Goal: Task Accomplishment & Management: Complete application form

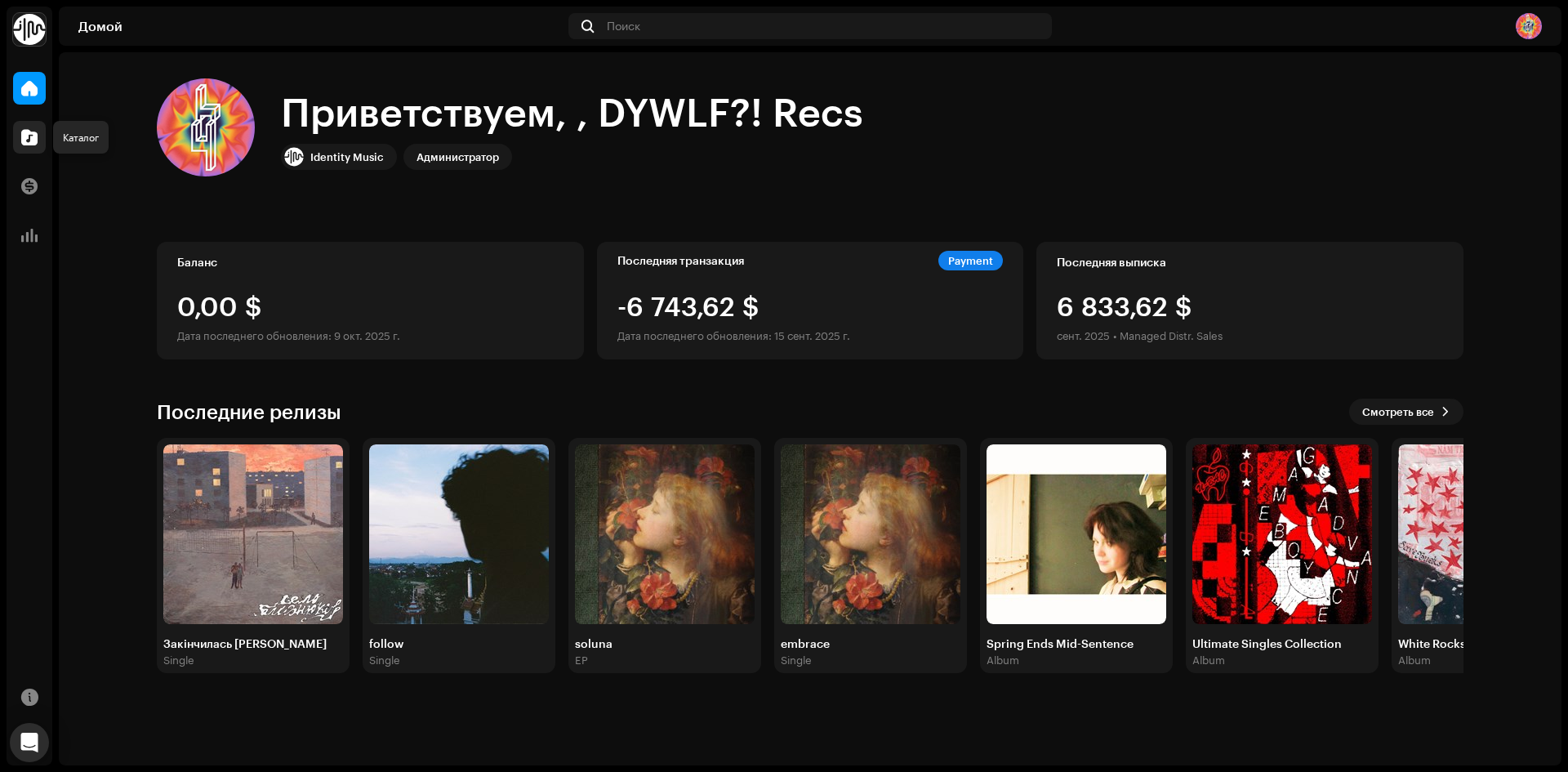
click at [29, 136] on span at bounding box center [30, 138] width 17 height 13
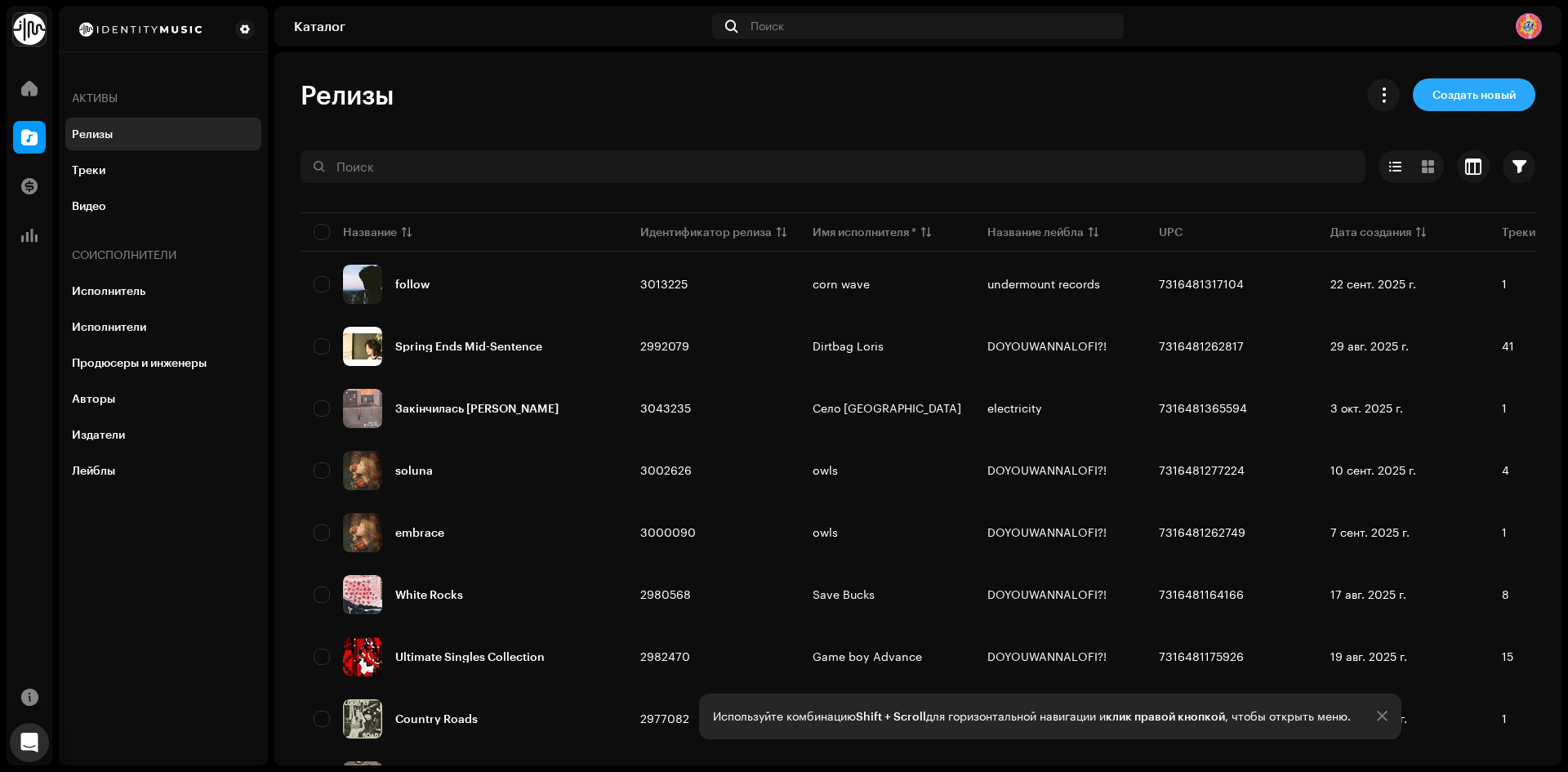
click at [1432, 90] on span "Создать новый" at bounding box center [1474, 94] width 84 height 32
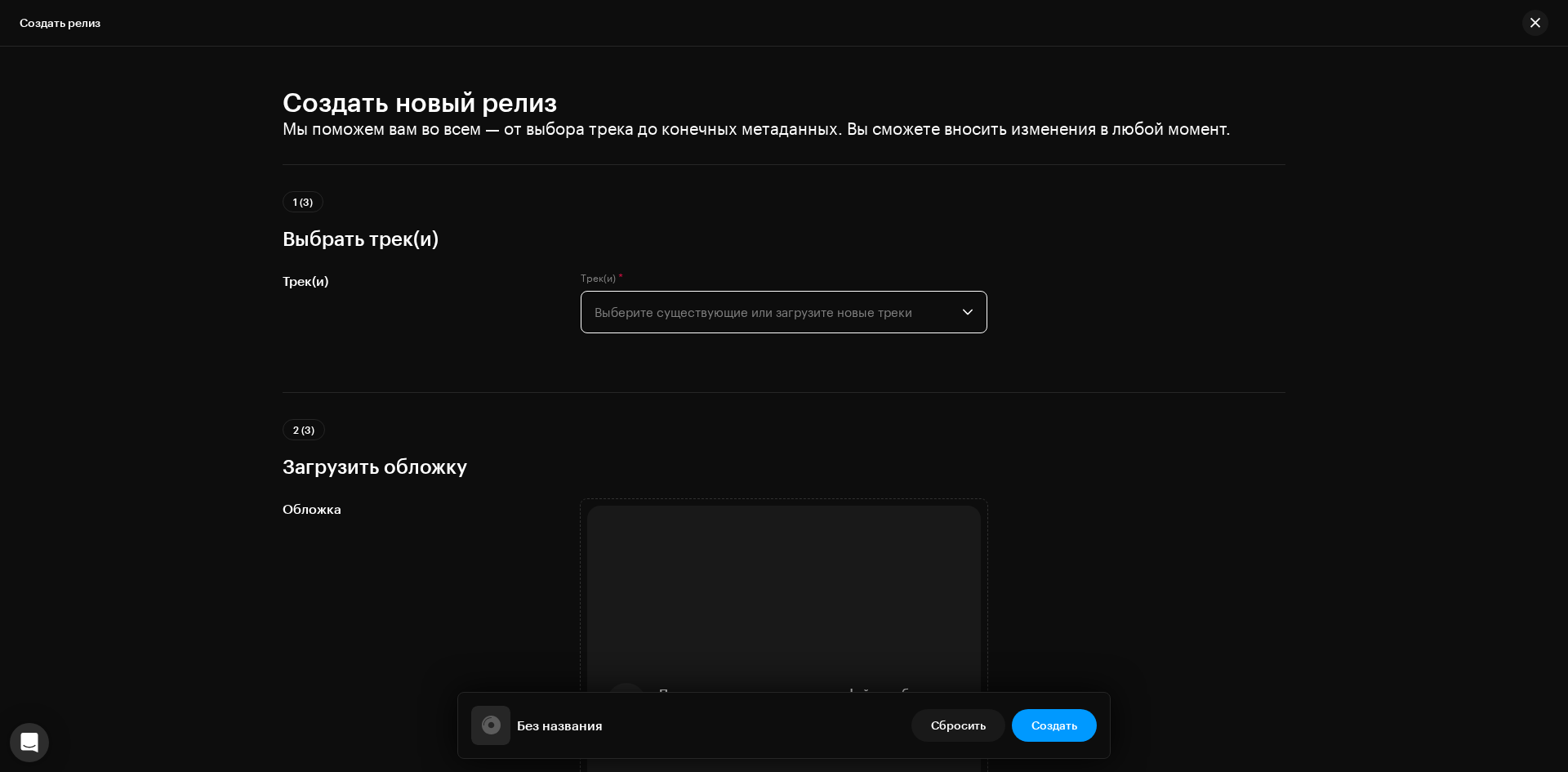
click at [727, 314] on span "Выберите существующие или загрузите новые треки" at bounding box center [779, 311] width 368 height 41
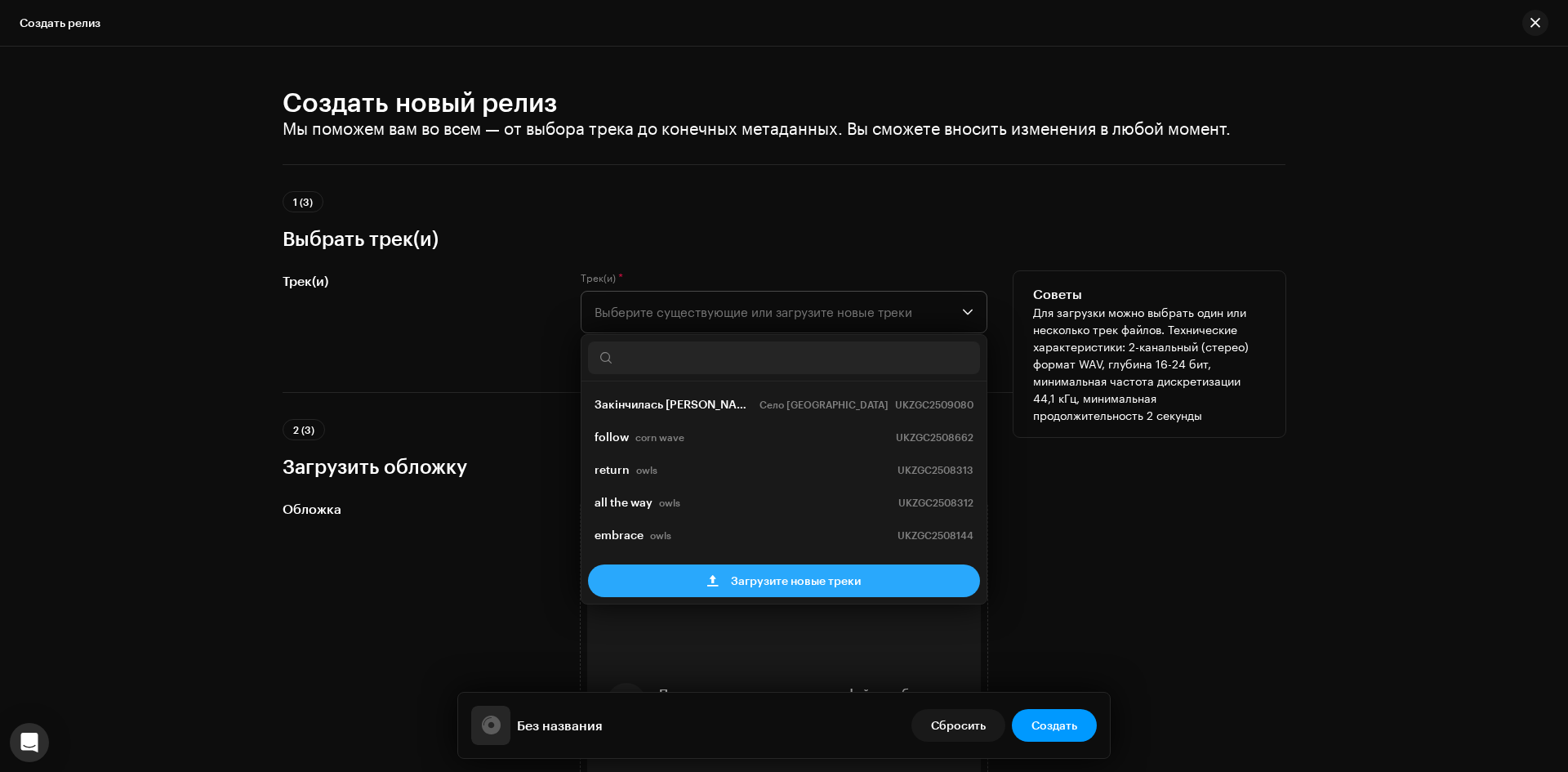
click at [819, 586] on span "Загрузите новые треки" at bounding box center [795, 580] width 130 height 32
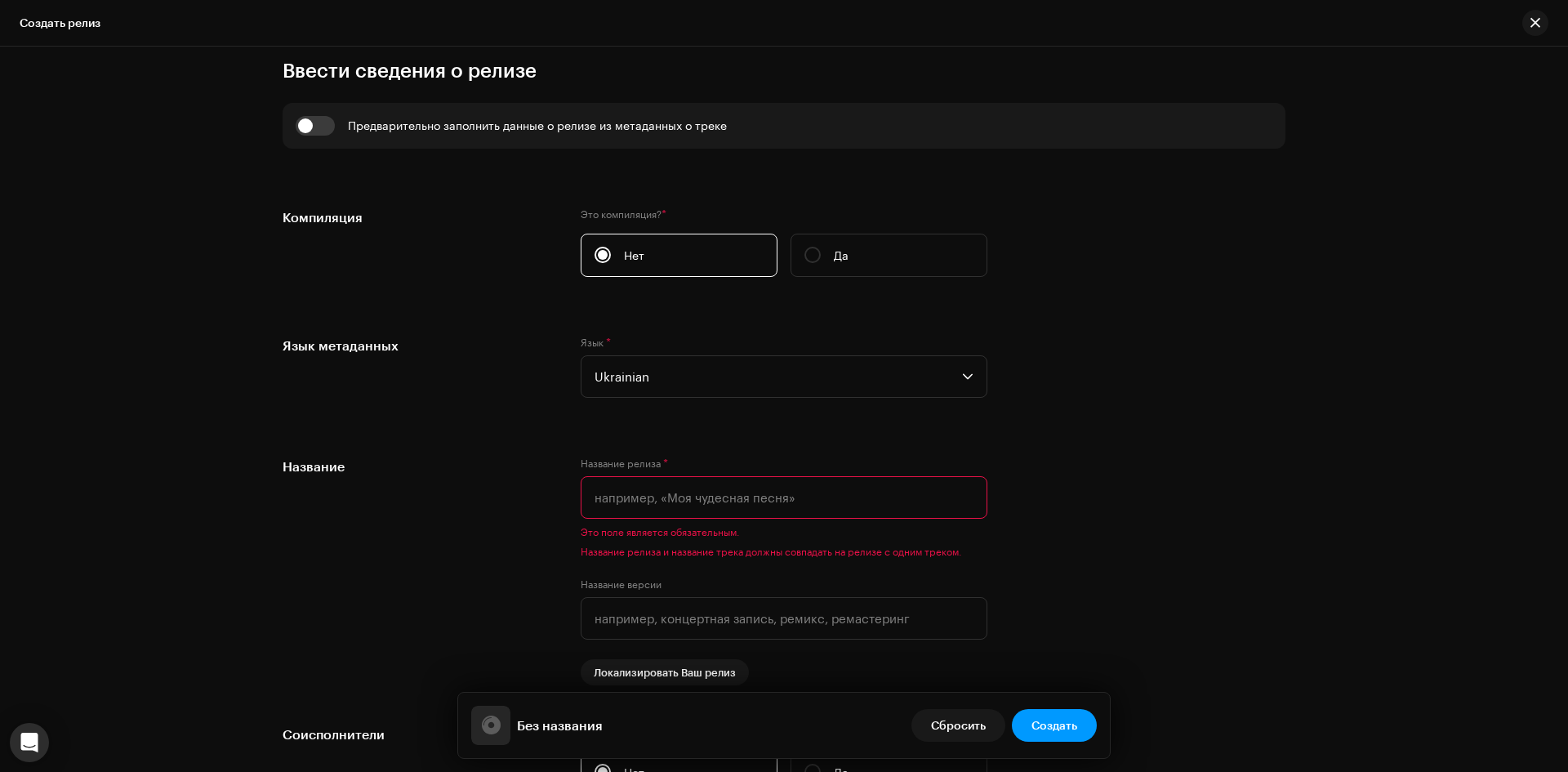
scroll to position [1143, 0]
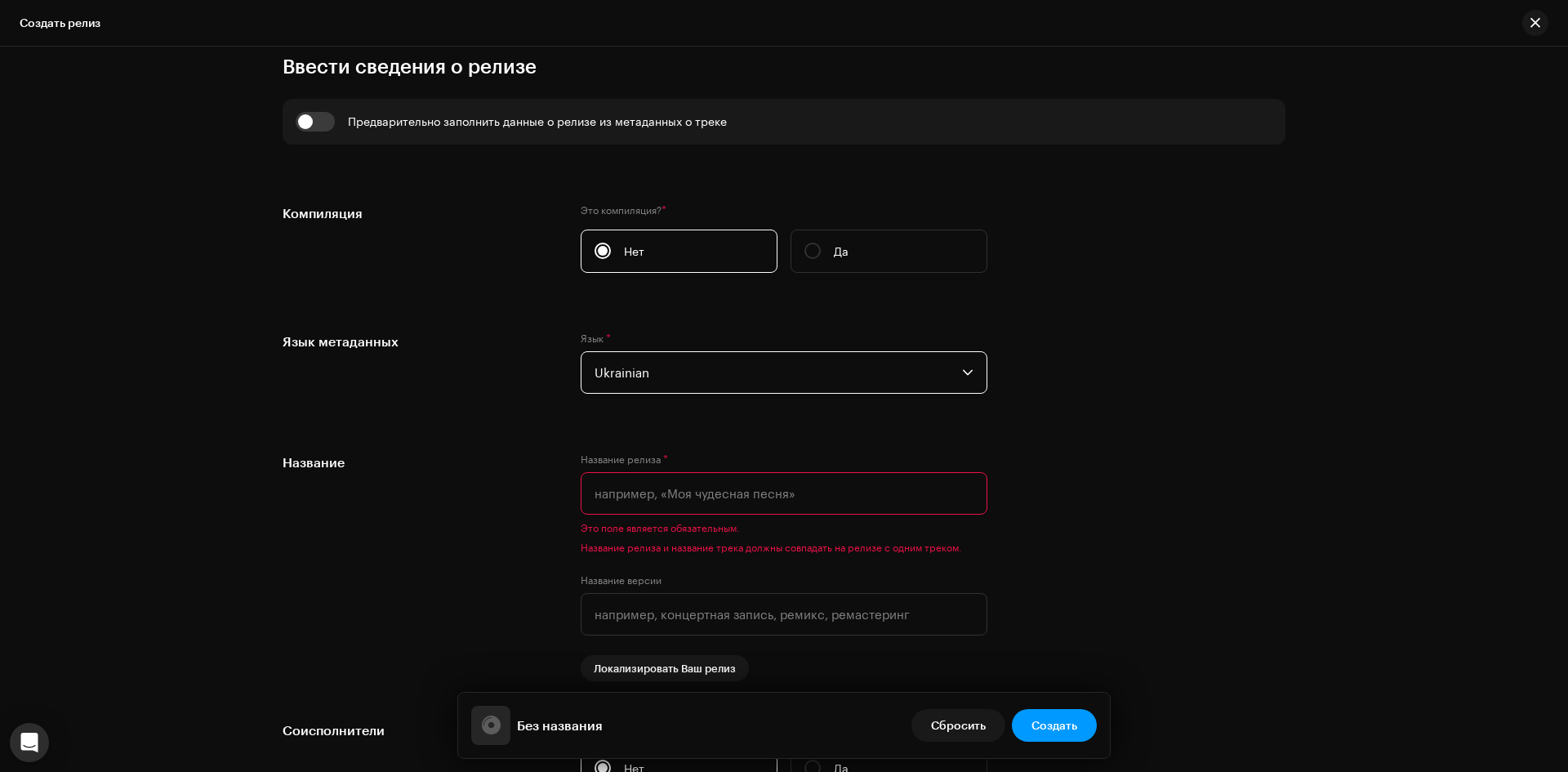
click at [714, 379] on span "Ukrainian" at bounding box center [779, 372] width 368 height 41
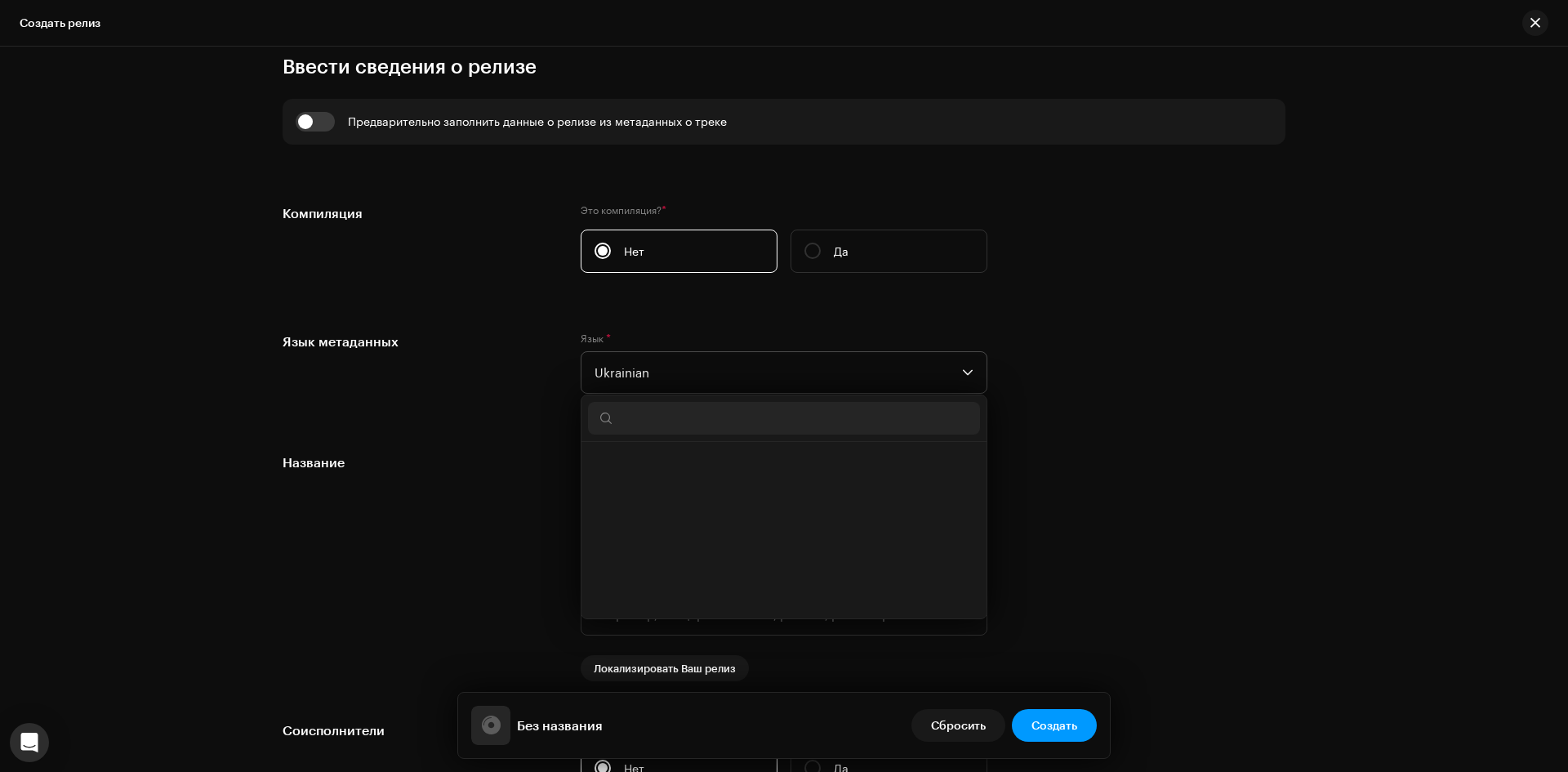
scroll to position [5918, 0]
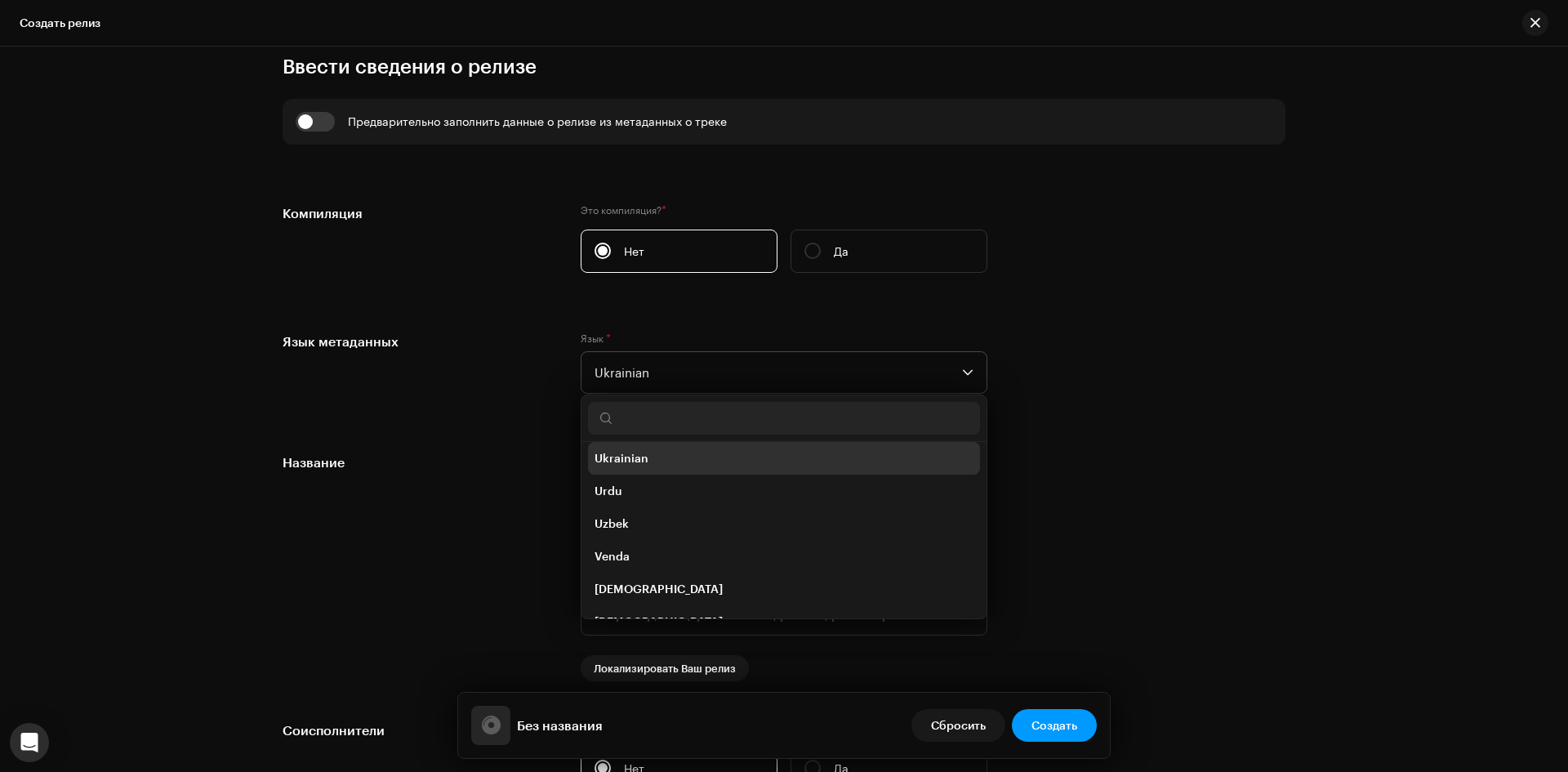
click at [715, 414] on input "text" at bounding box center [784, 417] width 392 height 32
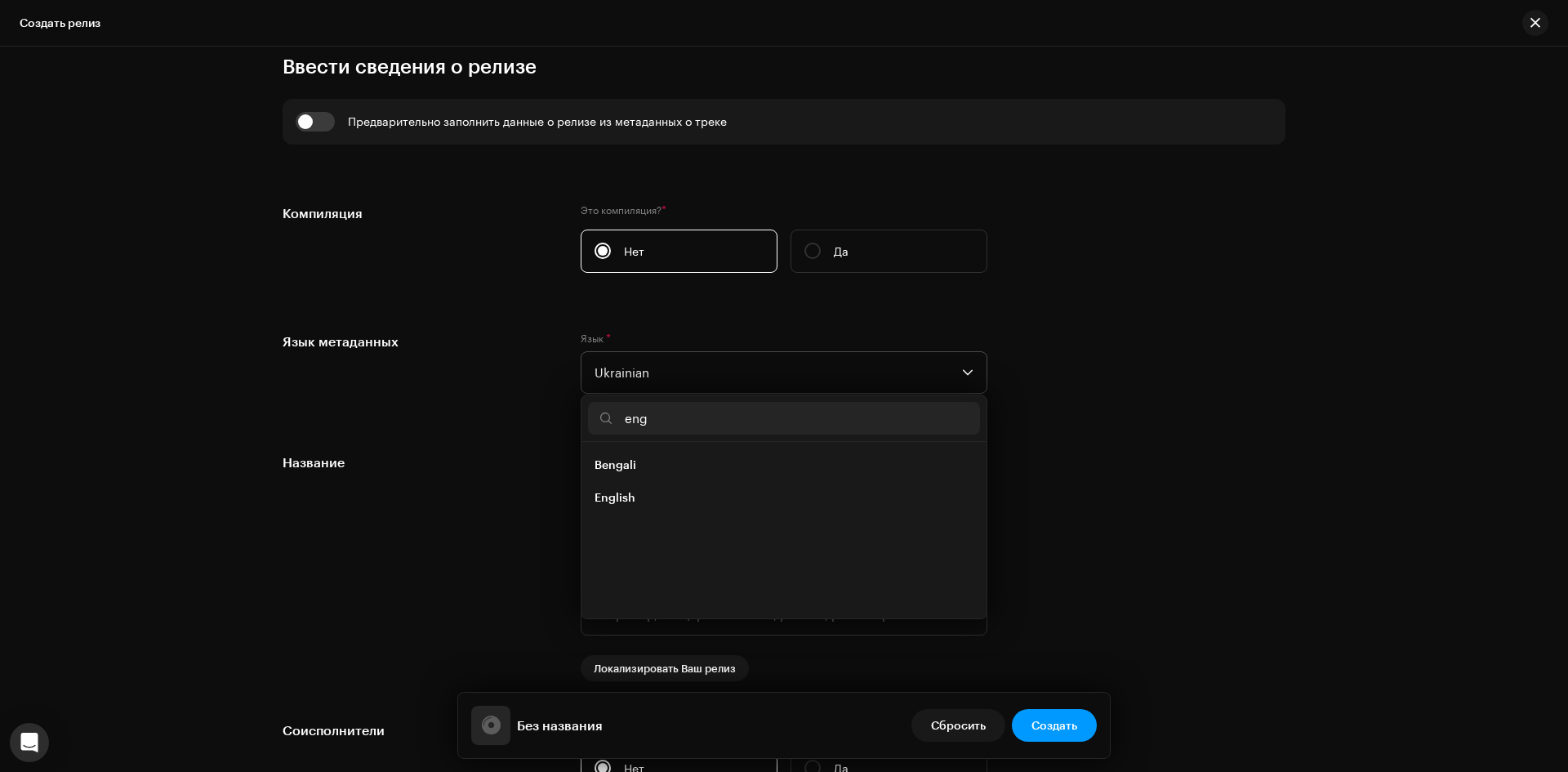
scroll to position [0, 0]
type input "eng"
click at [655, 498] on li "English" at bounding box center [784, 497] width 392 height 32
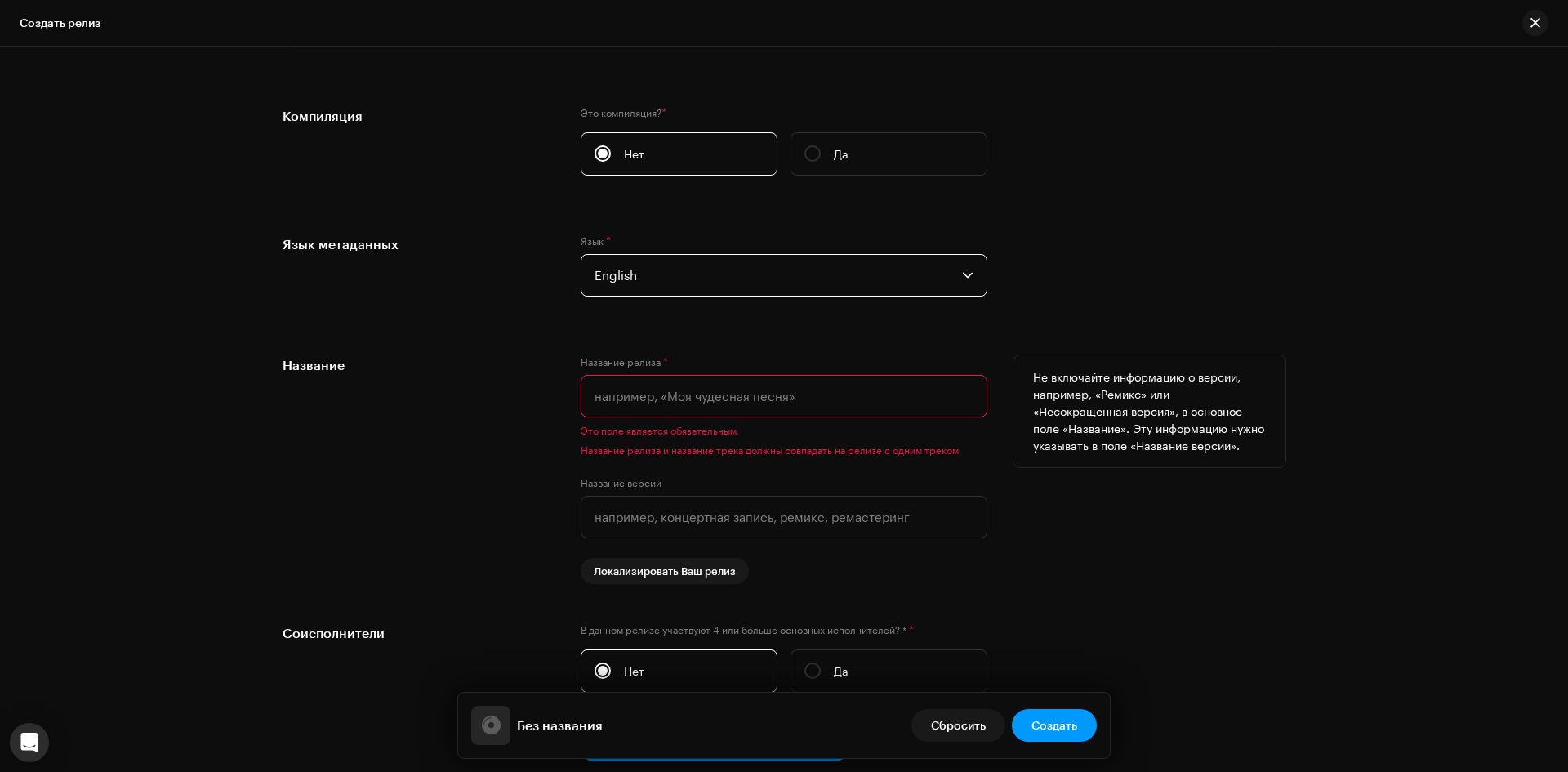
scroll to position [1306, 0]
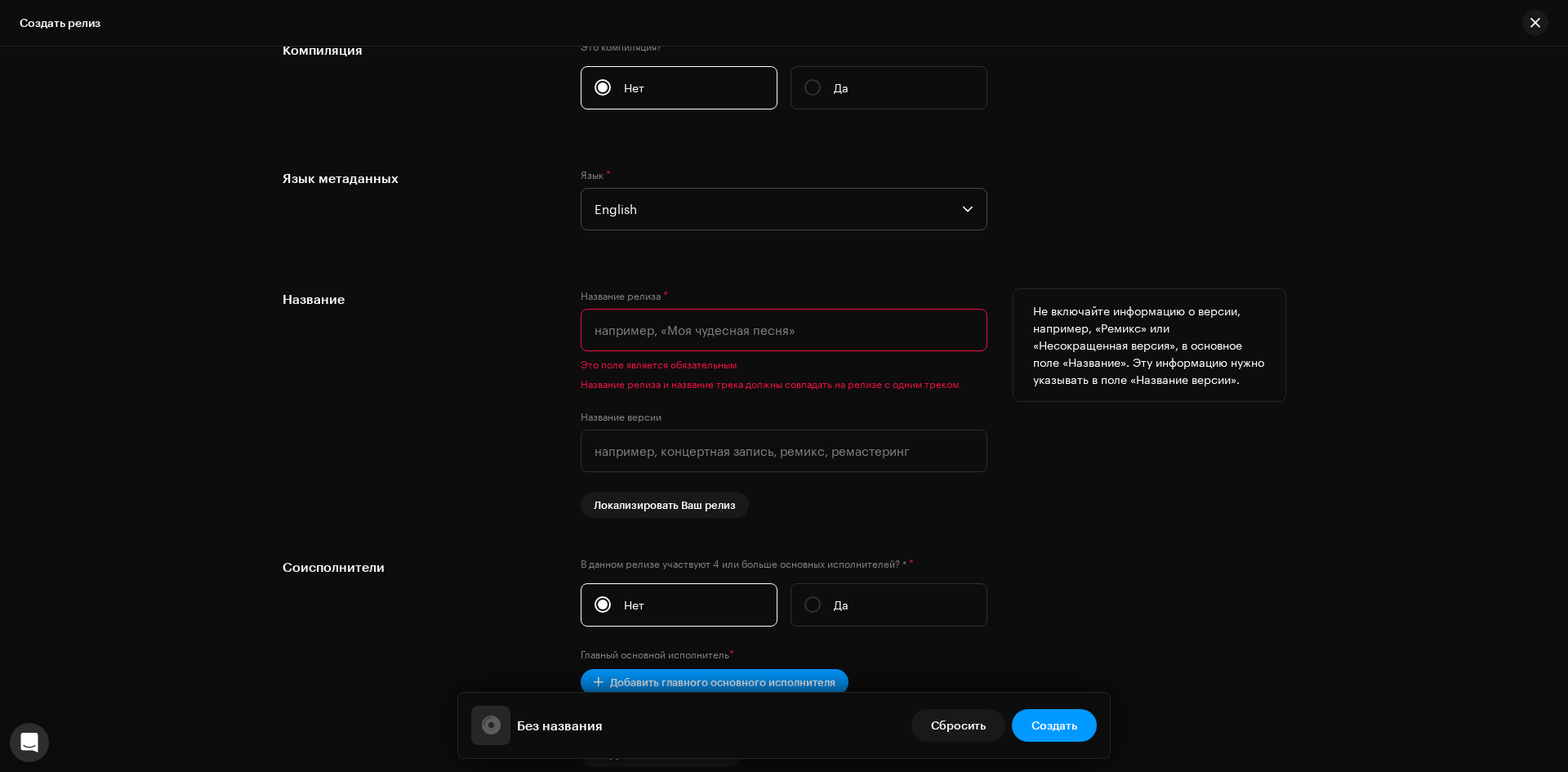
click at [726, 335] on input "text" at bounding box center [784, 330] width 407 height 42
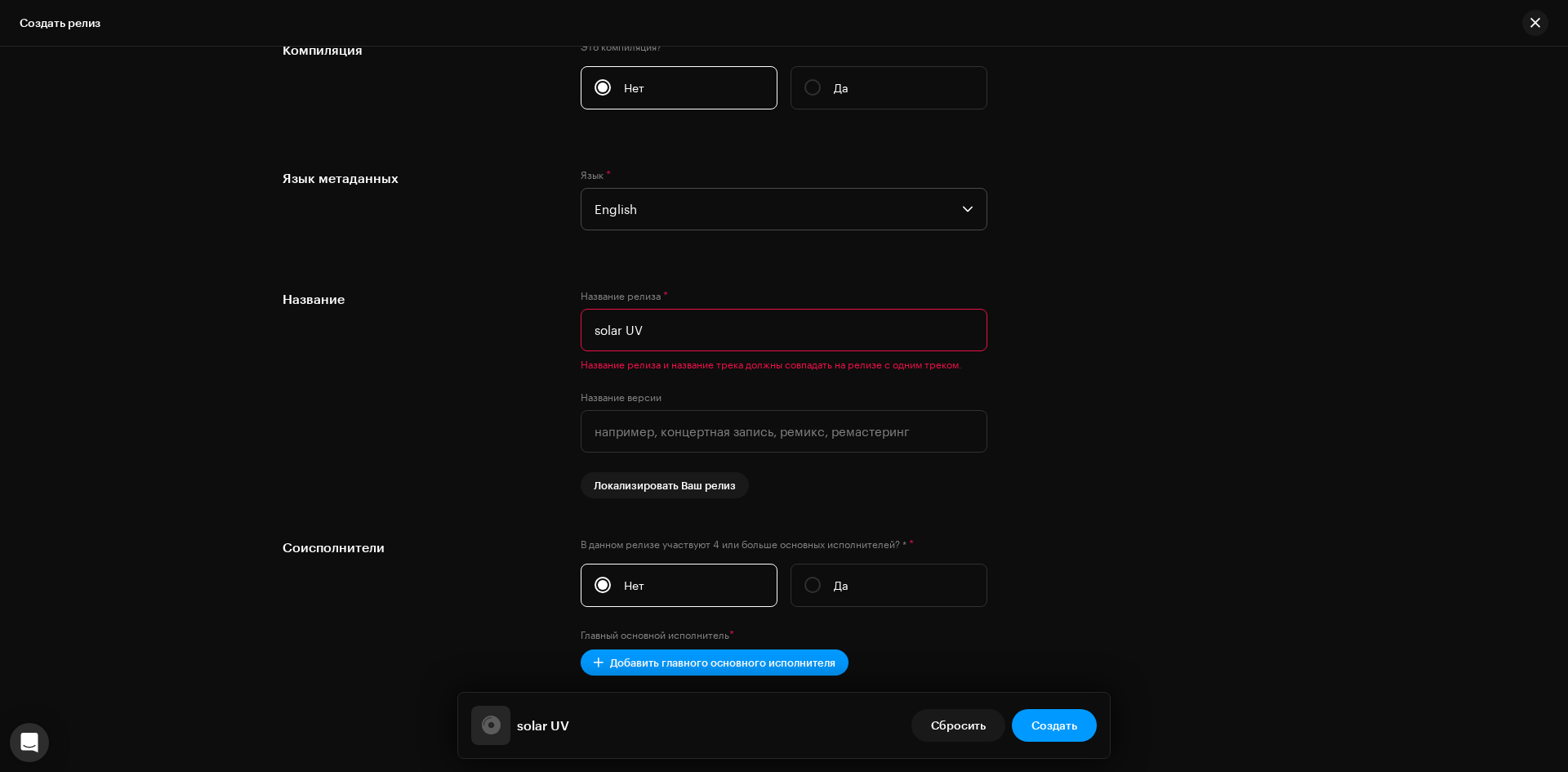
type input "solar UV"
click at [1311, 474] on div "Создать новый релиз Мы поможем вам во всем — от выбора трека до конечных метада…" at bounding box center [784, 408] width 1568 height 725
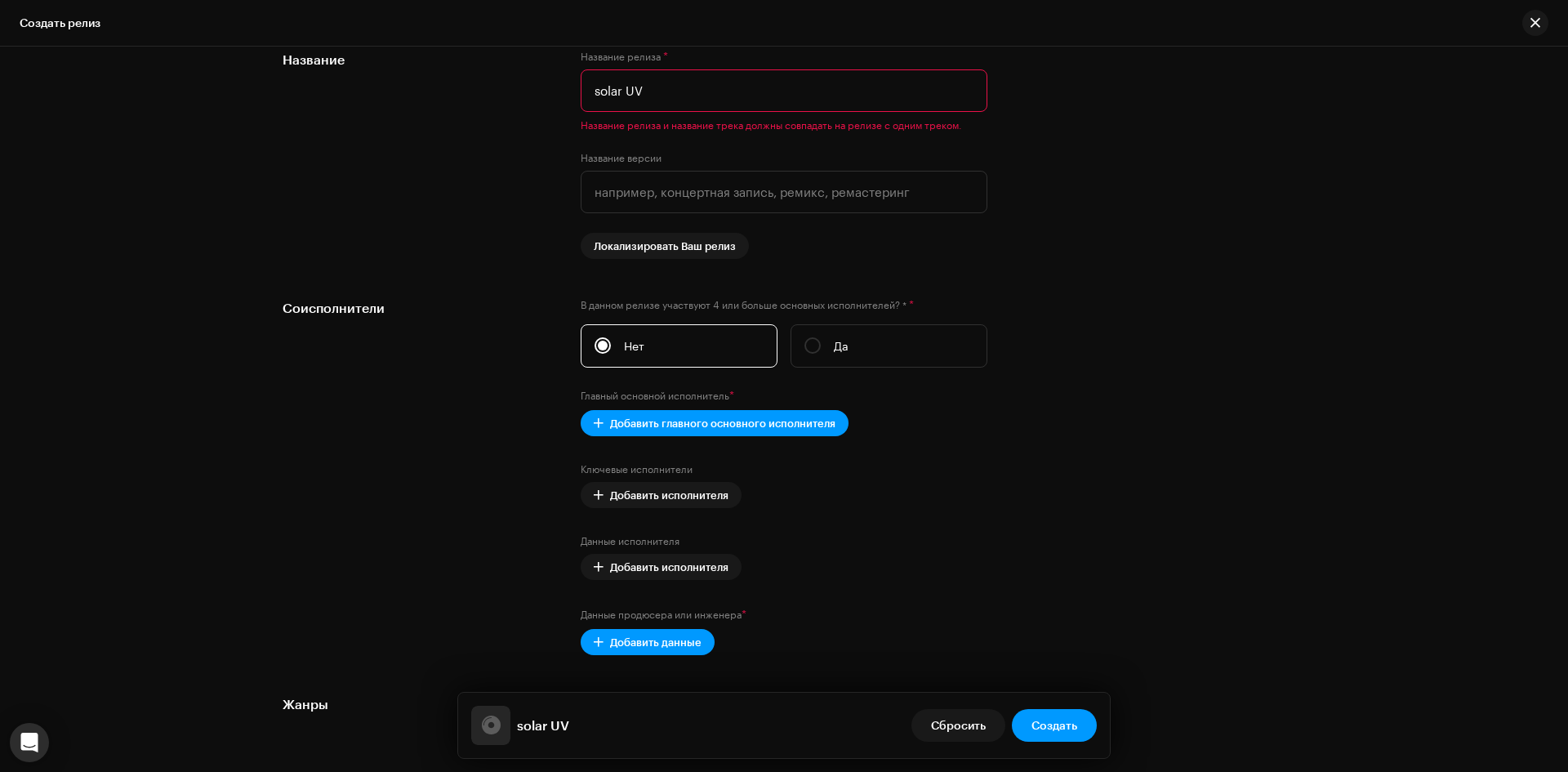
scroll to position [1551, 0]
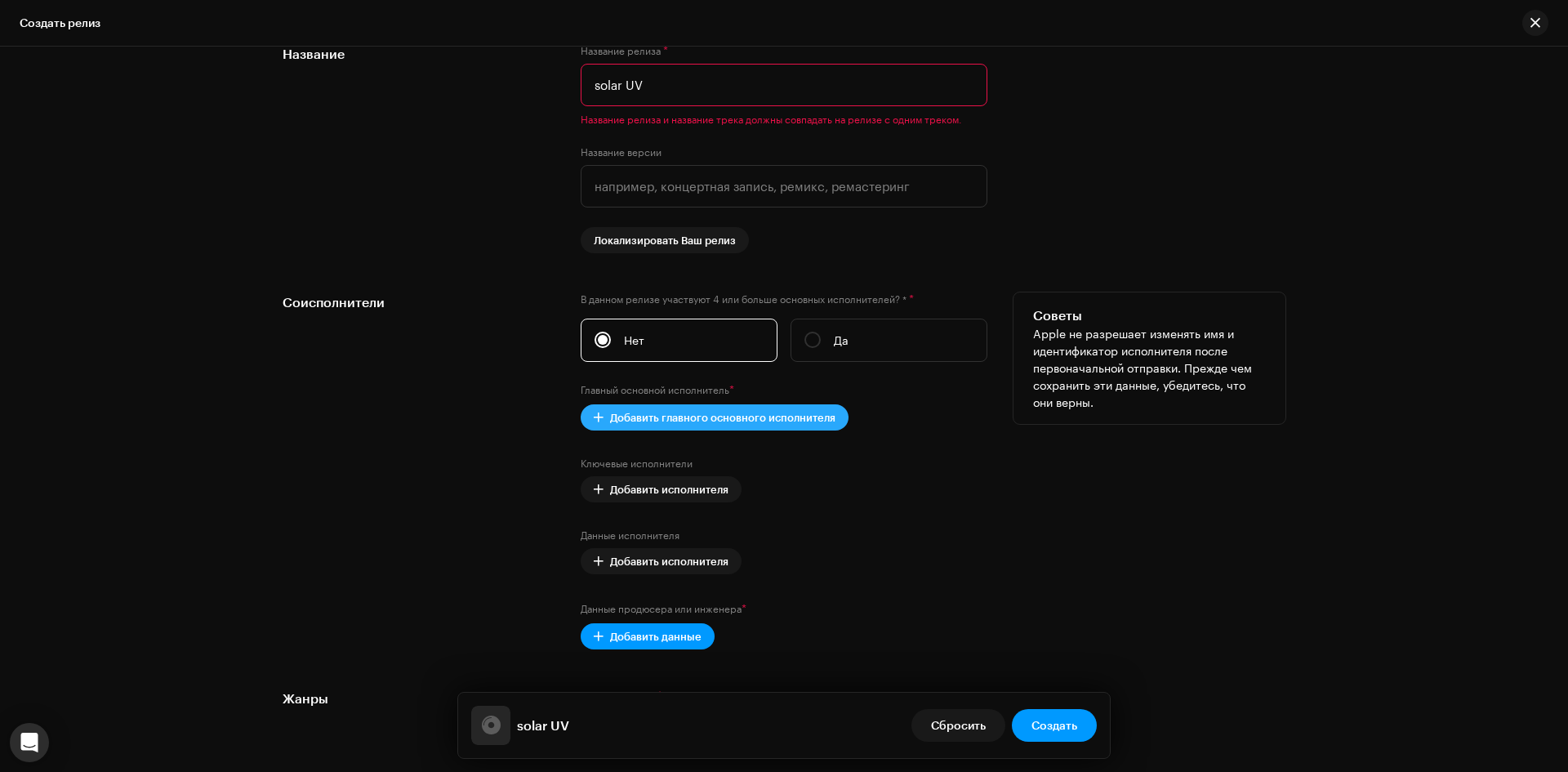
click at [750, 422] on span "Добавить главного основного исполнителя" at bounding box center [722, 417] width 225 height 32
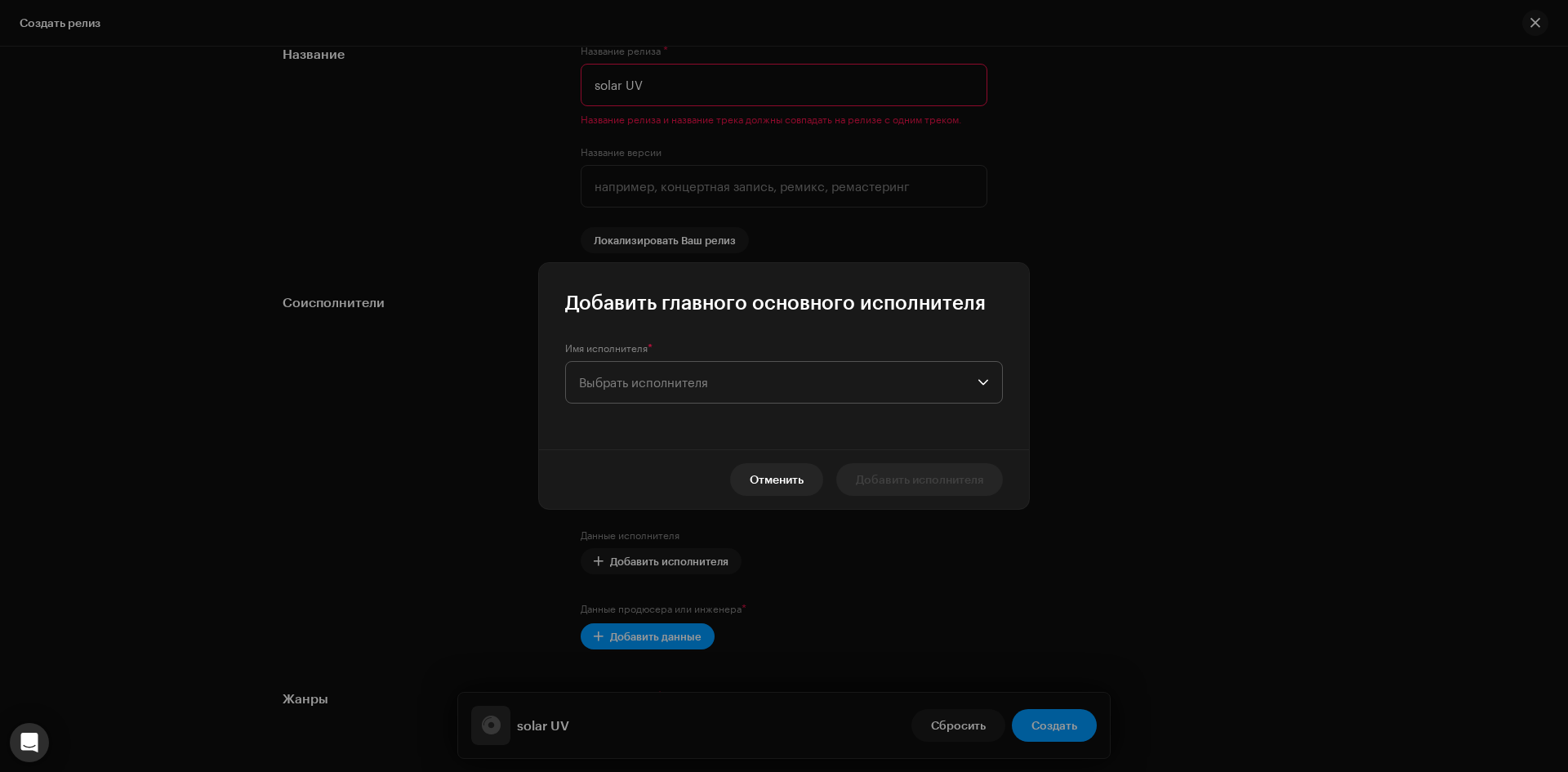
click at [787, 396] on span "Выбрать исполнителя" at bounding box center [778, 382] width 398 height 41
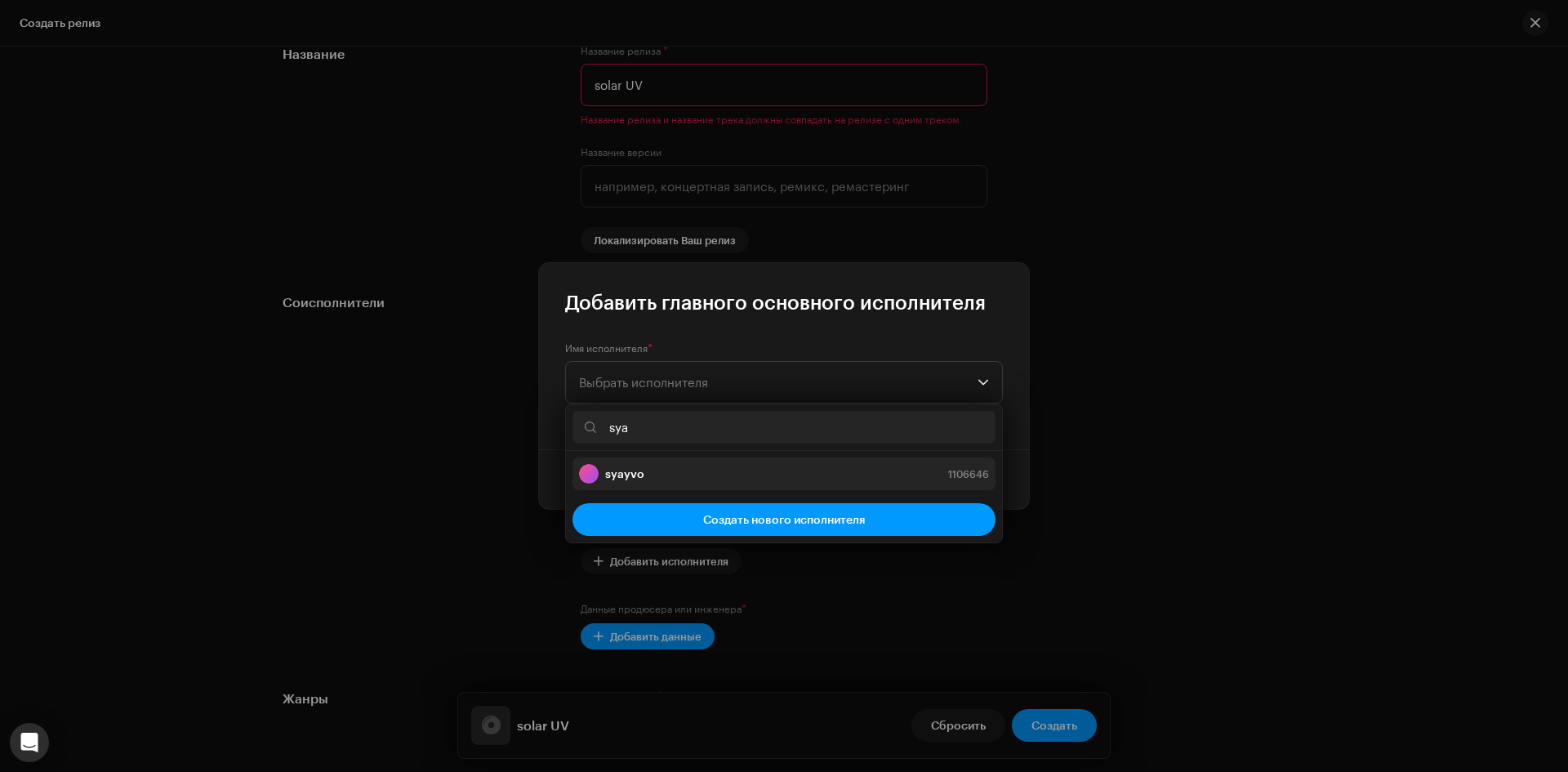
type input "sya"
click at [697, 466] on div "syayvo 1106646" at bounding box center [784, 474] width 410 height 20
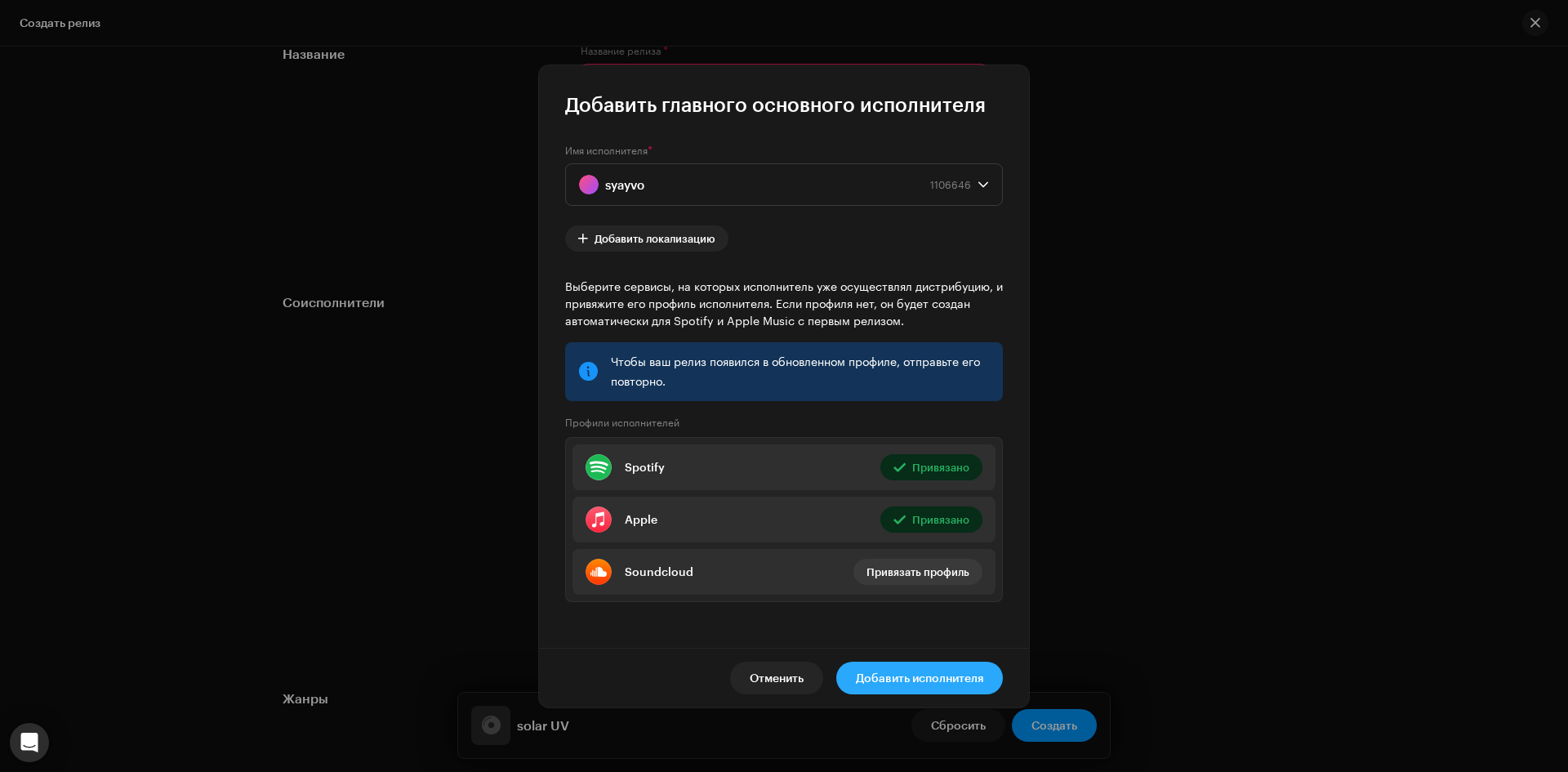
click at [953, 677] on span "Добавить исполнителя" at bounding box center [919, 678] width 128 height 32
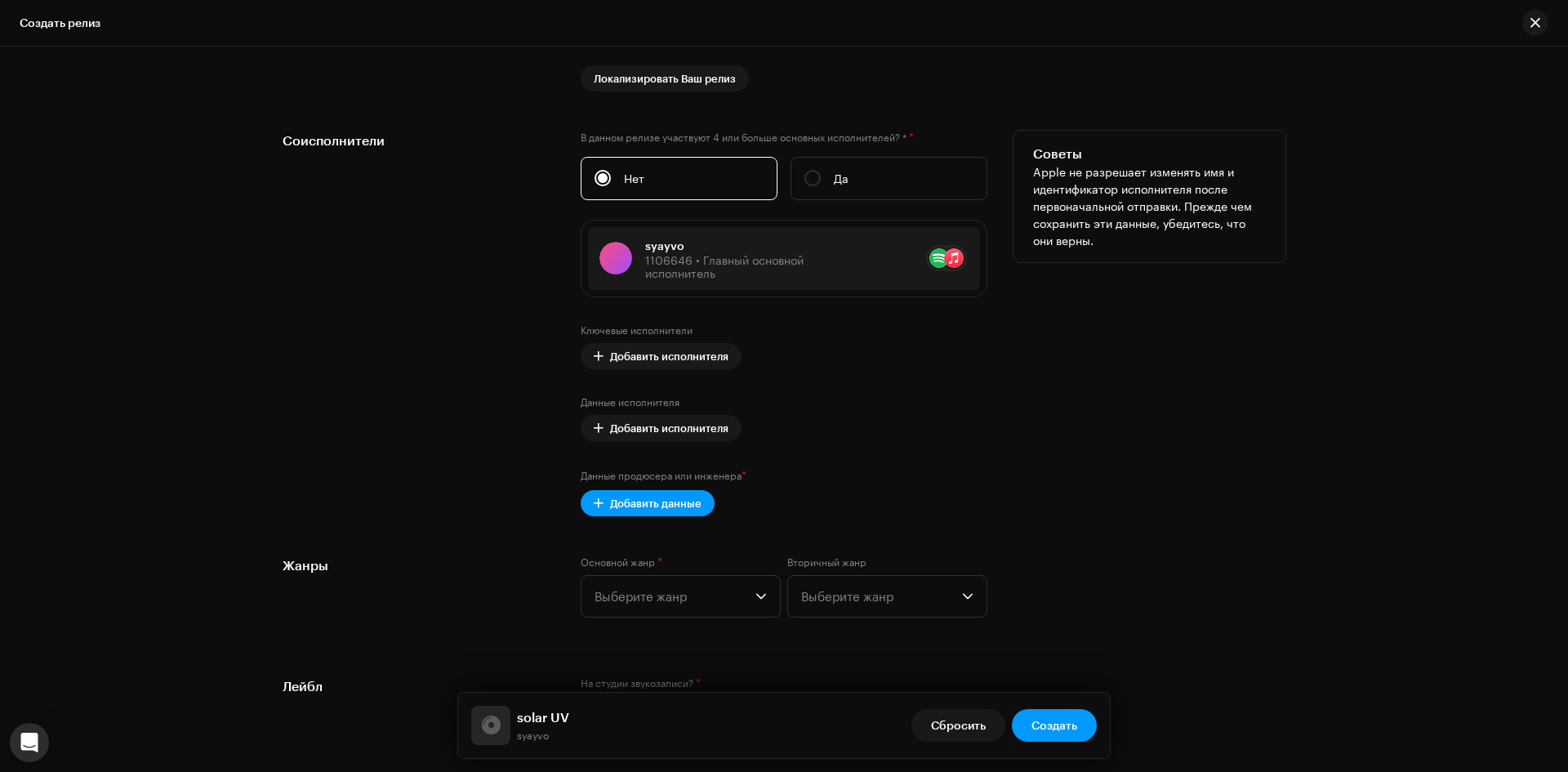
scroll to position [1715, 0]
click at [659, 507] on span "Добавить данные" at bounding box center [655, 501] width 91 height 32
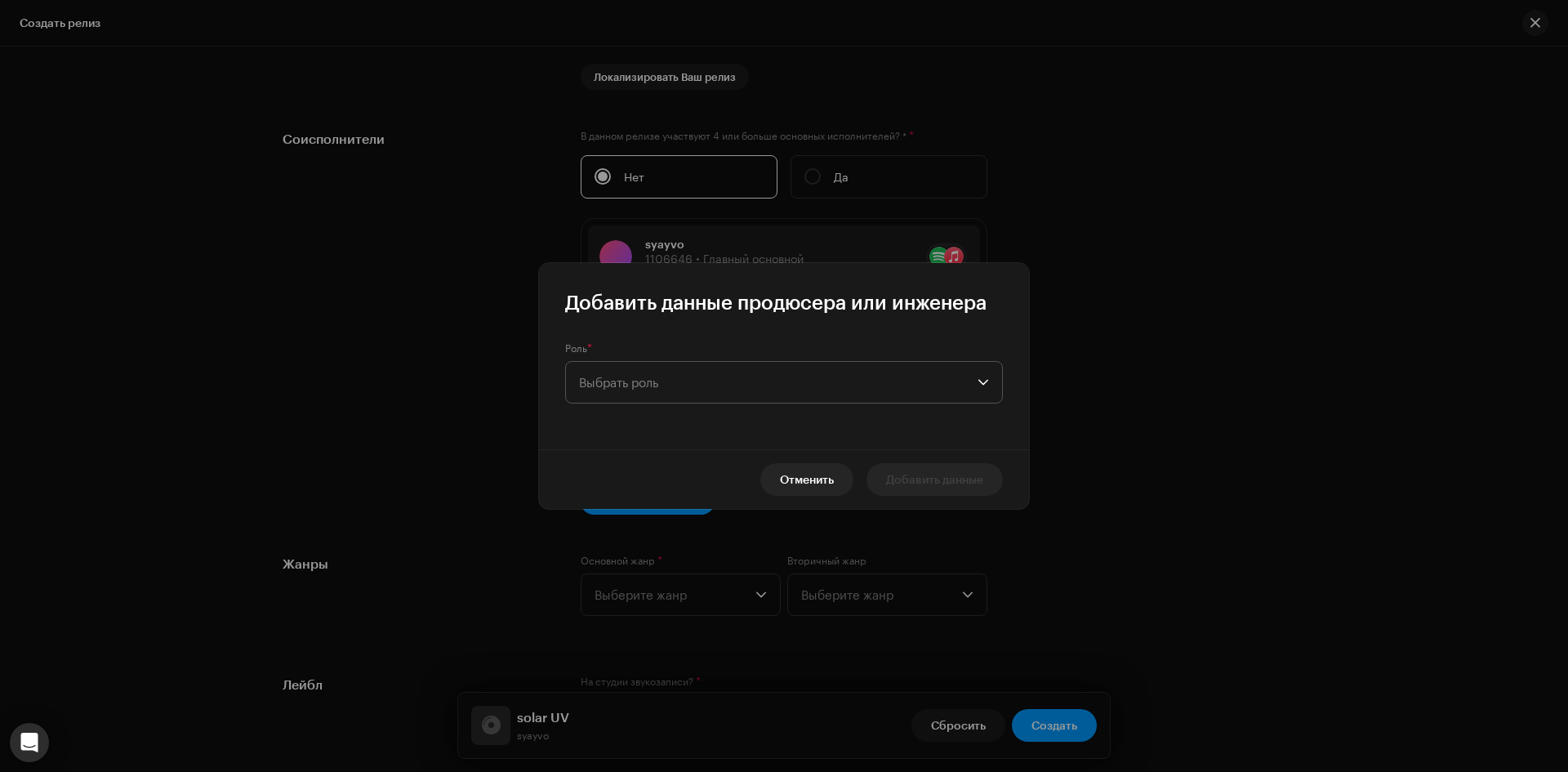
click at [679, 385] on span "Выбрать роль" at bounding box center [778, 382] width 398 height 41
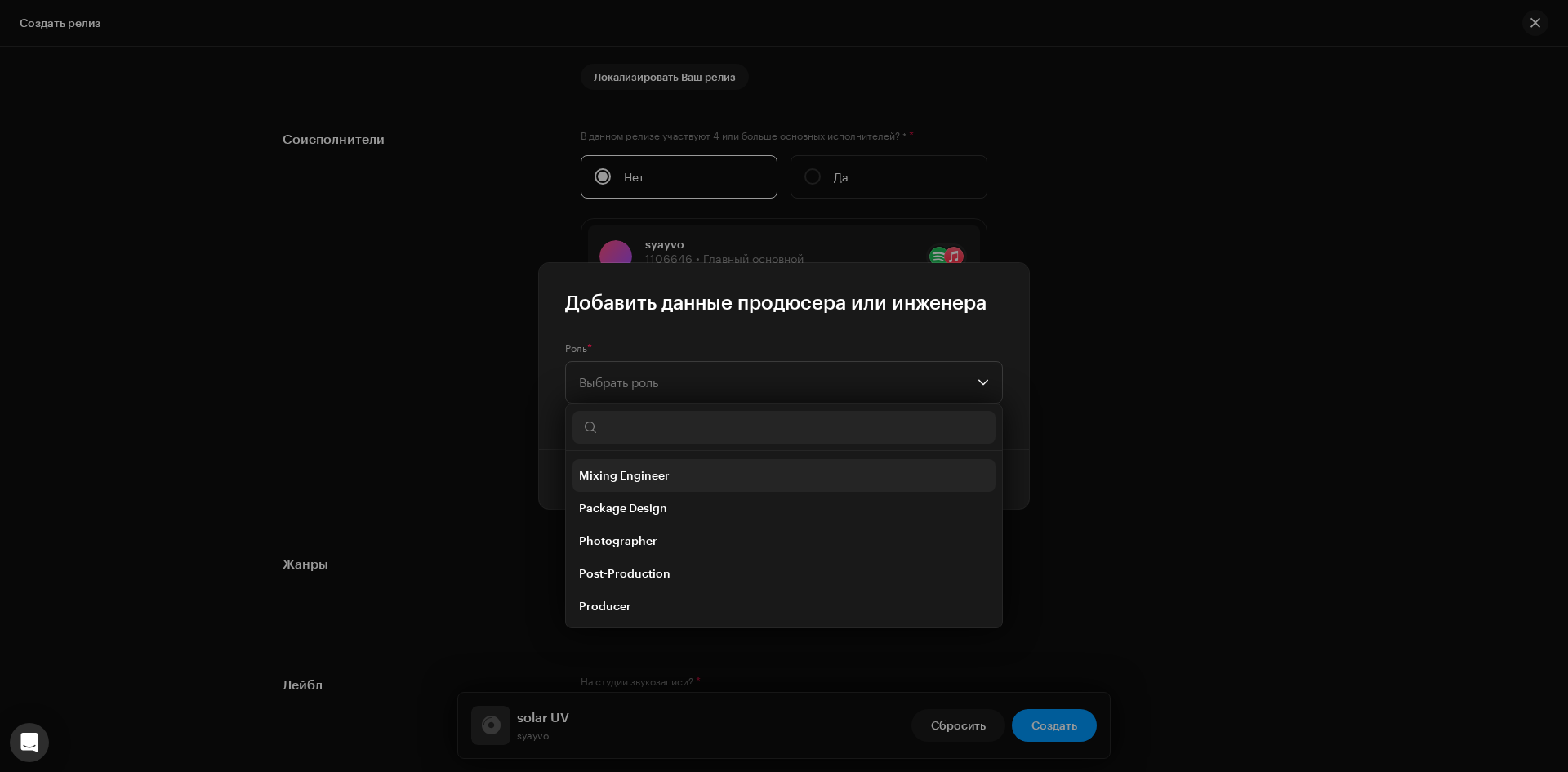
scroll to position [572, 0]
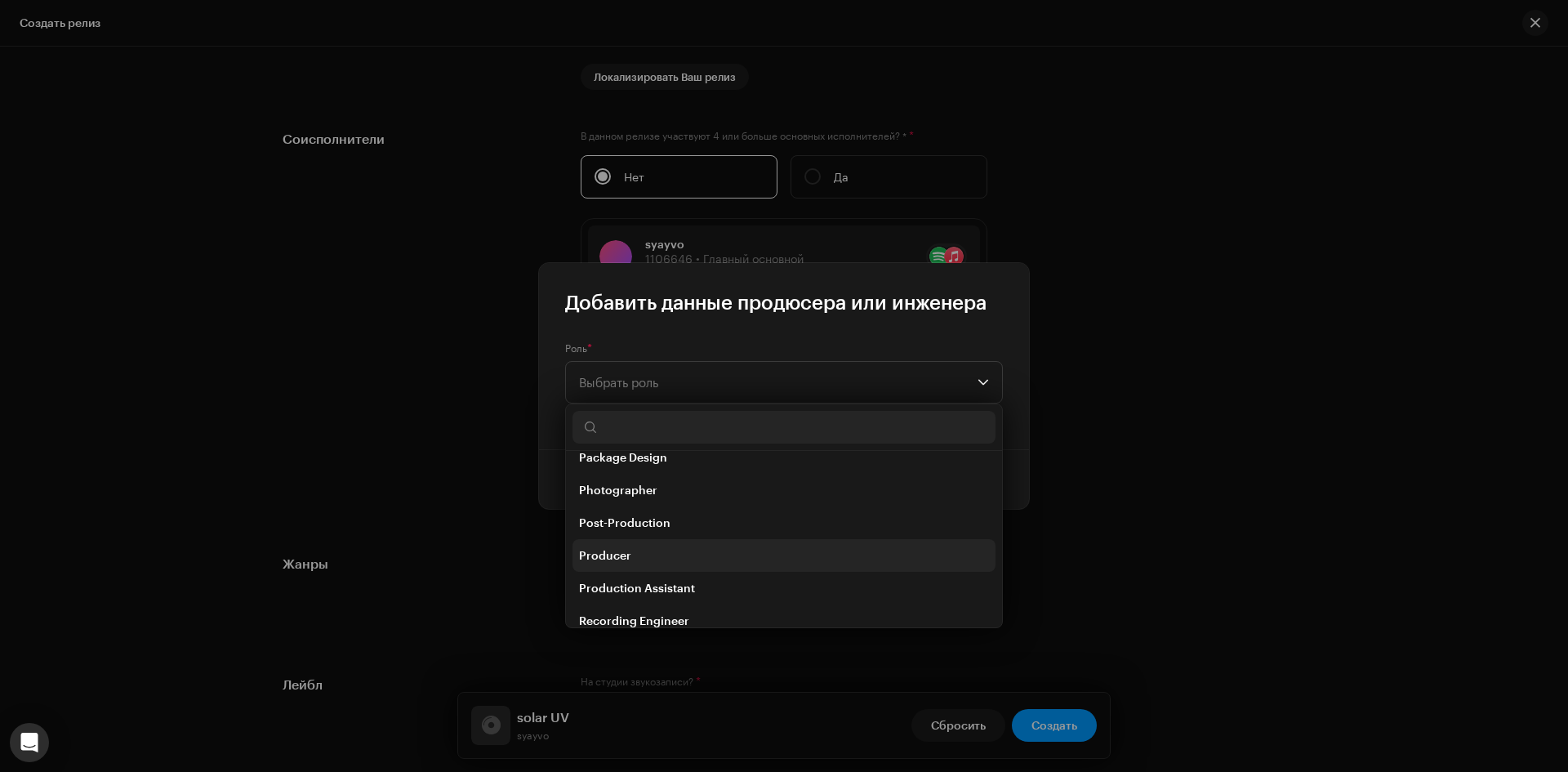
click at [728, 546] on li "Producer" at bounding box center [784, 555] width 423 height 32
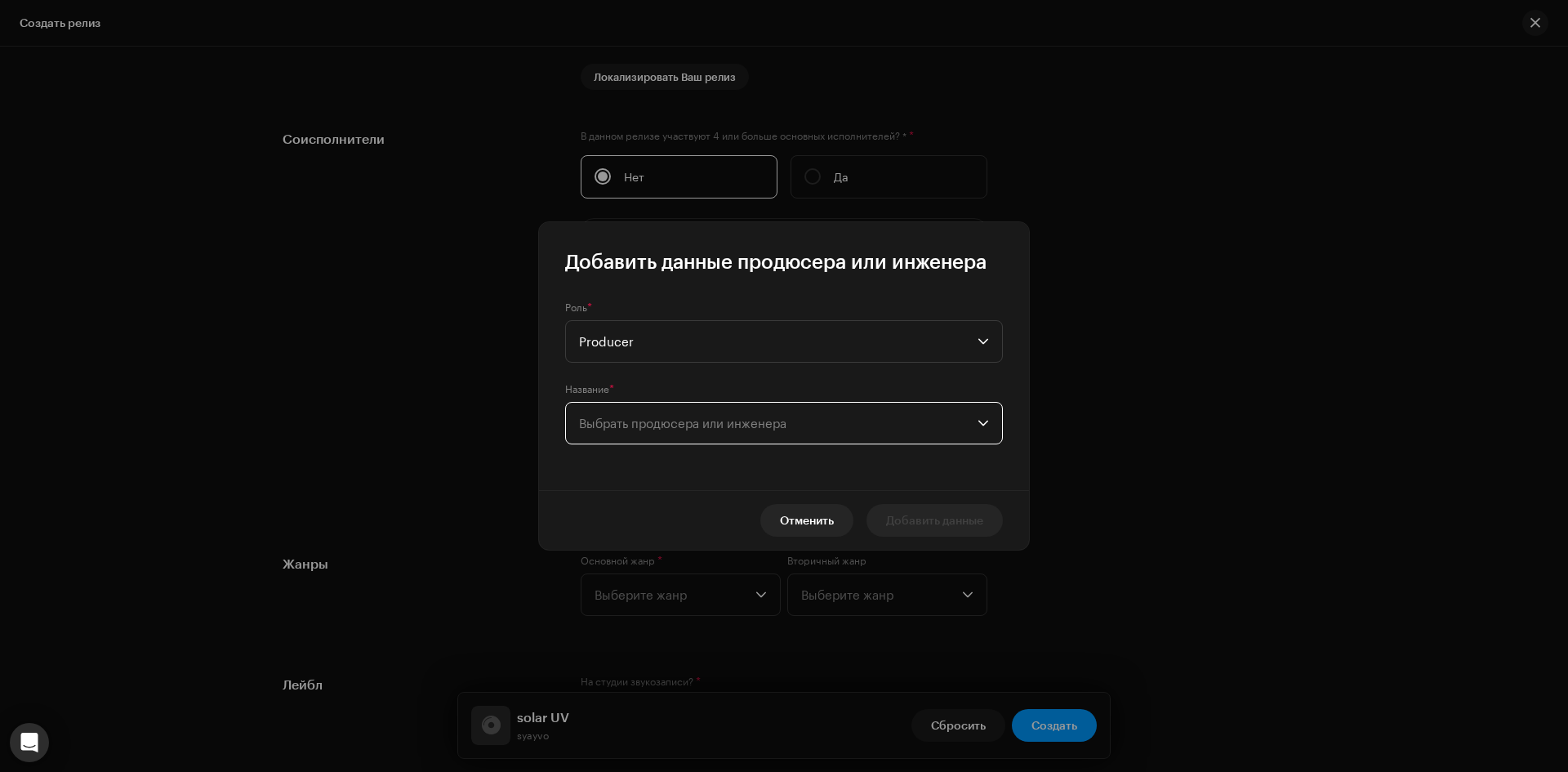
click at [673, 413] on span "Выбрать продюсера или инженера" at bounding box center [778, 422] width 398 height 41
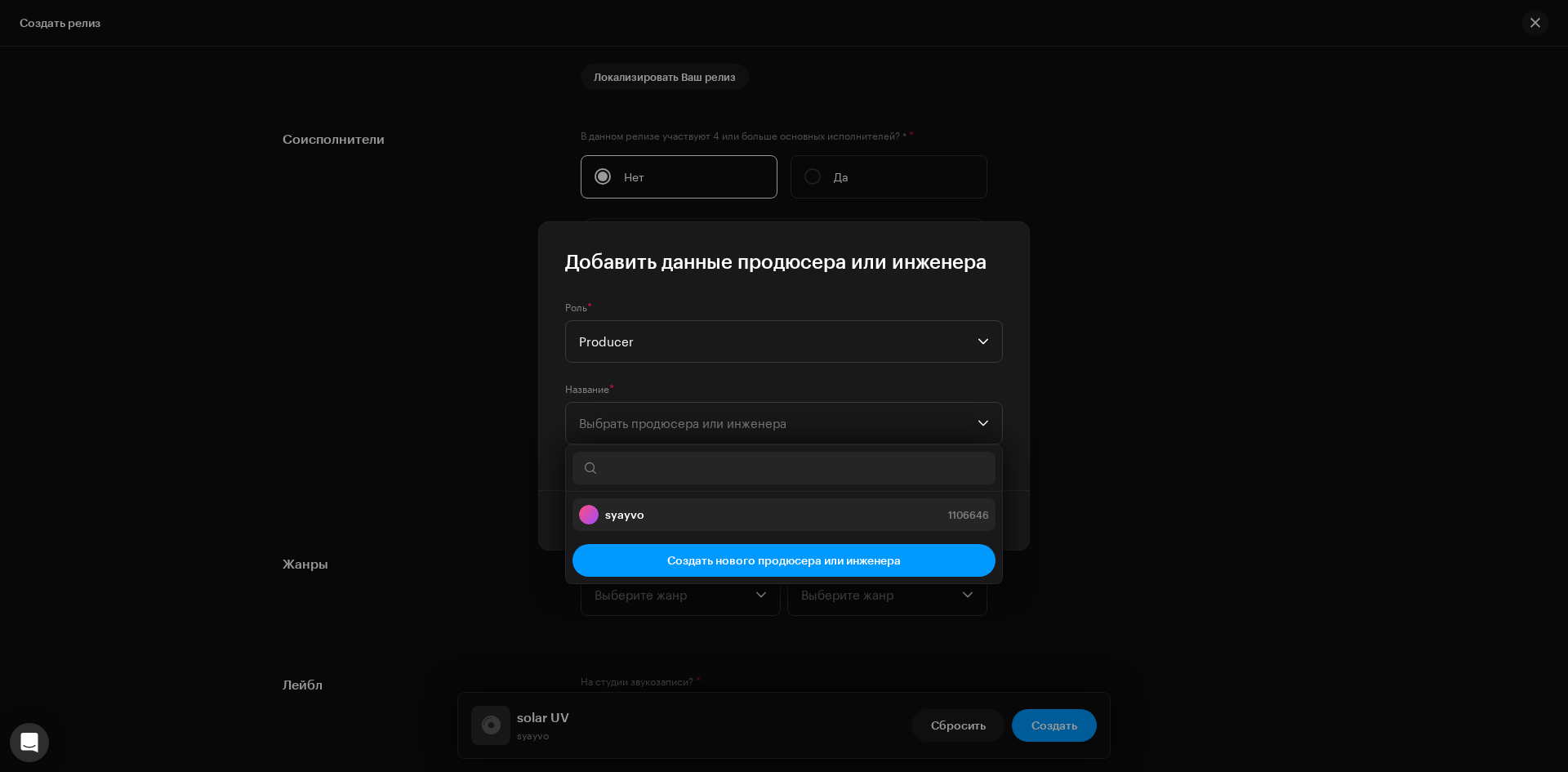
click at [651, 519] on div "syayvo 1106646" at bounding box center [784, 514] width 410 height 20
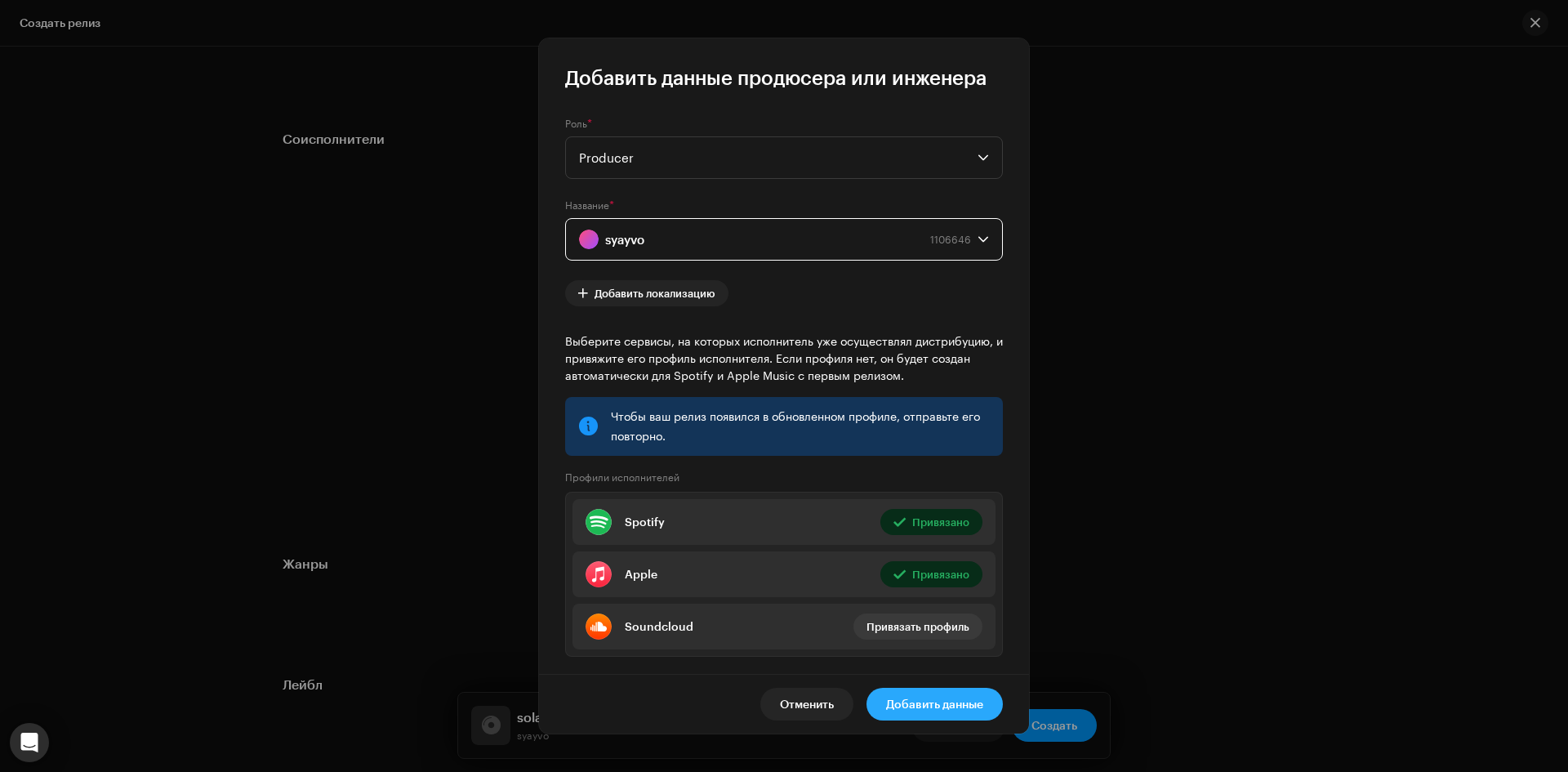
click at [956, 694] on span "Добавить данные" at bounding box center [934, 703] width 97 height 32
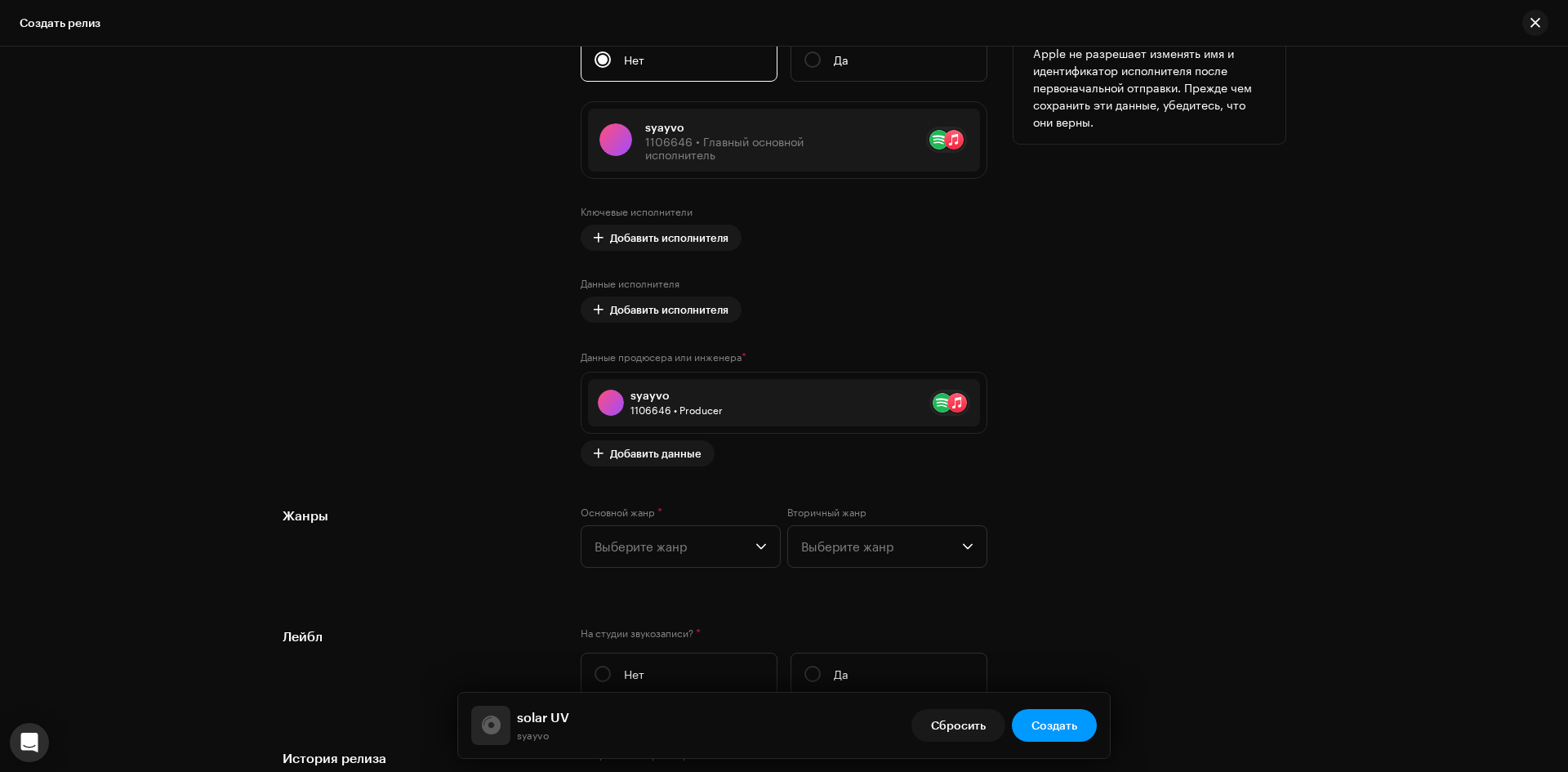
scroll to position [1878, 0]
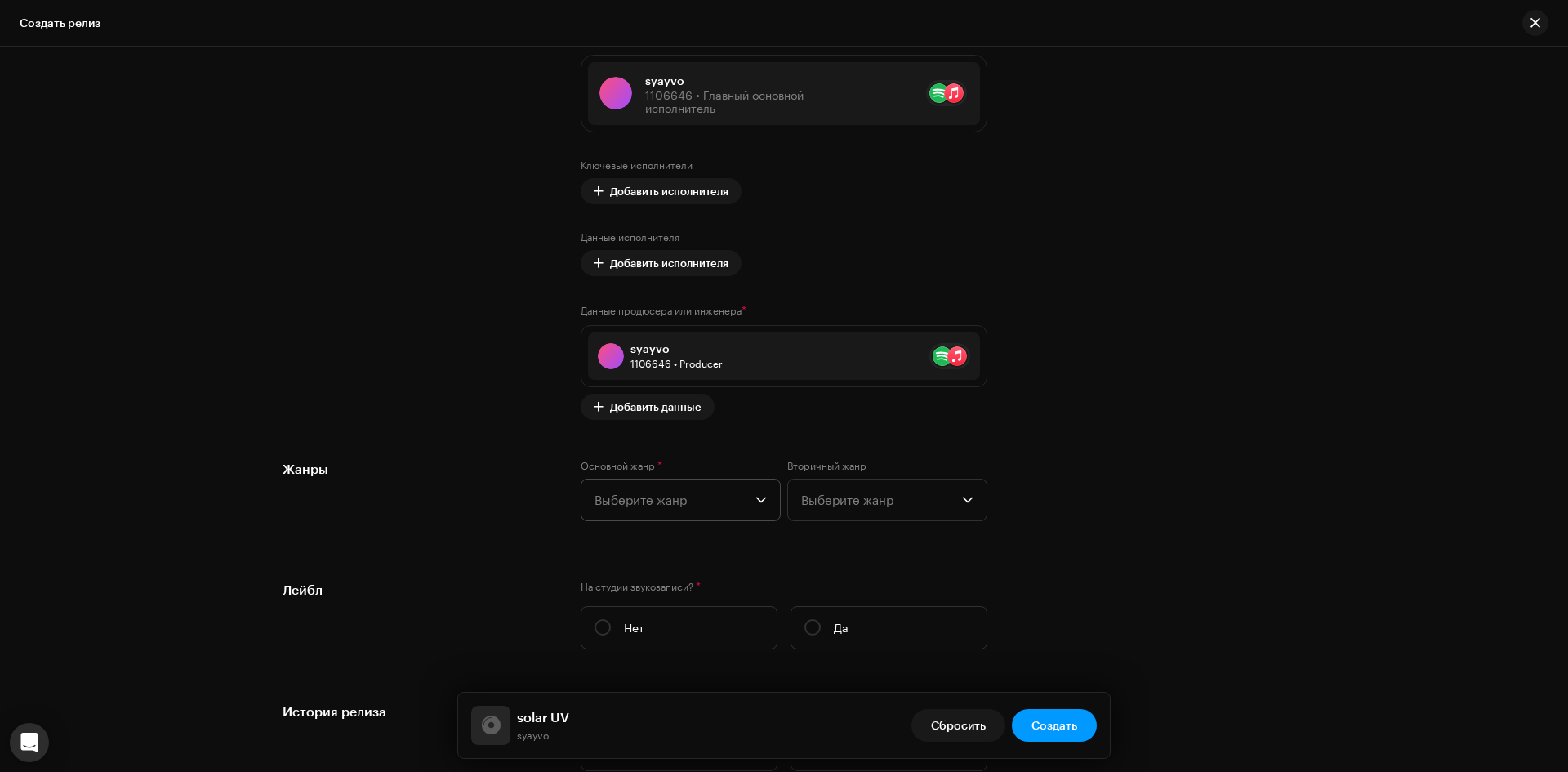
click at [657, 500] on span "Выберите жанр" at bounding box center [675, 499] width 161 height 41
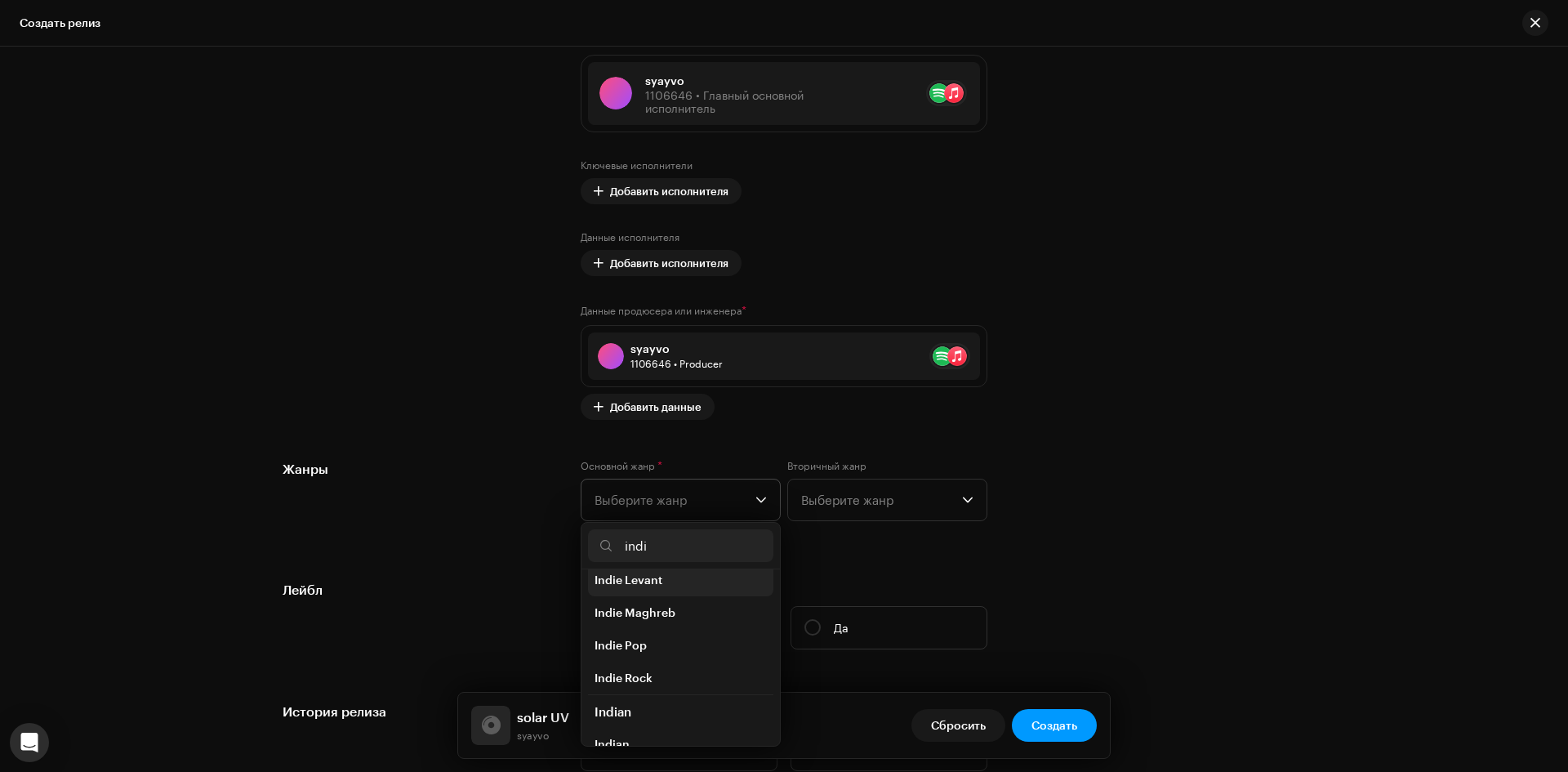
scroll to position [82, 0]
type input "indi"
click at [663, 665] on li "Indie Rock" at bounding box center [681, 673] width 186 height 32
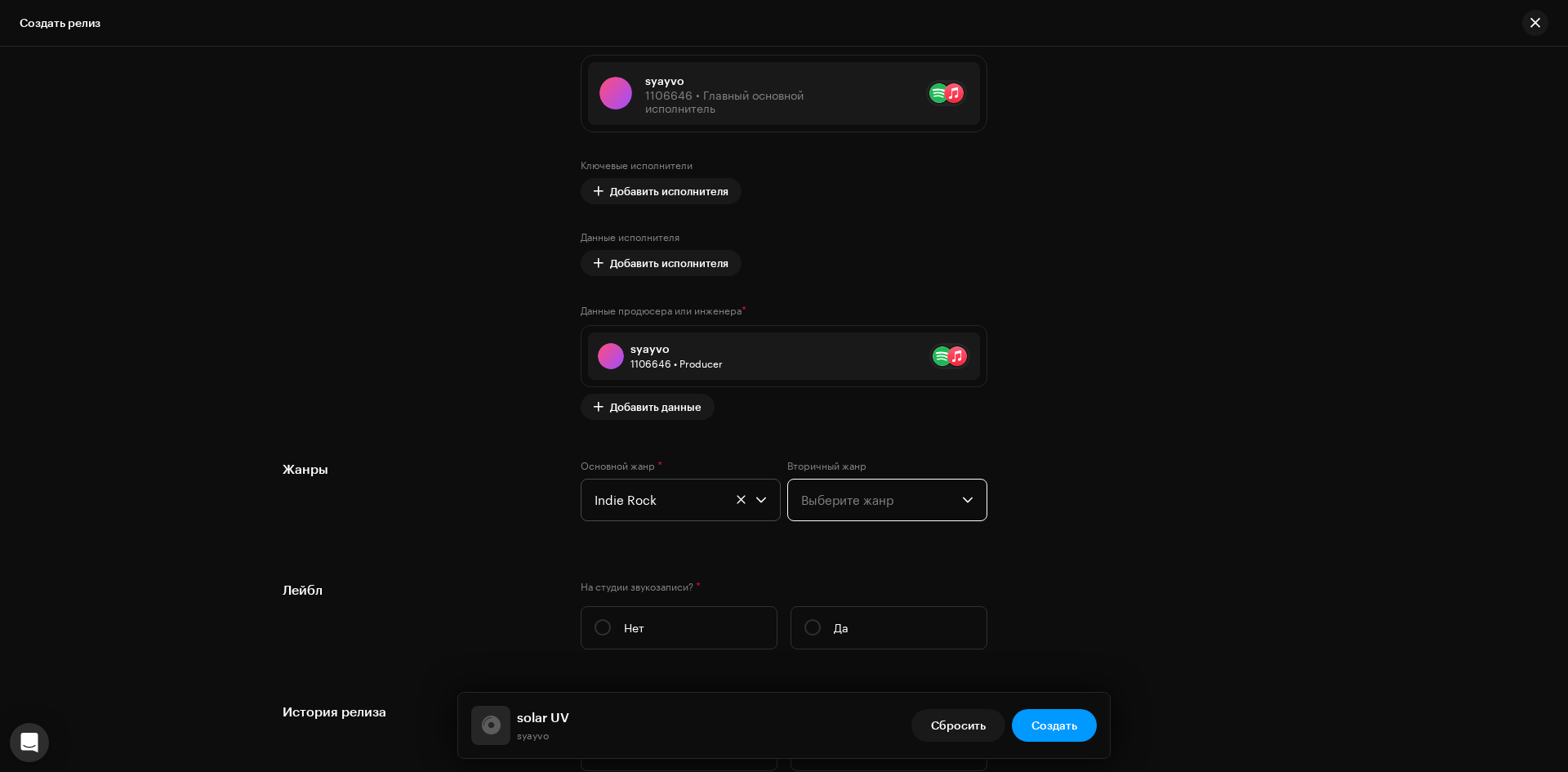
click at [855, 490] on span "Выберите жанр" at bounding box center [881, 499] width 161 height 41
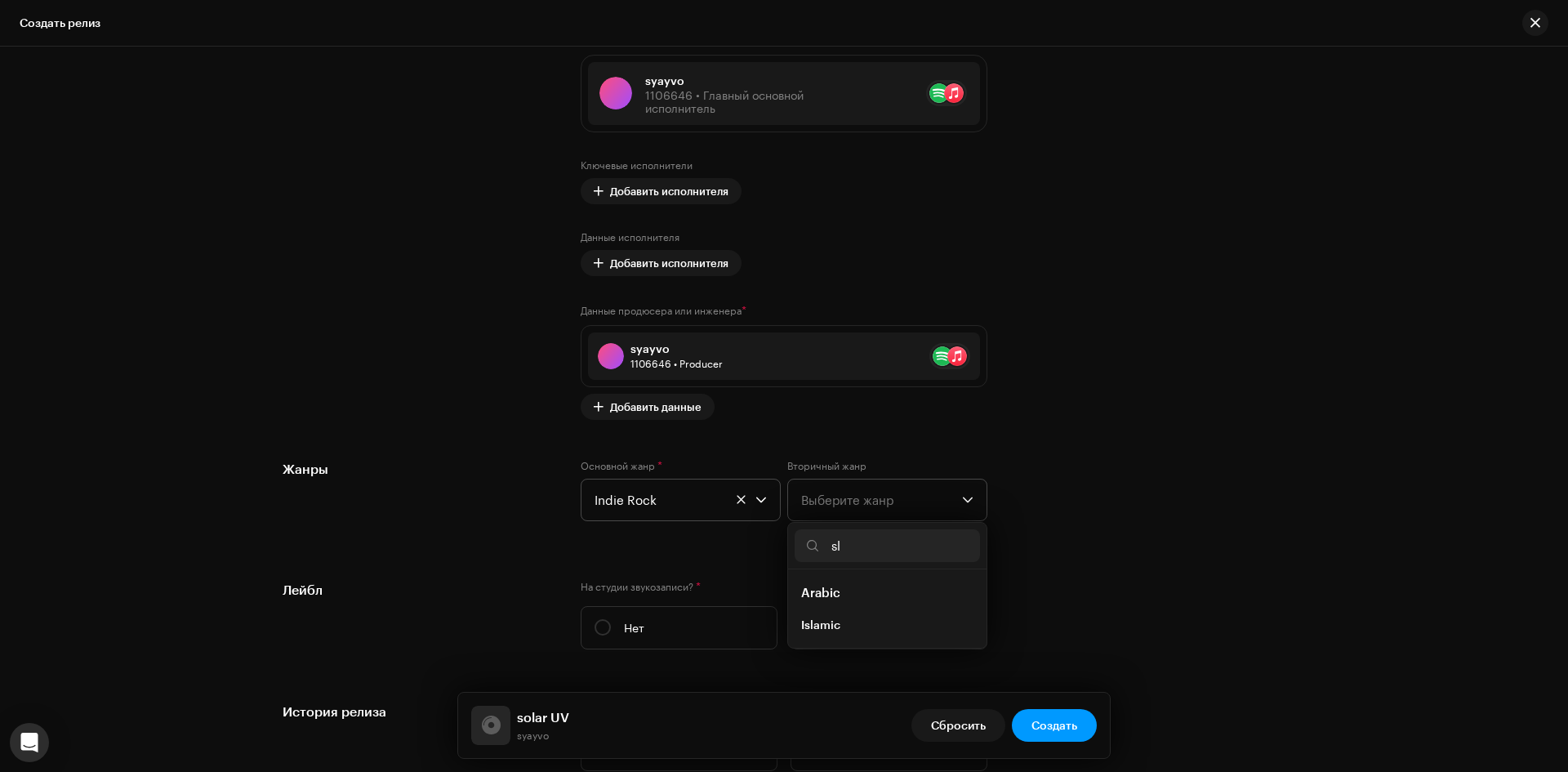
type input "s"
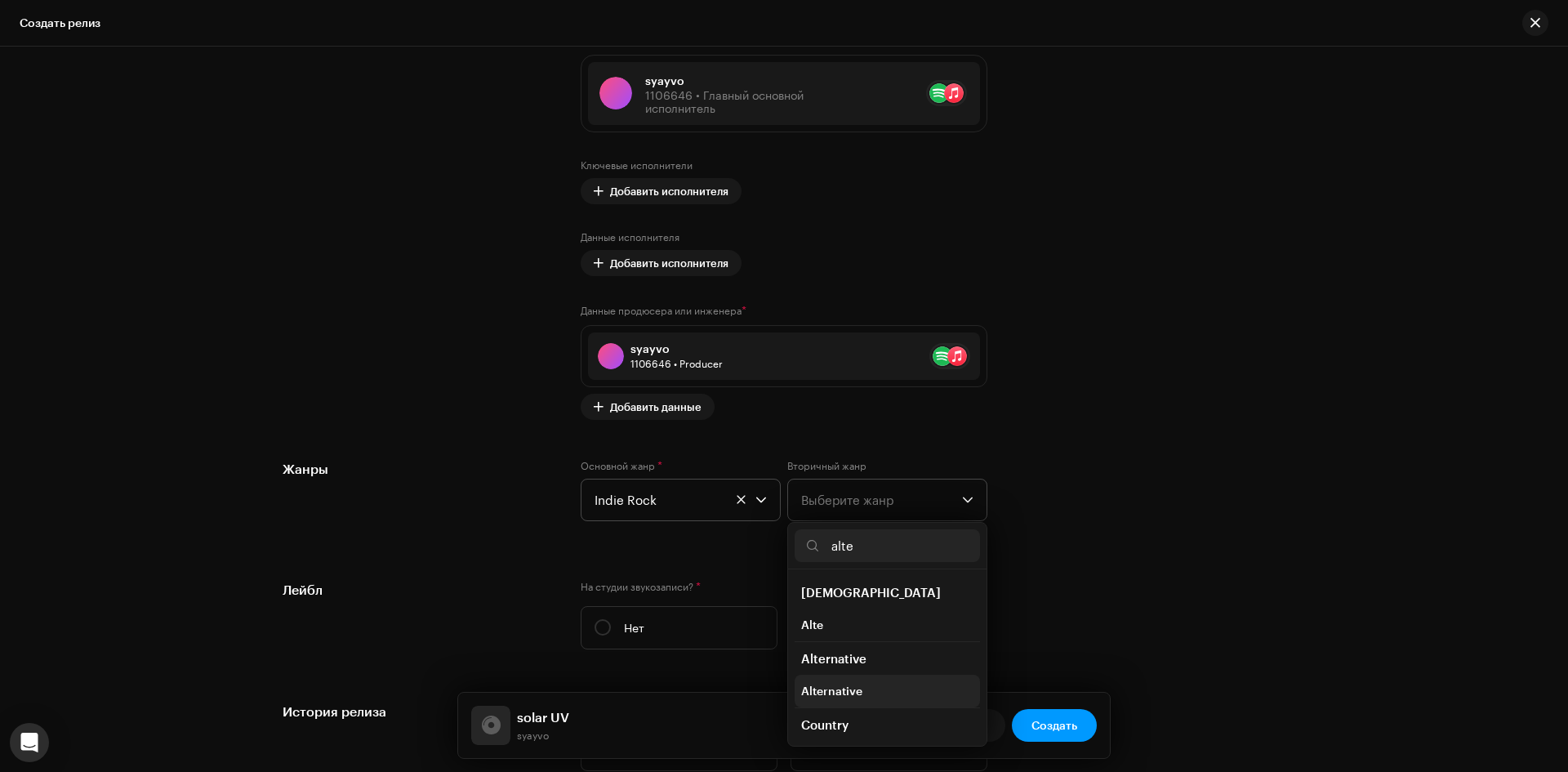
type input "alte"
click at [854, 687] on span "Alternative" at bounding box center [832, 691] width 61 height 17
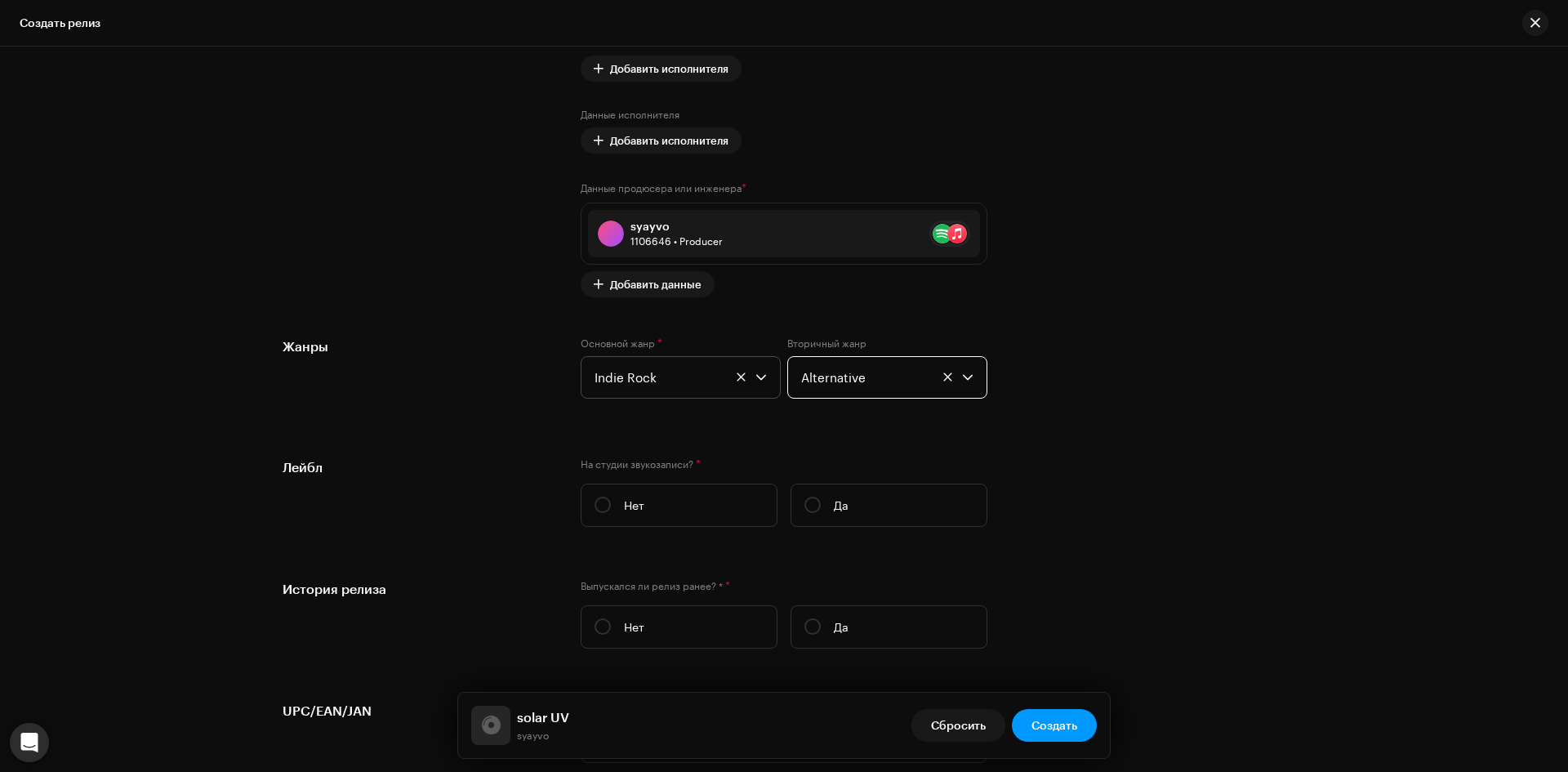
scroll to position [2042, 0]
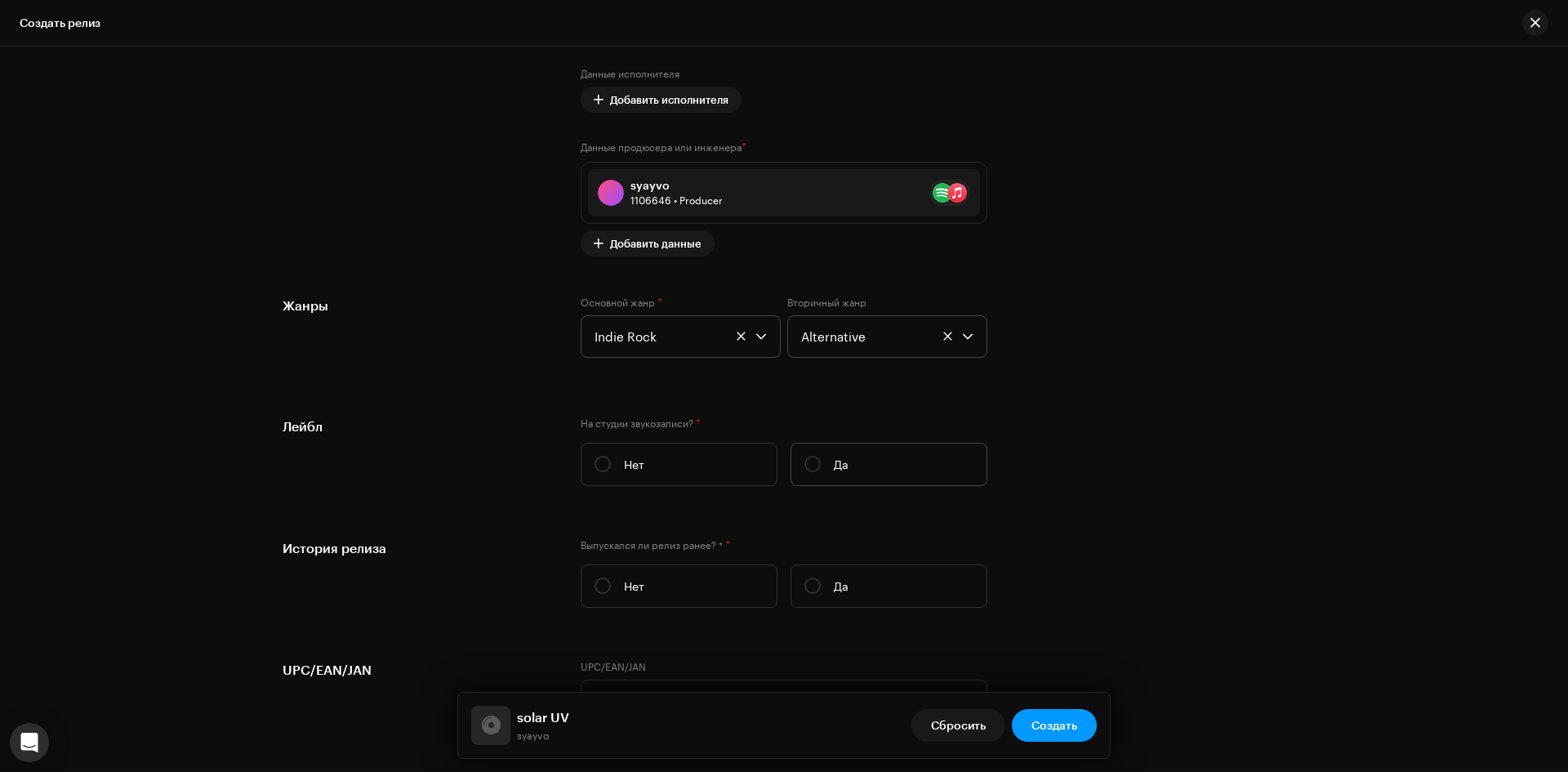
click at [878, 466] on label "Да" at bounding box center [889, 464] width 197 height 43
click at [821, 466] on input "Да" at bounding box center [813, 464] width 17 height 17
radio input "true"
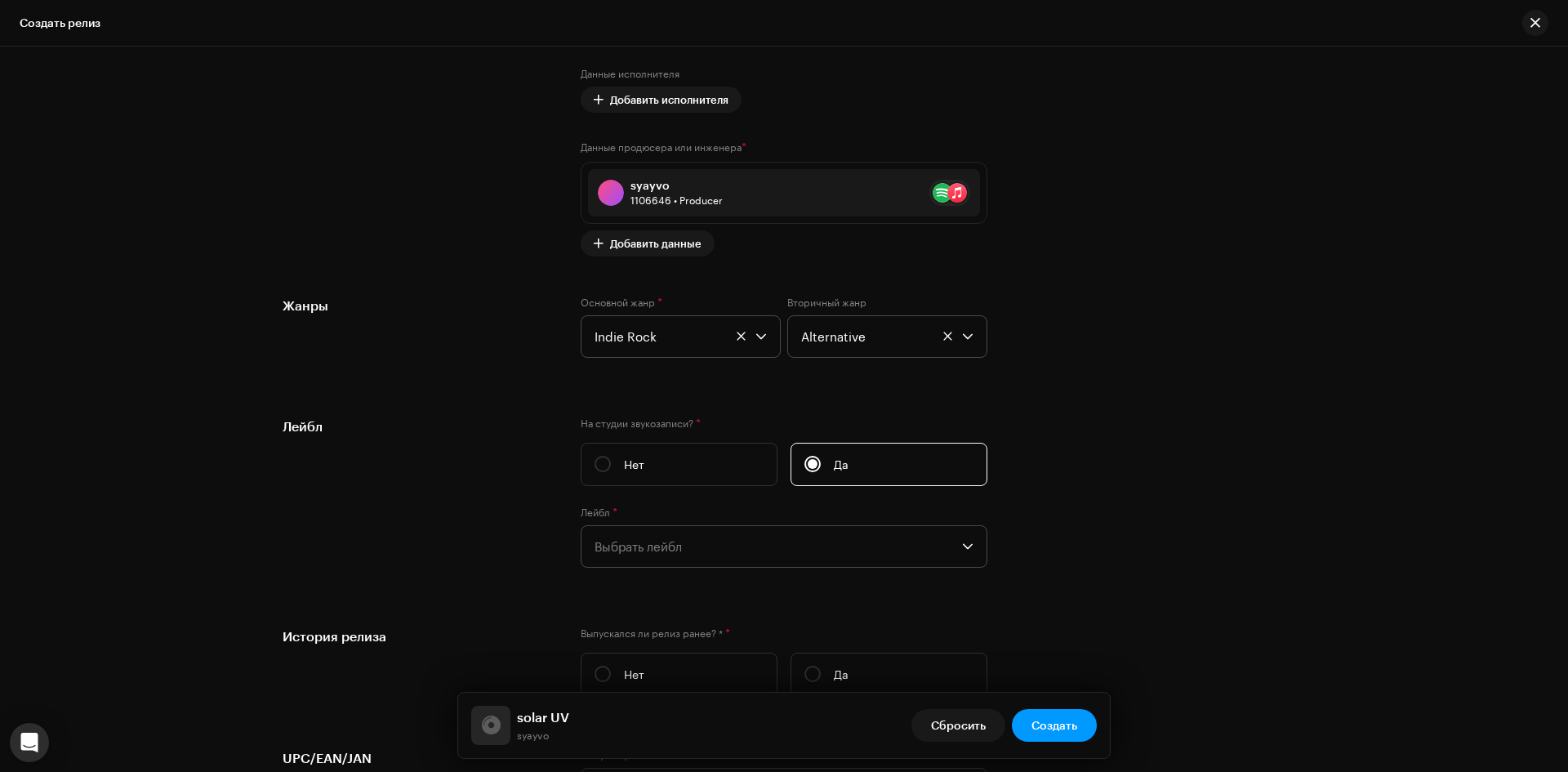
click at [773, 533] on span "Выбрать лейбл" at bounding box center [779, 546] width 368 height 41
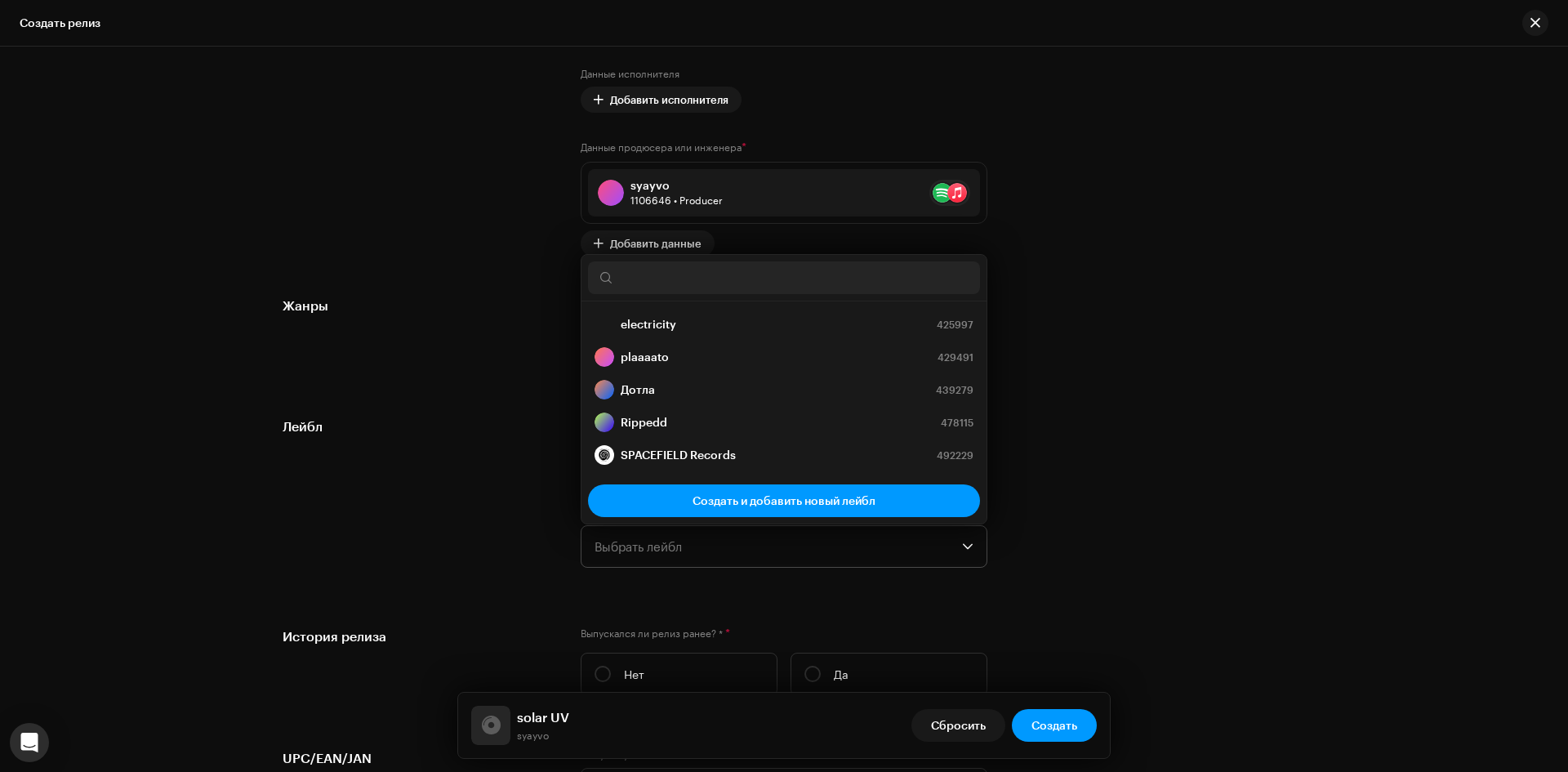
scroll to position [7, 0]
click at [725, 265] on input "text" at bounding box center [784, 277] width 392 height 32
type input "d"
click at [720, 382] on strong "DOYOUWANNALOFI?!" at bounding box center [678, 389] width 117 height 17
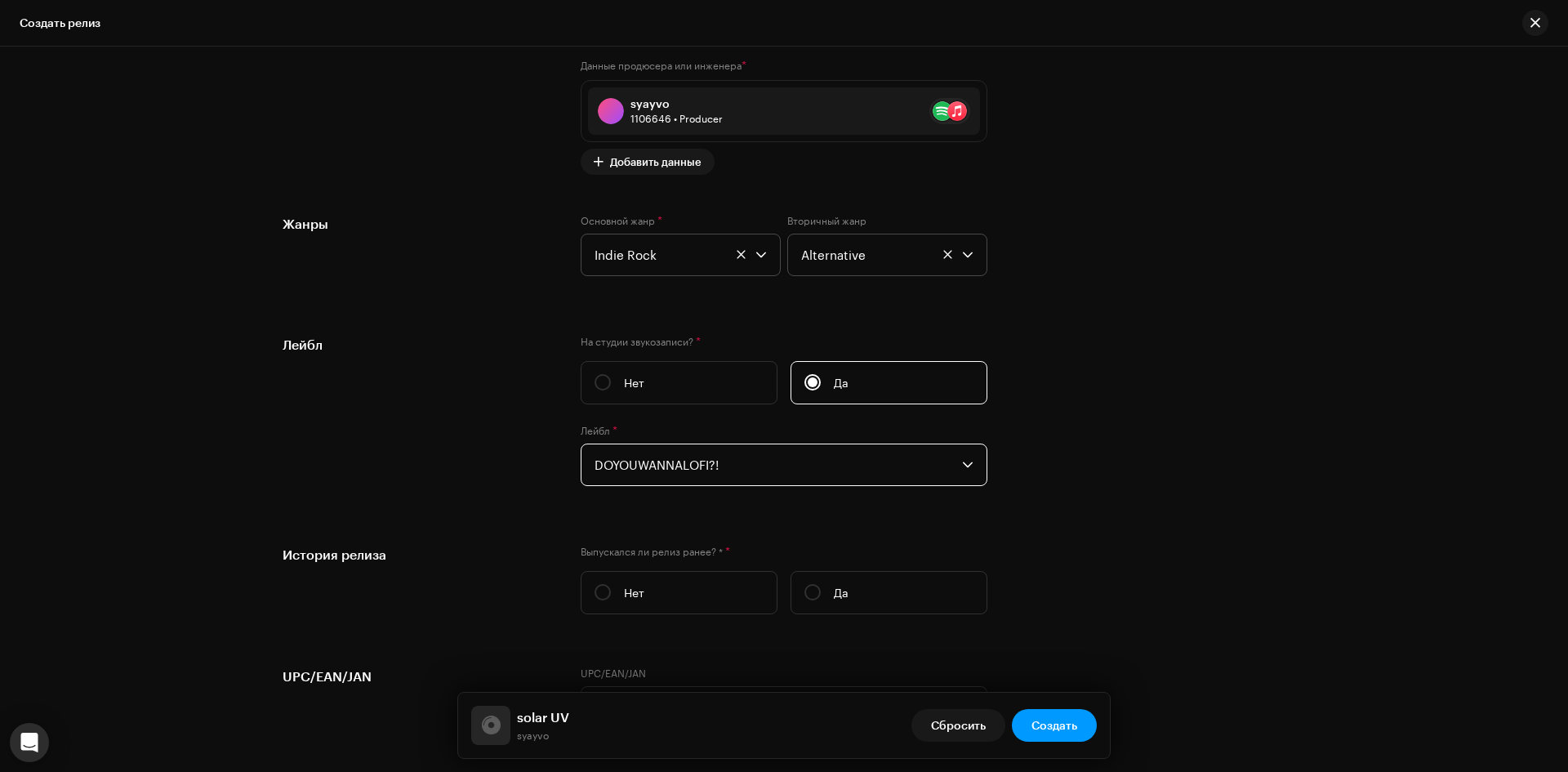
click at [1206, 456] on div "Лейбл На студии звукозаписи? * Нет Да Лейбл * DOYOUWANNALOFI?!" at bounding box center [784, 420] width 1003 height 171
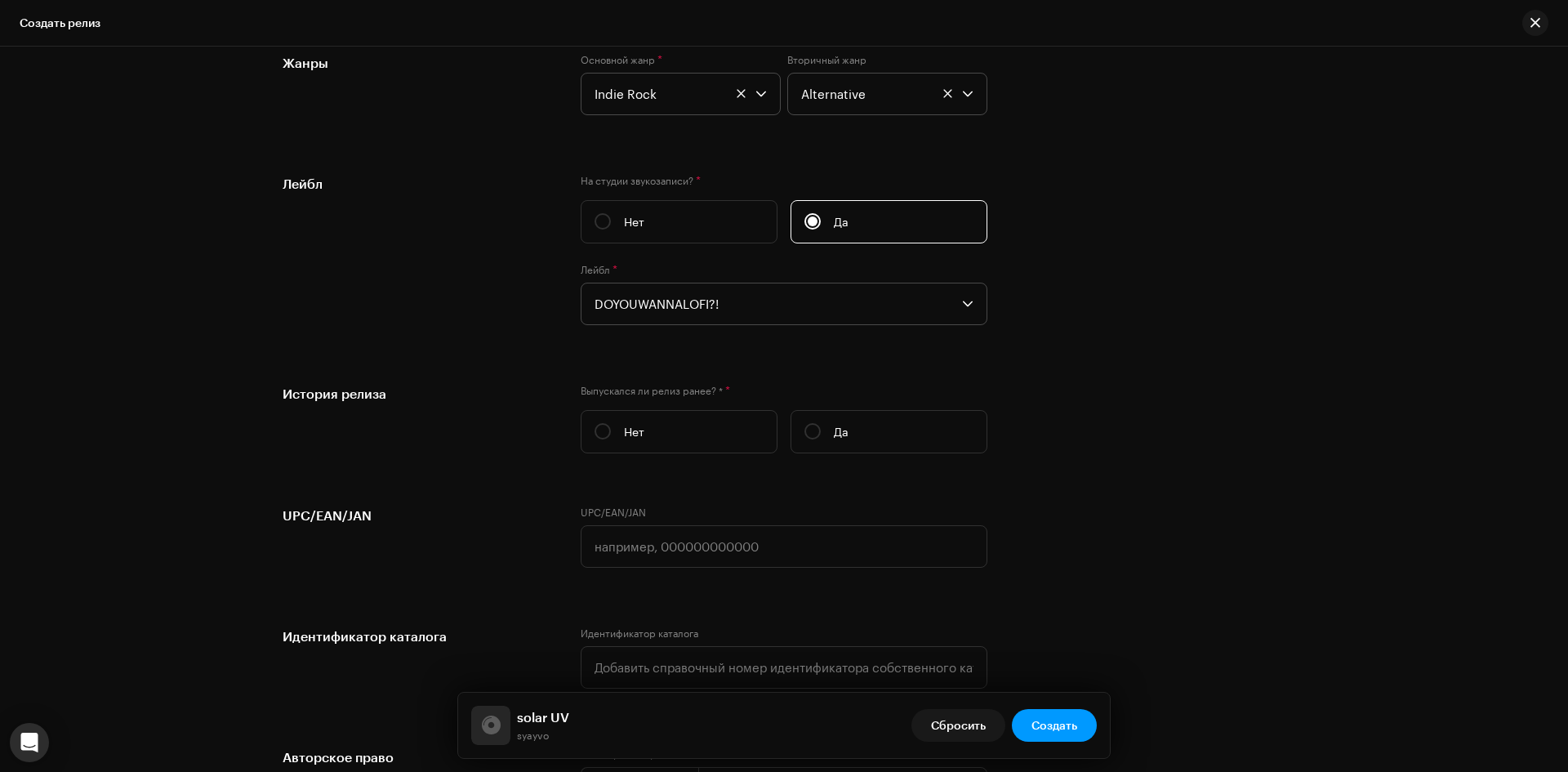
scroll to position [2286, 0]
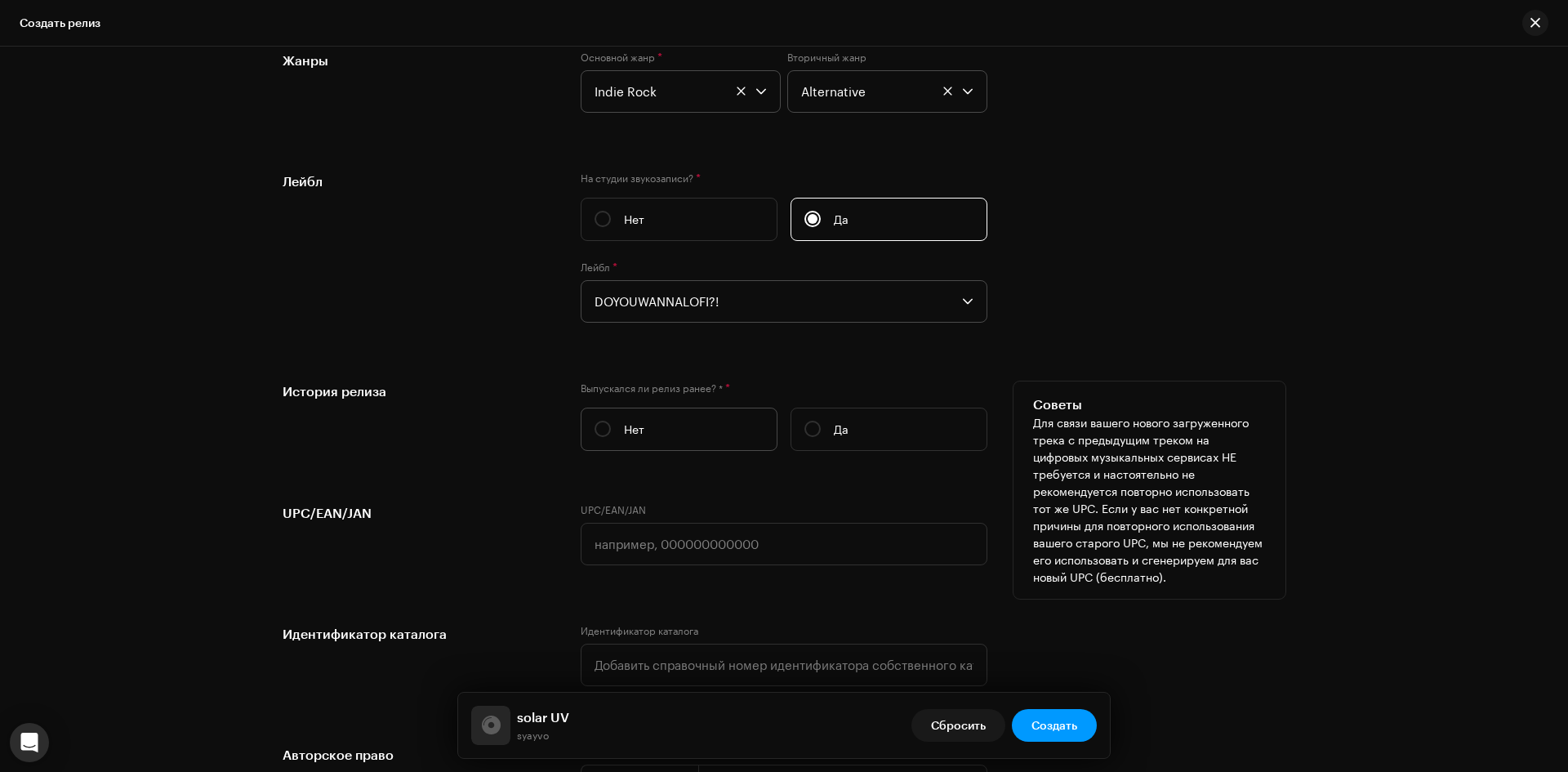
click at [679, 442] on label "Нет" at bounding box center [679, 429] width 197 height 43
click at [610, 437] on input "Нет" at bounding box center [603, 429] width 17 height 17
radio input "true"
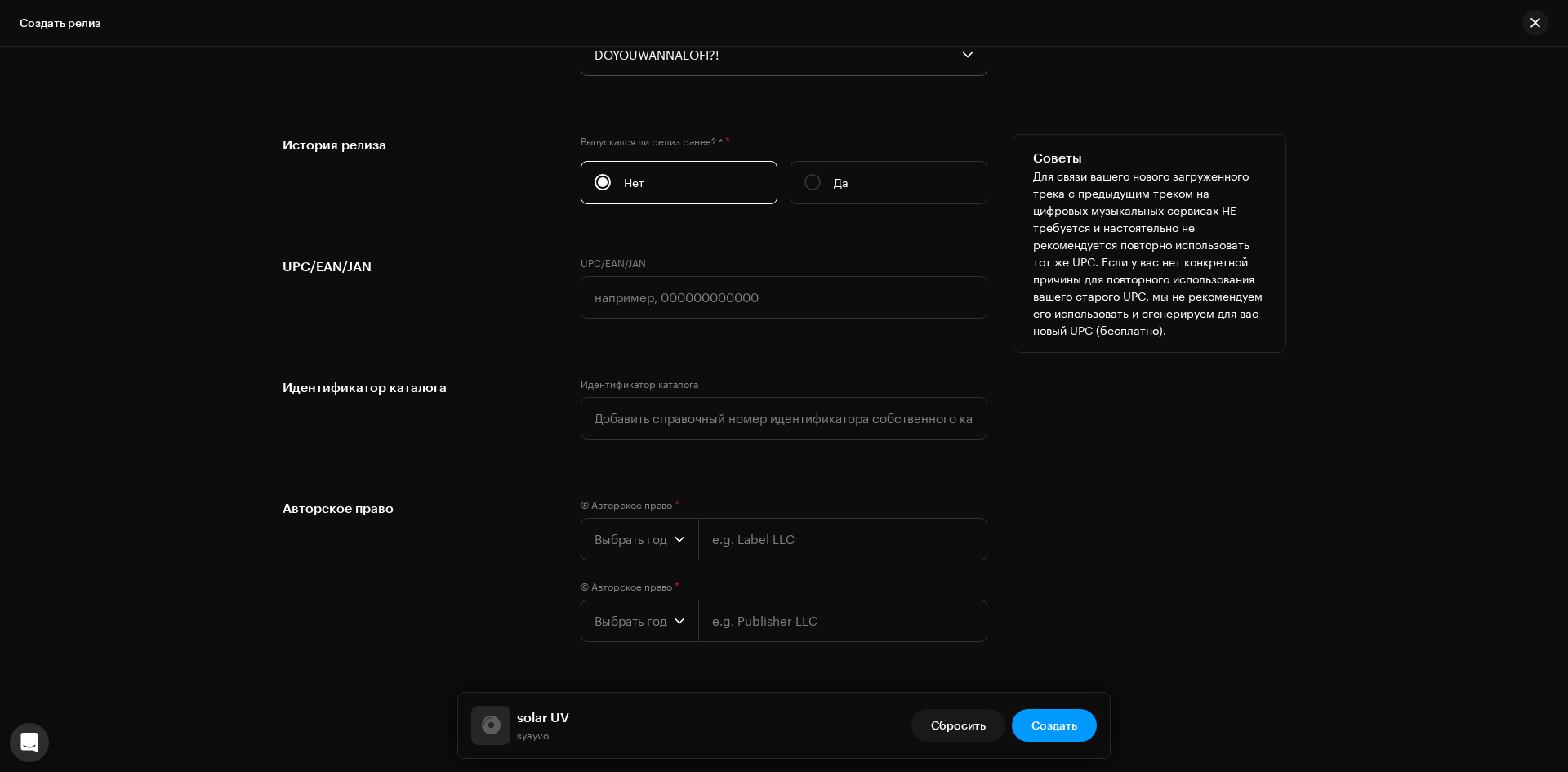
scroll to position [2579, 0]
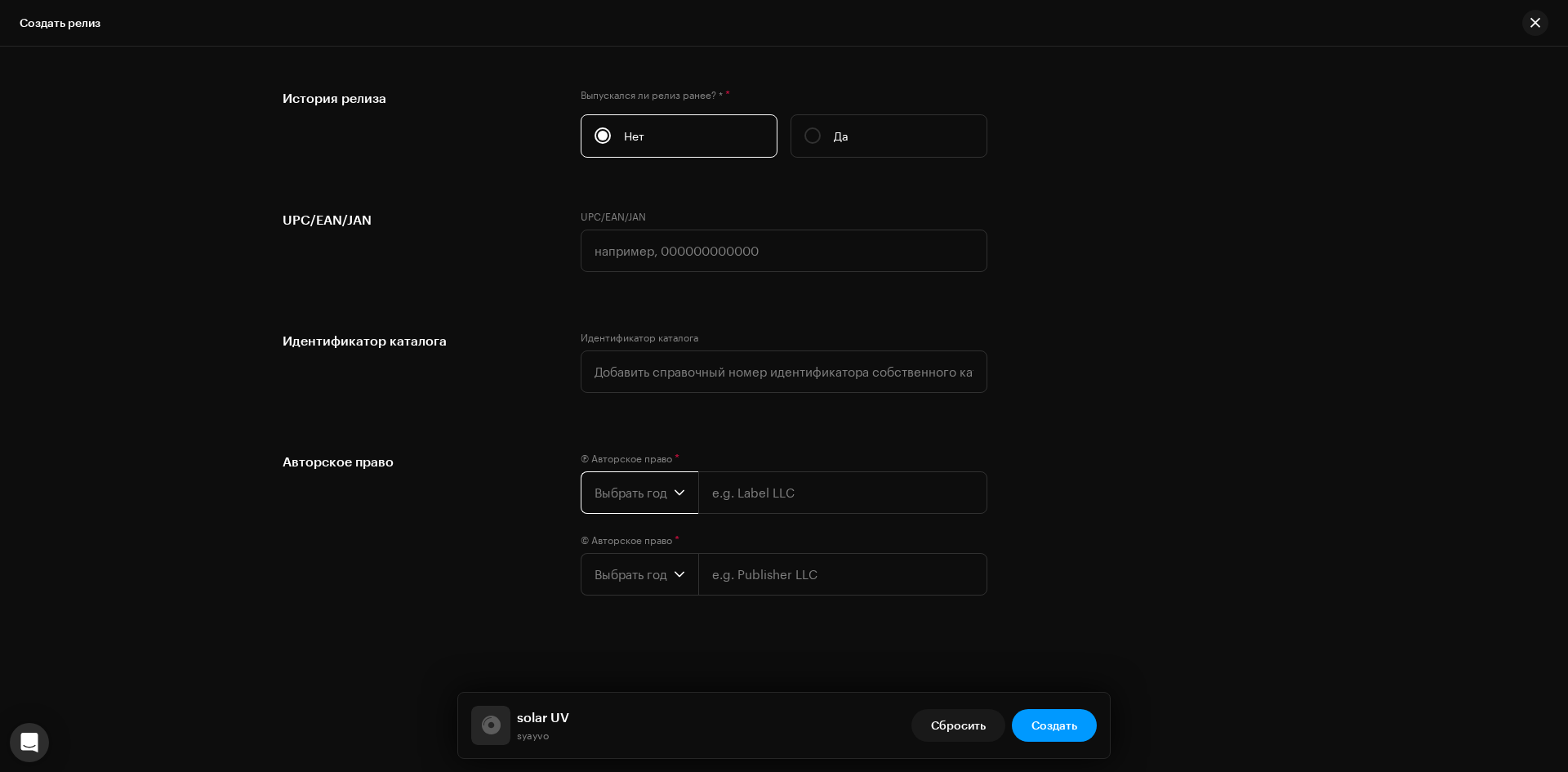
click at [654, 493] on span "Выбрать год" at bounding box center [634, 492] width 80 height 41
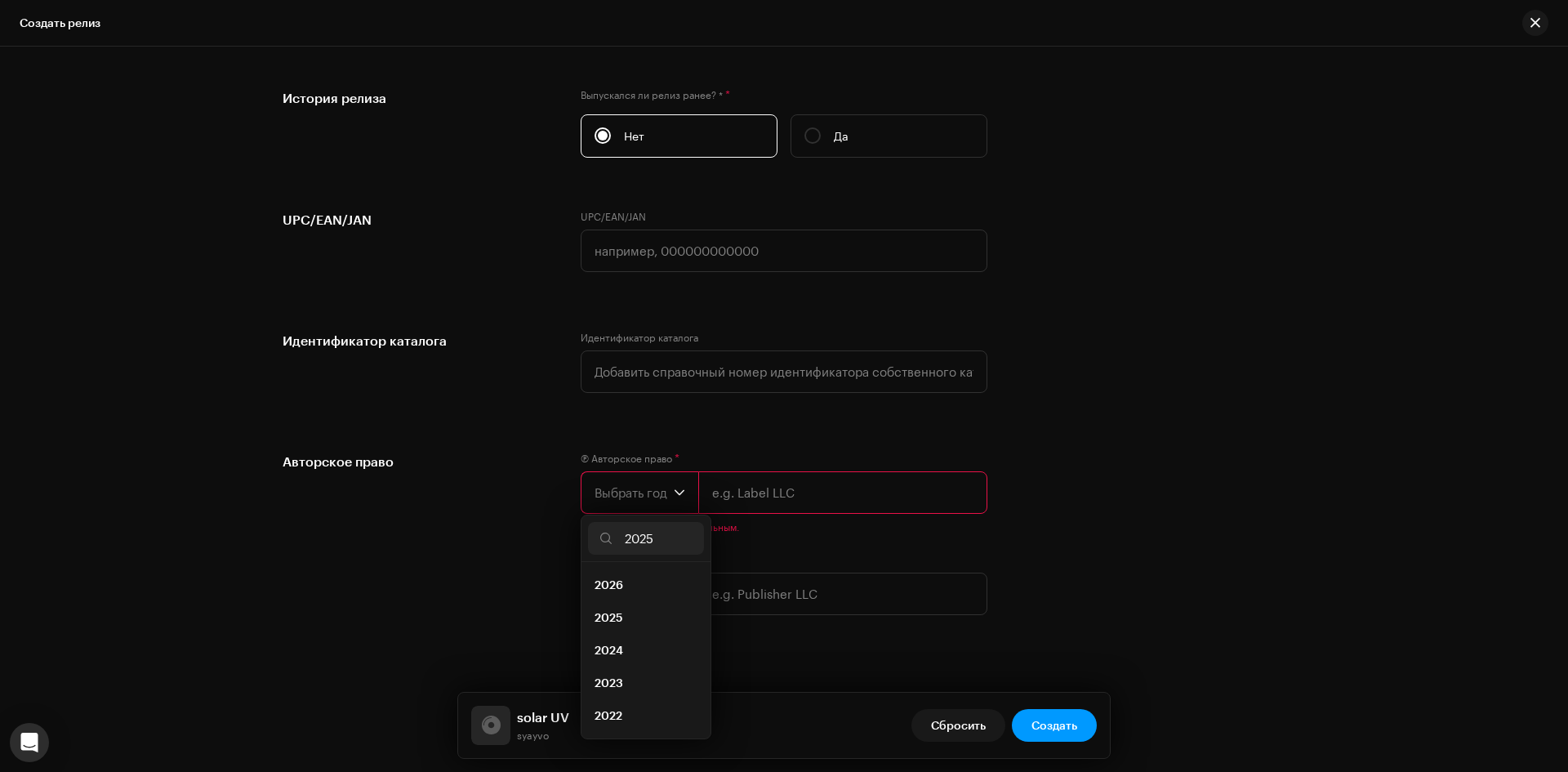
scroll to position [0, 0]
type input "2025"
click at [737, 491] on input "text" at bounding box center [842, 492] width 289 height 42
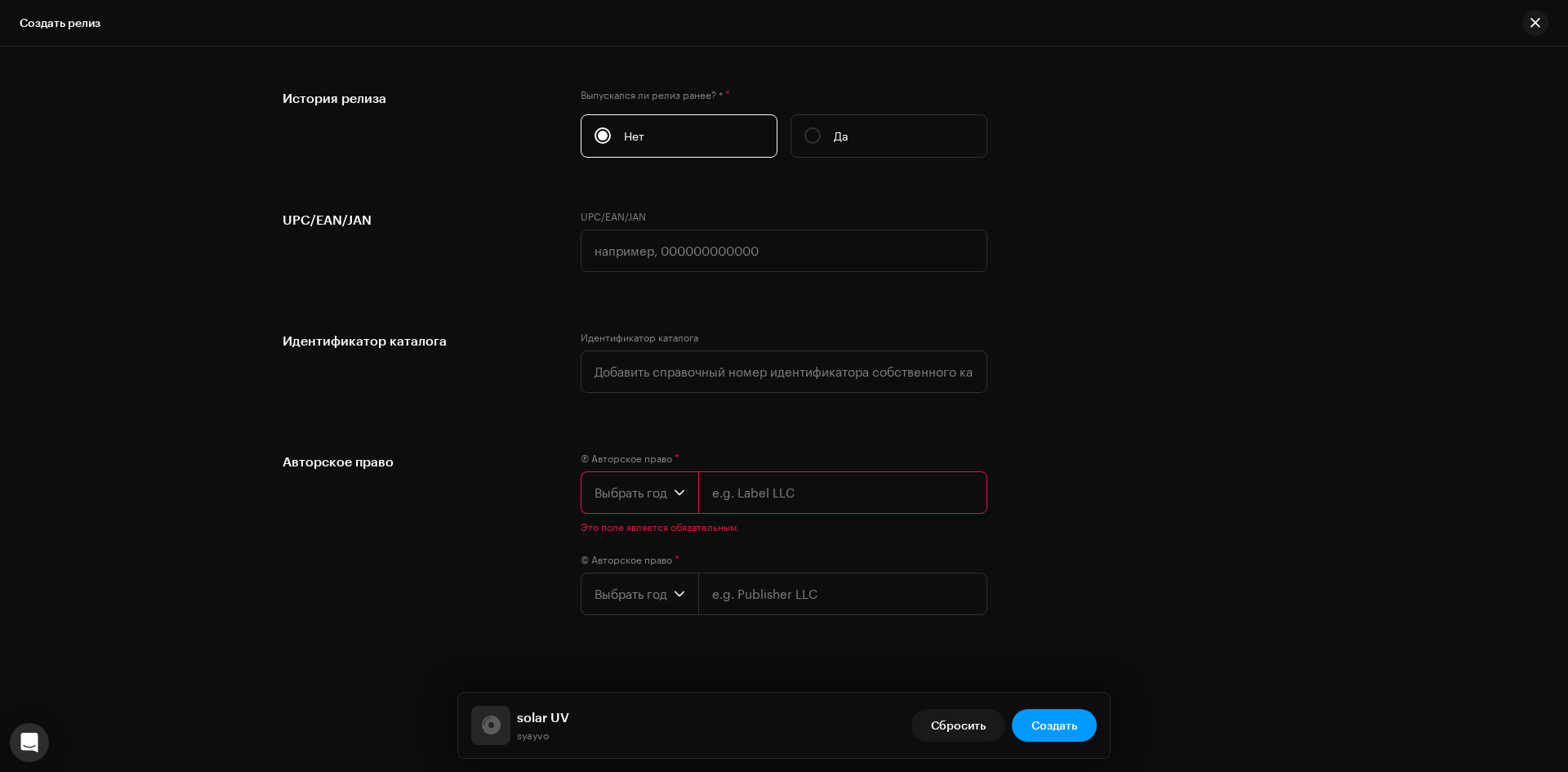
click at [633, 489] on span "Выбрать год" at bounding box center [634, 492] width 80 height 41
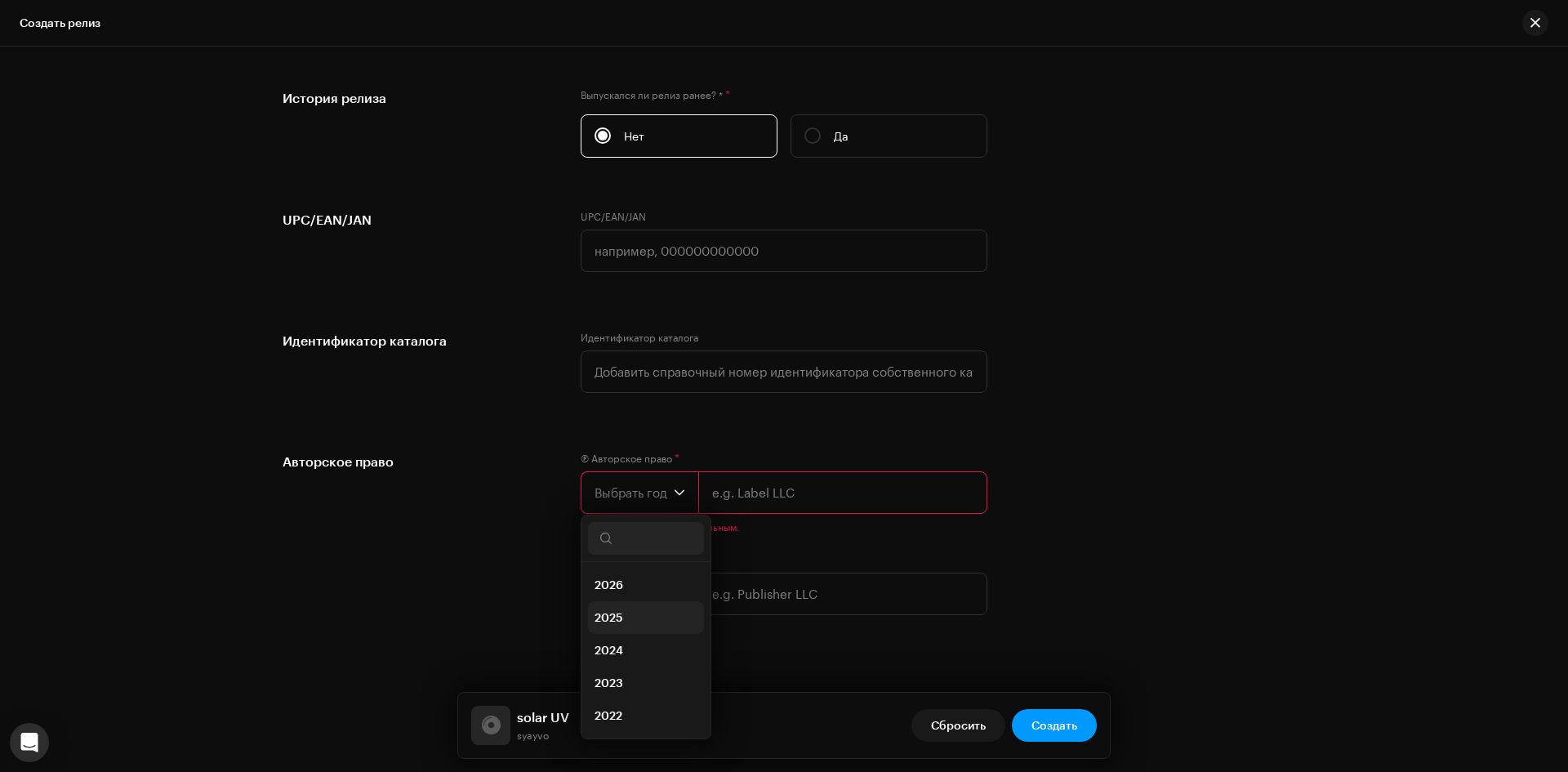
click at [620, 610] on li "2025" at bounding box center [646, 617] width 116 height 32
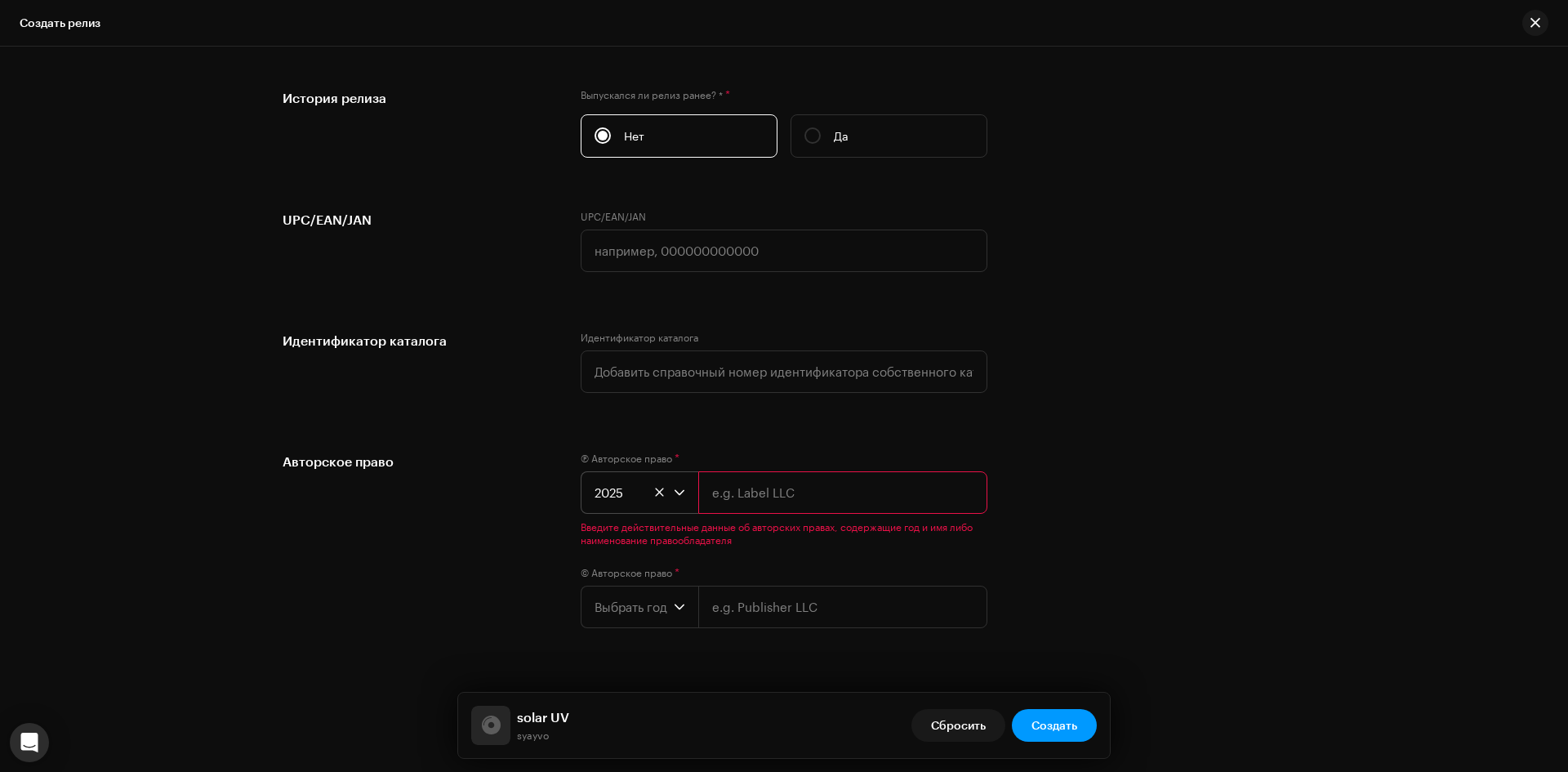
click at [772, 490] on input "text" at bounding box center [842, 492] width 289 height 42
type input "syayvo"
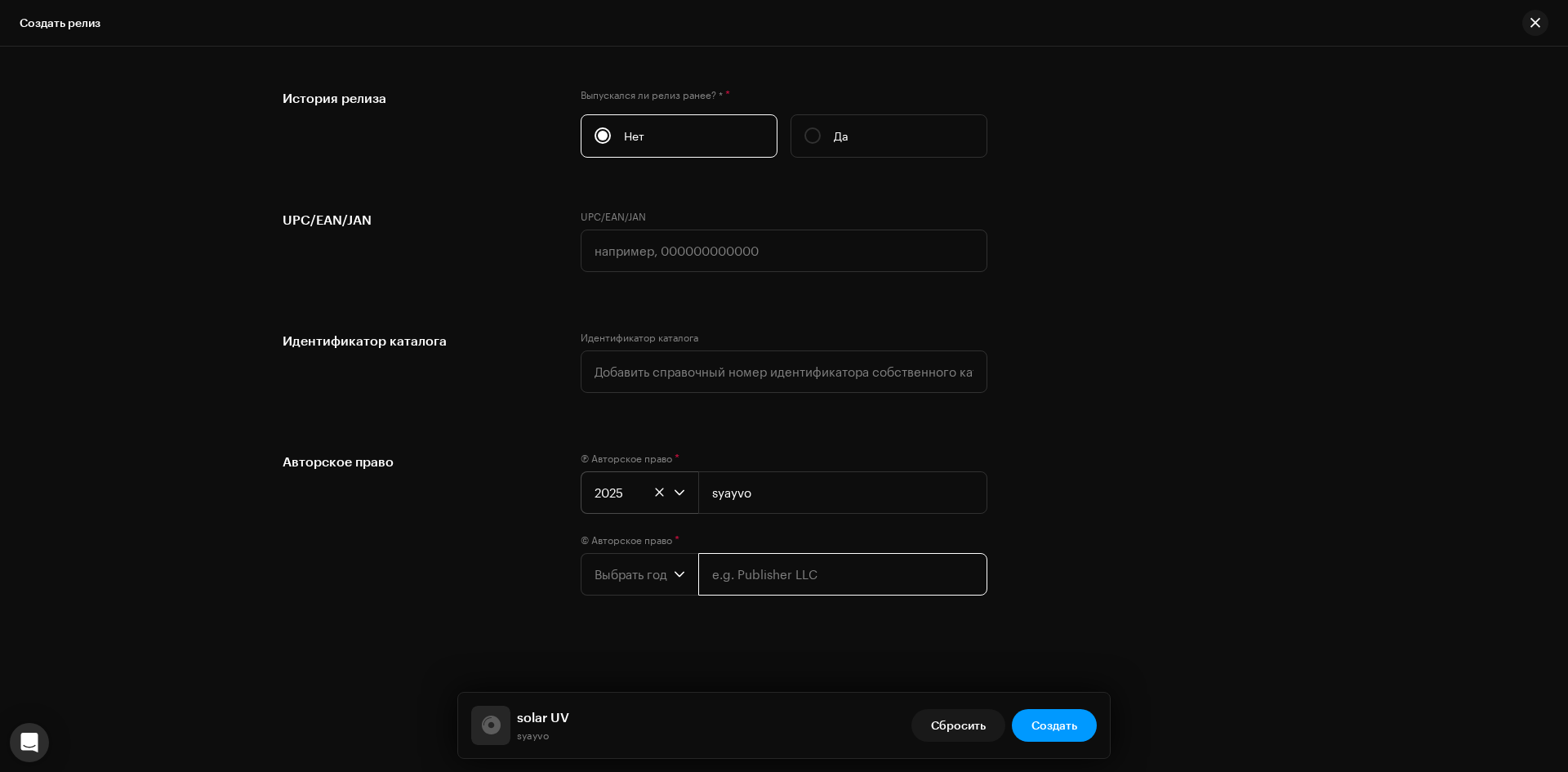
click at [781, 577] on input "text" at bounding box center [842, 573] width 289 height 42
paste input "[URL][DOMAIN_NAME]"
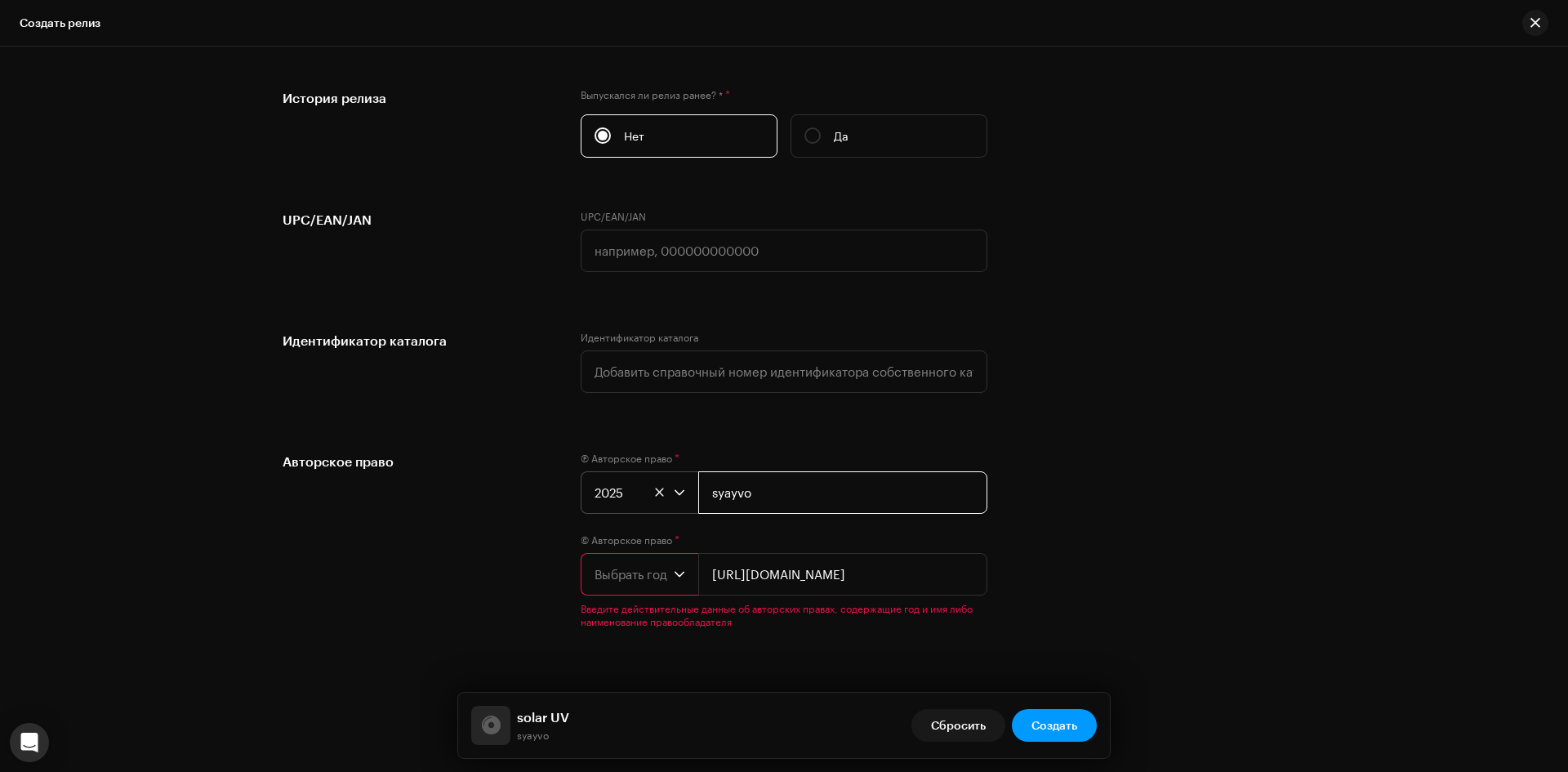
click at [767, 490] on input "syayvo" at bounding box center [842, 492] width 289 height 42
drag, startPoint x: 792, startPoint y: 561, endPoint x: 792, endPoint y: 575, distance: 14.0
click at [792, 566] on input "[URL][DOMAIN_NAME]" at bounding box center [842, 573] width 289 height 42
paste input "syayvo"
type input "syayvo"
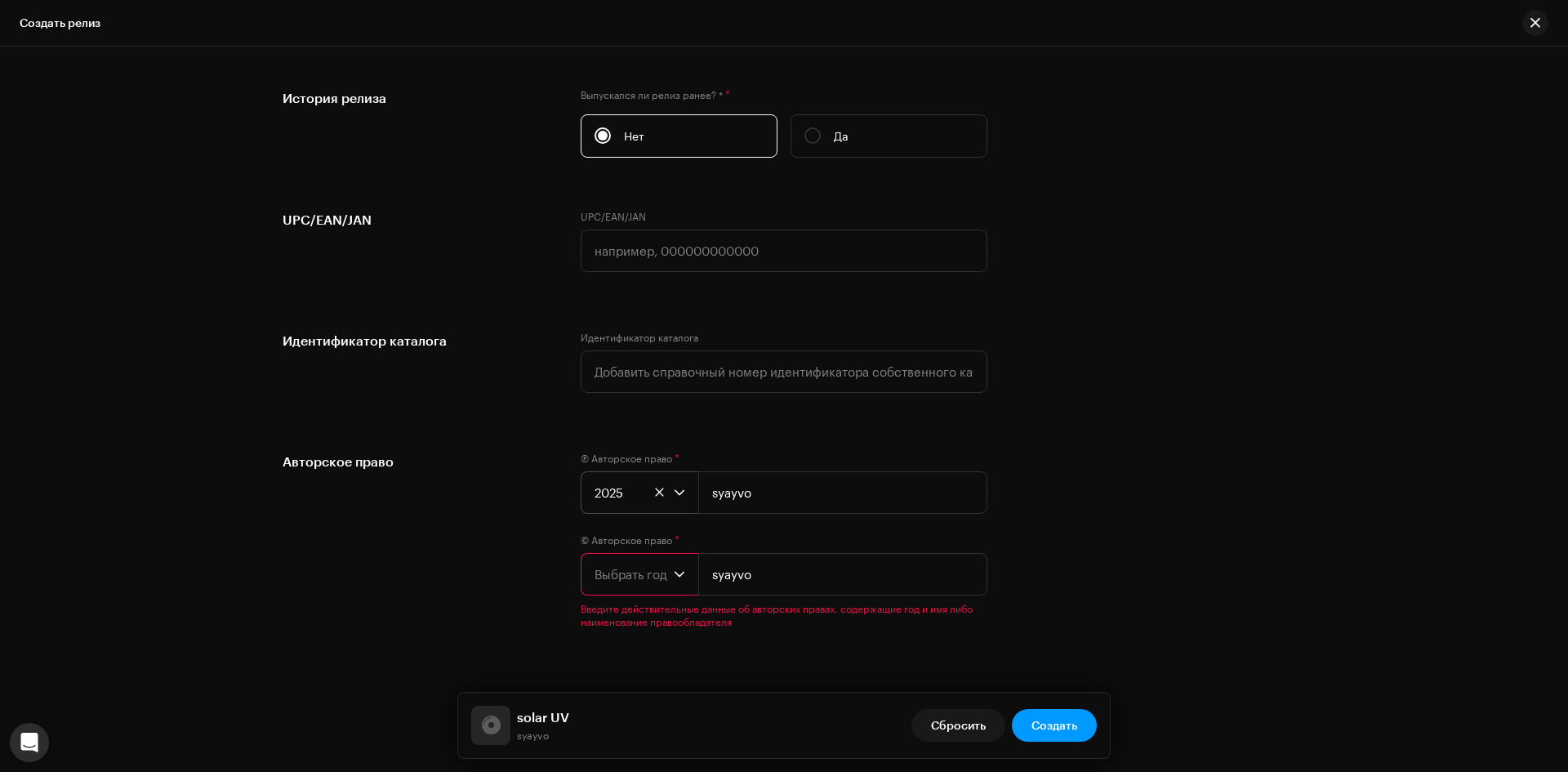
click at [1268, 540] on div "Авторское право Ⓟ Авторское право * 2025 syayvo © Авторское право * Выбрать год…" at bounding box center [784, 549] width 1003 height 196
click at [634, 573] on span "Выбрать год" at bounding box center [634, 573] width 80 height 41
click at [620, 430] on li "2025" at bounding box center [646, 430] width 116 height 32
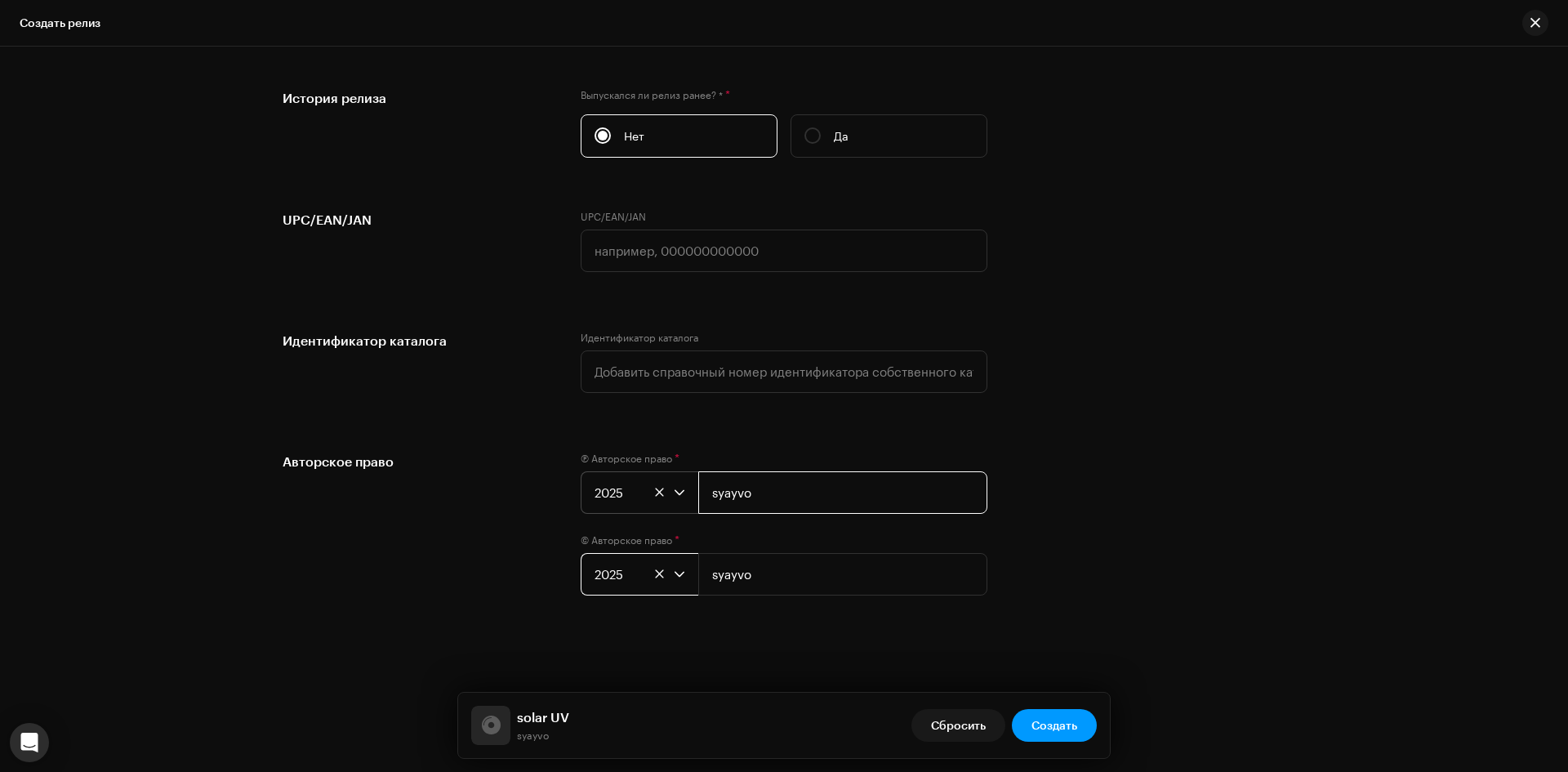
click at [778, 495] on input "syayvo" at bounding box center [842, 492] width 289 height 42
type input "DOYOUWANNALOFI?!"
click at [1227, 573] on div "Авторское право Ⓟ Авторское право * 2025 DOYOUWANNALOFI?! © Авторское право * 2…" at bounding box center [784, 533] width 1003 height 163
click at [1393, 477] on div "Создать новый релиз Мы поможем вам во всем — от выбора трека до конечных метада…" at bounding box center [784, 408] width 1568 height 725
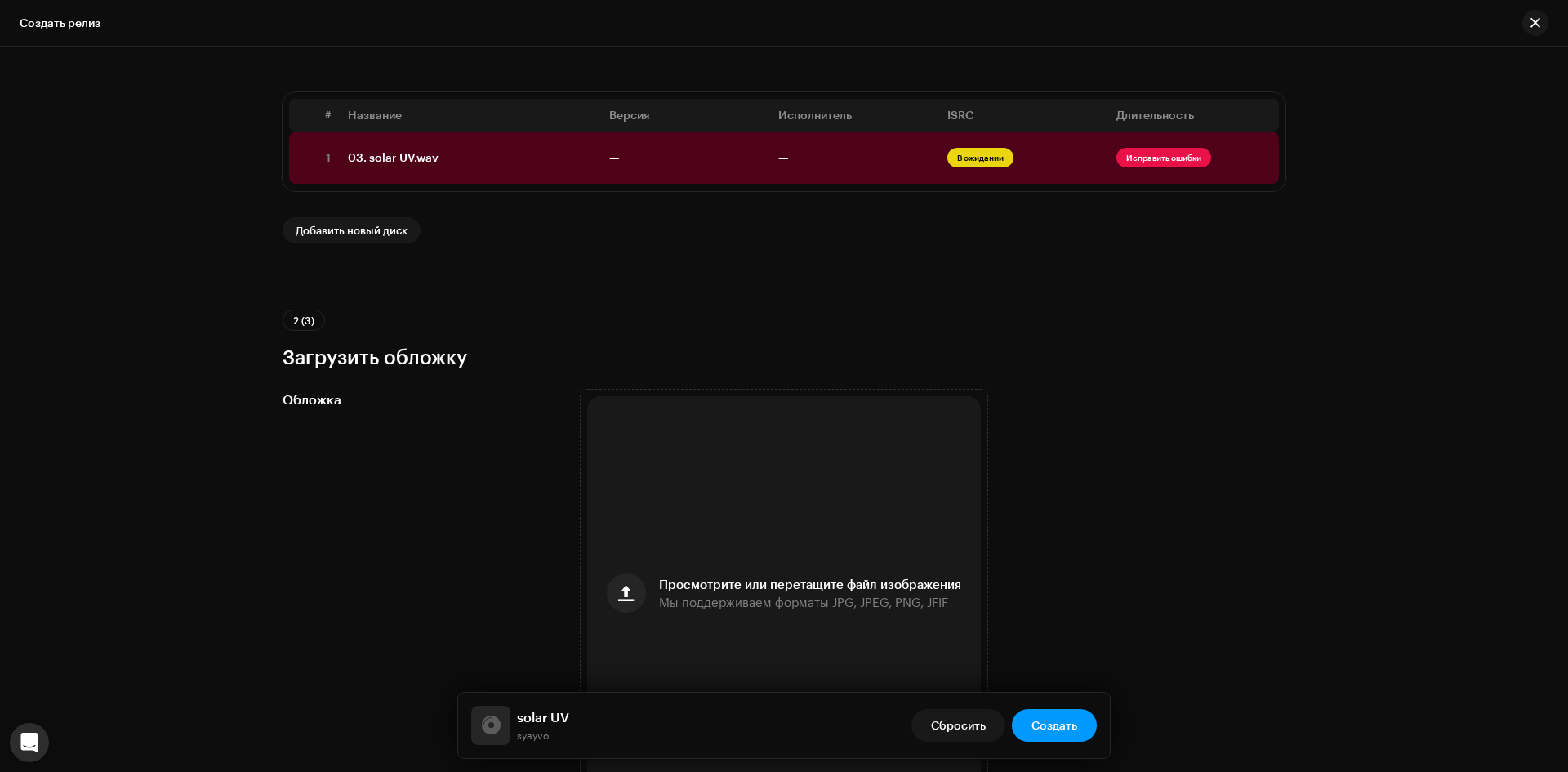
scroll to position [456, 0]
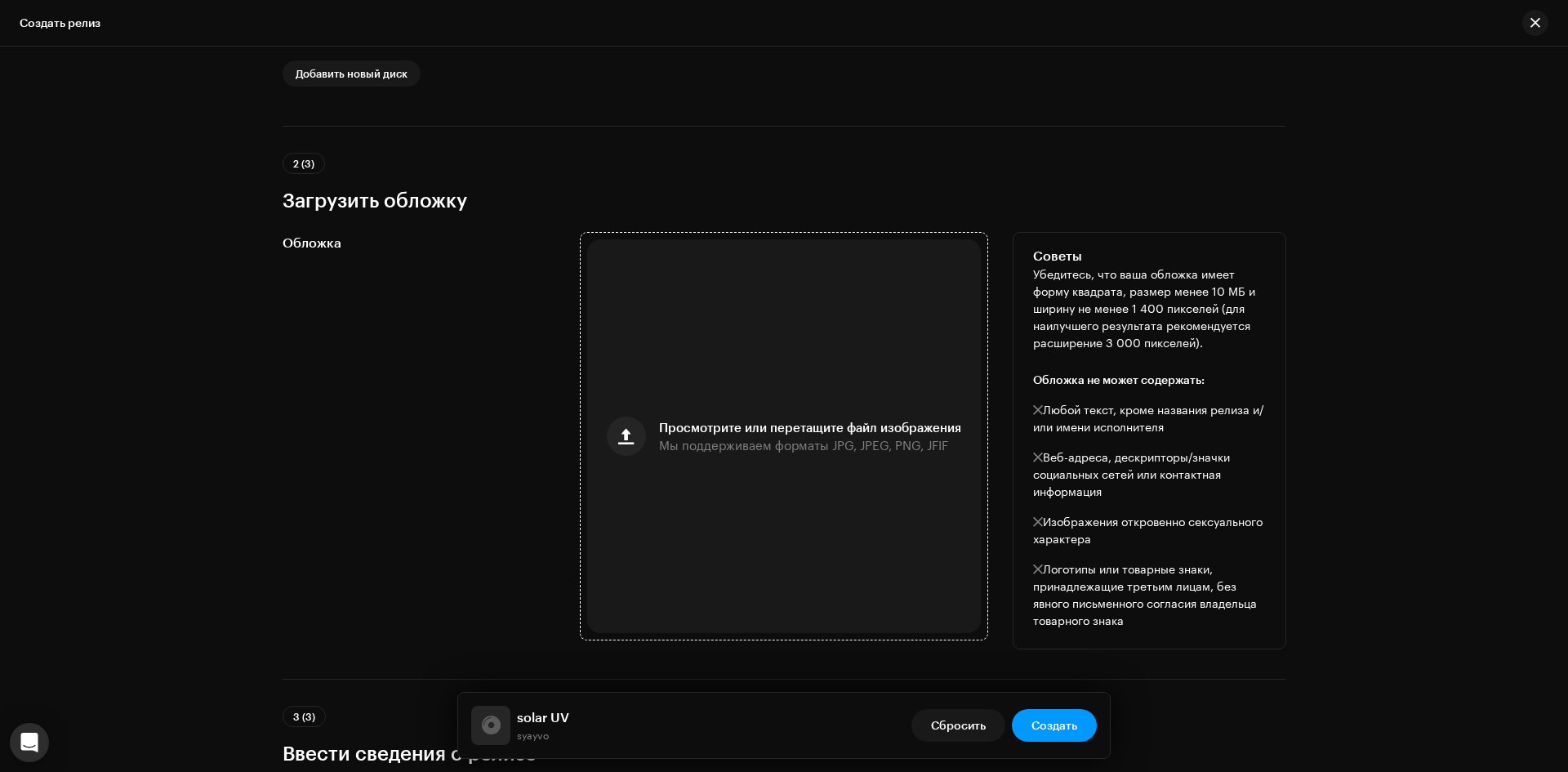
click at [824, 446] on span "Мы поддерживаем форматы JPG, JPEG, PNG, JFIF" at bounding box center [803, 445] width 289 height 12
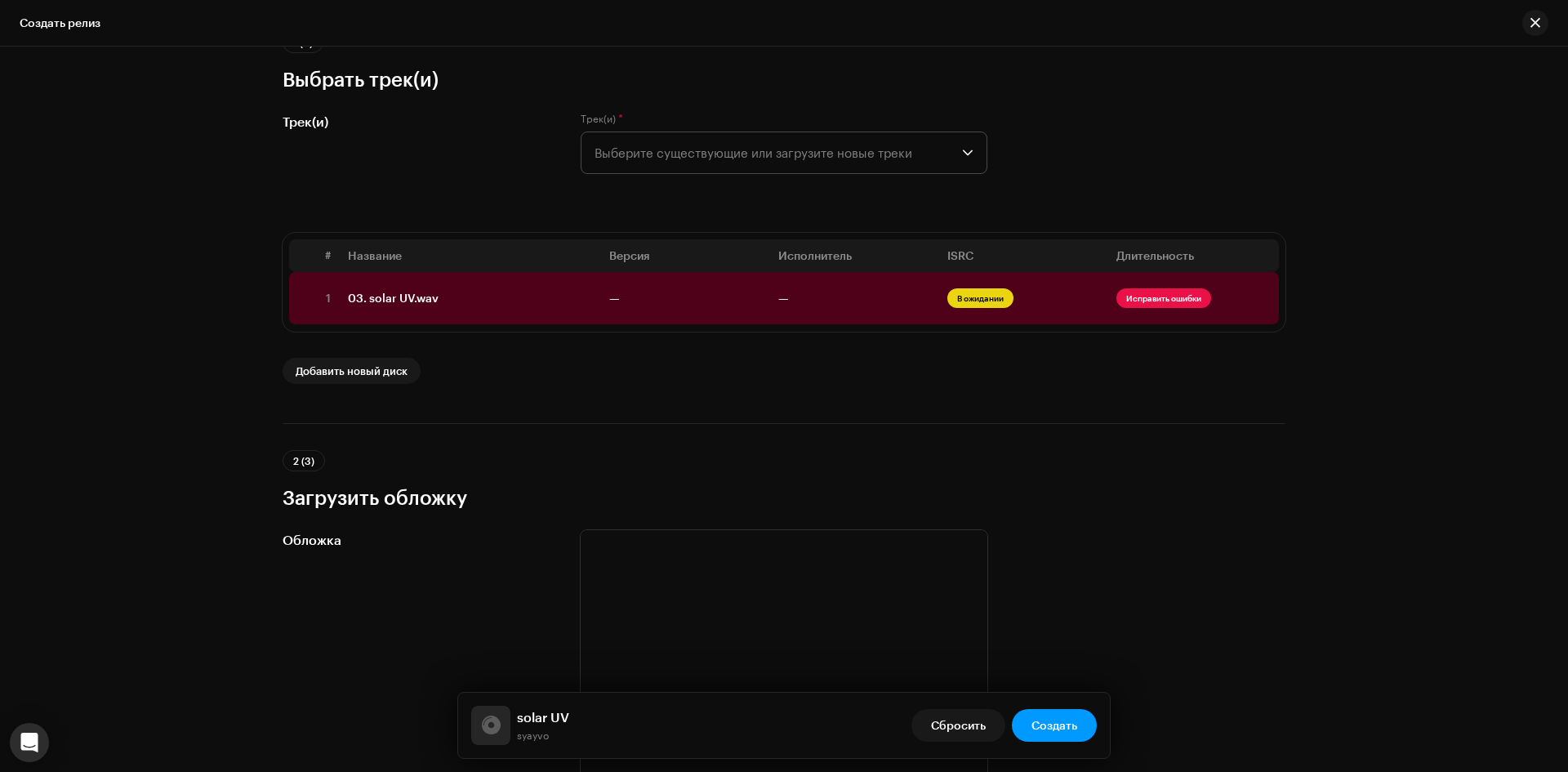
scroll to position [130, 0]
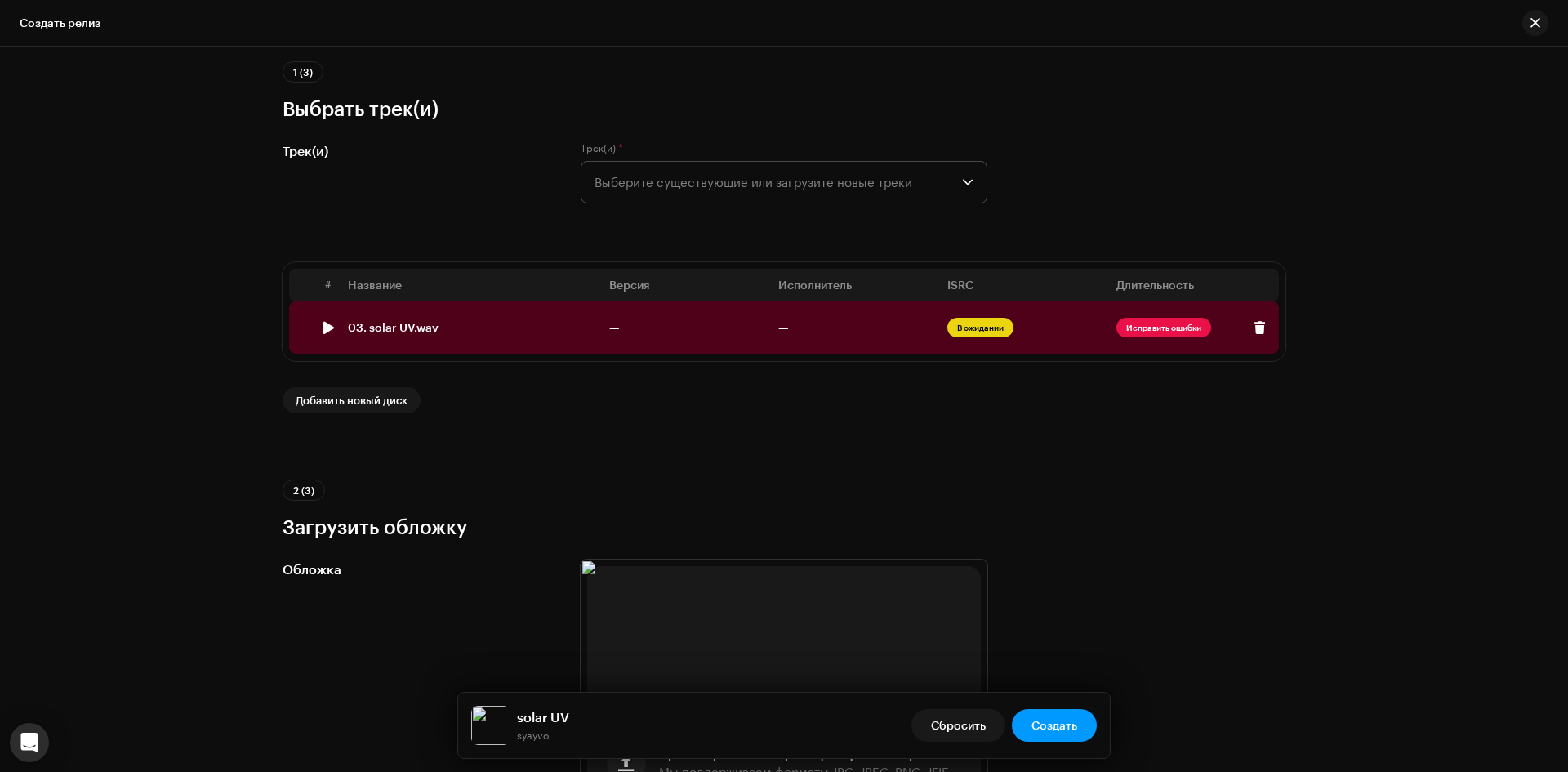
click at [972, 328] on span "В ожидании" at bounding box center [981, 327] width 66 height 20
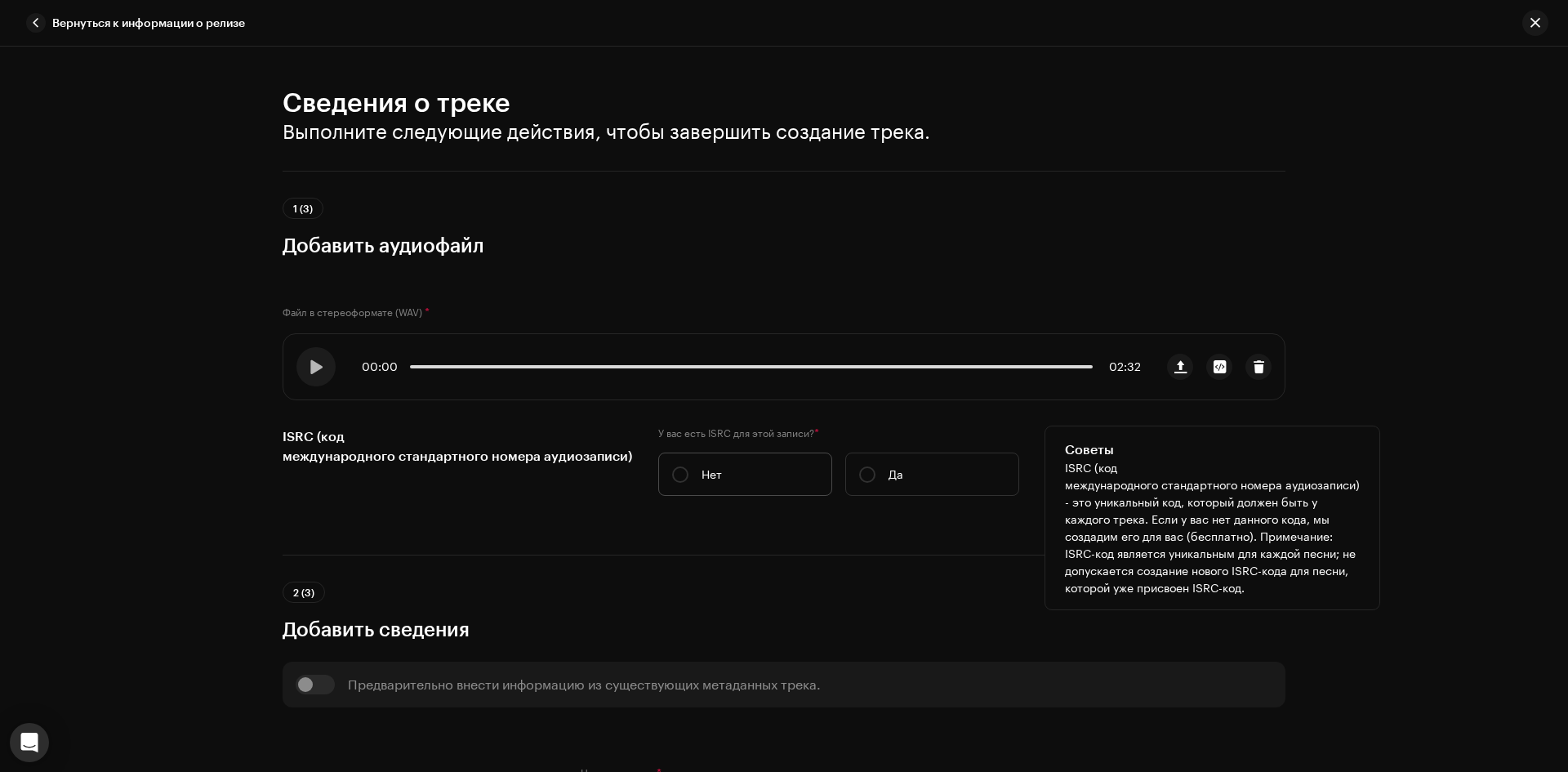
click at [710, 456] on label "Нет" at bounding box center [745, 474] width 174 height 43
click at [688, 466] on input "Нет" at bounding box center [680, 475] width 17 height 17
radio input "true"
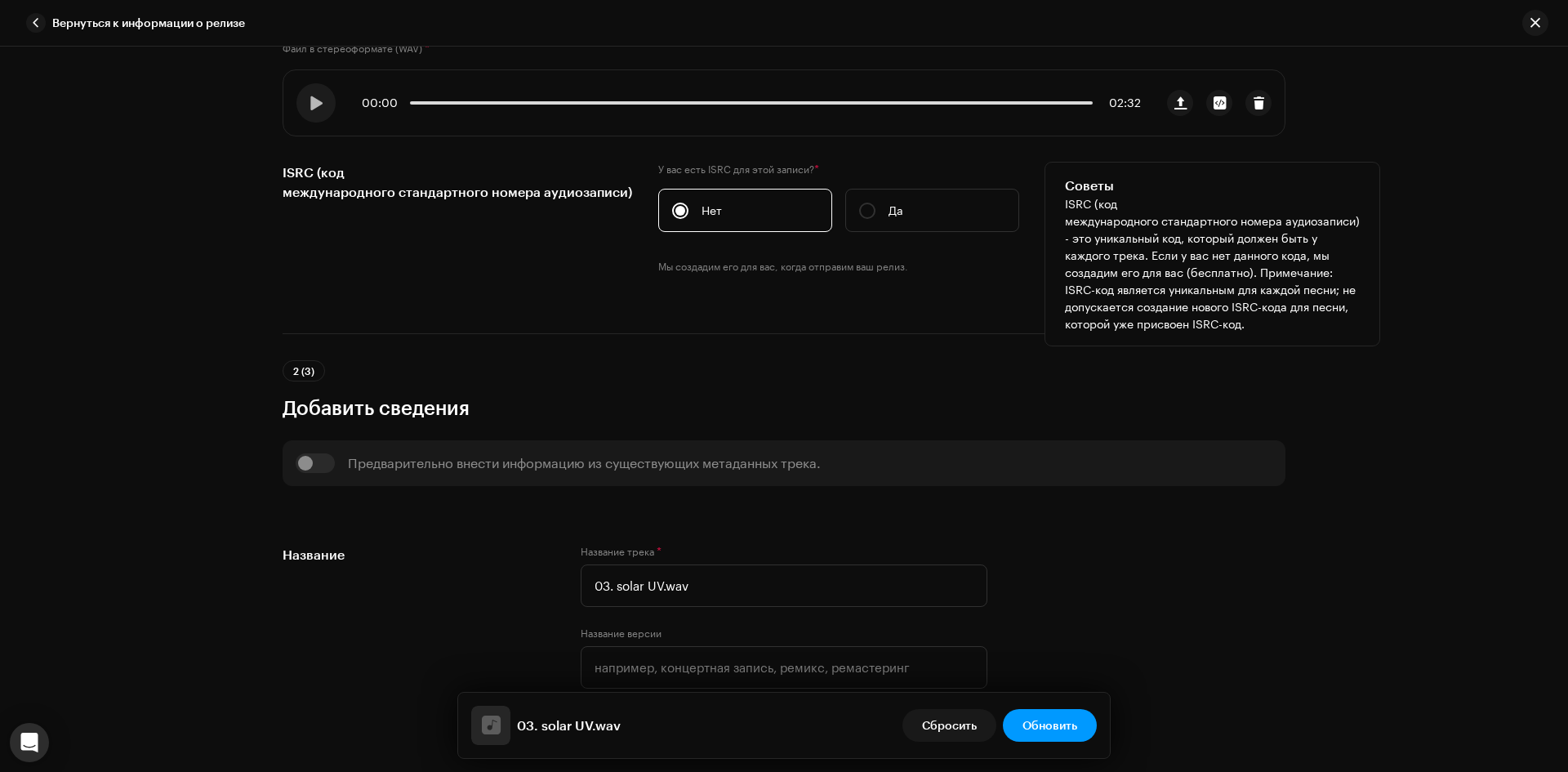
scroll to position [408, 0]
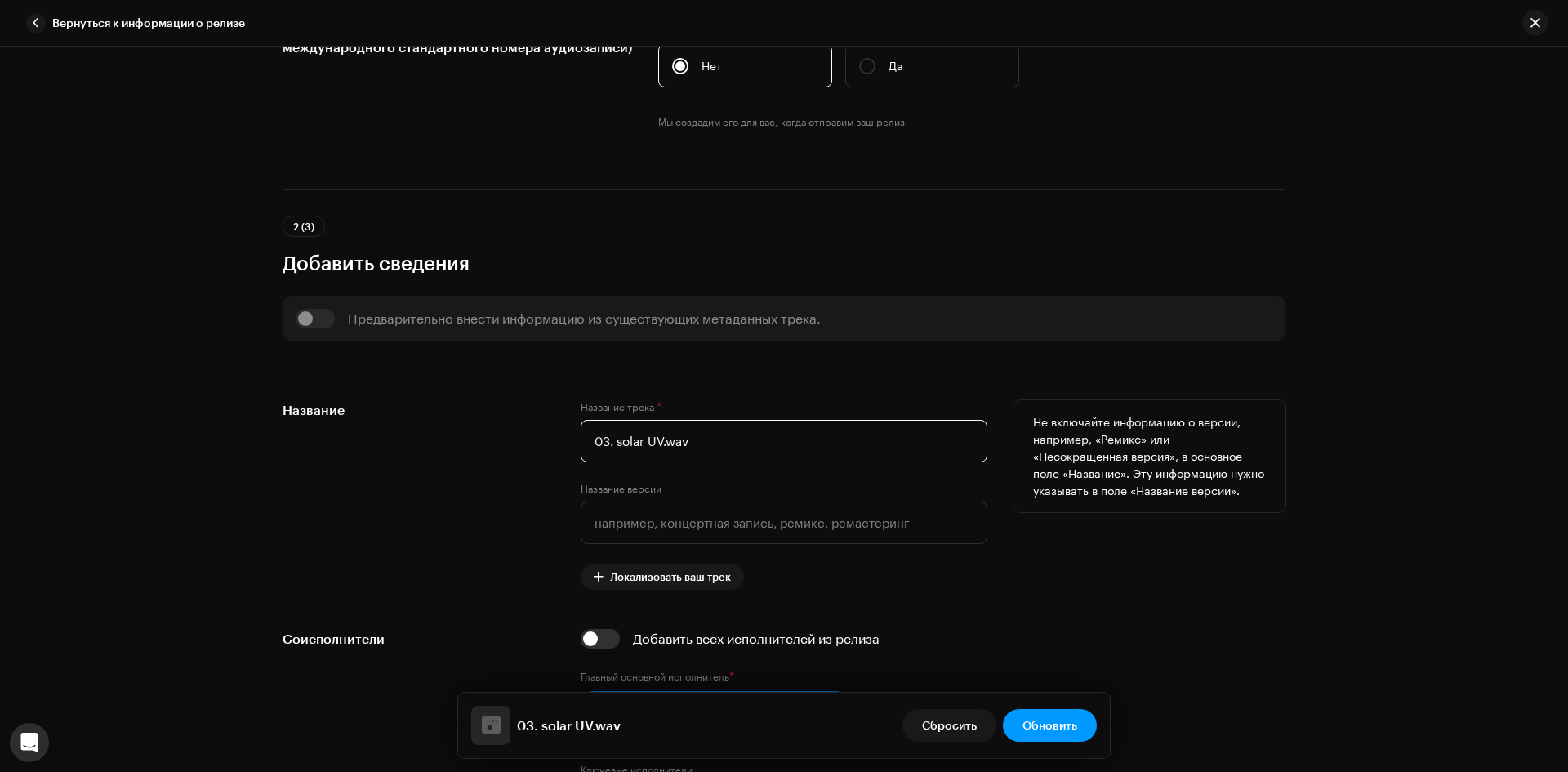
drag, startPoint x: 616, startPoint y: 449, endPoint x: 485, endPoint y: 448, distance: 131.0
click at [485, 448] on div "Название Название трека * 03. solar UV.wav Название версии Локализовать ваш тре…" at bounding box center [784, 495] width 1003 height 190
click at [610, 446] on input "03. solar UV.wav" at bounding box center [784, 441] width 407 height 42
drag, startPoint x: 614, startPoint y: 446, endPoint x: 469, endPoint y: 439, distance: 145.2
click at [469, 439] on div "Название Название трека * 03. solar UV.wav Название версии Локализовать ваш тре…" at bounding box center [784, 495] width 1003 height 190
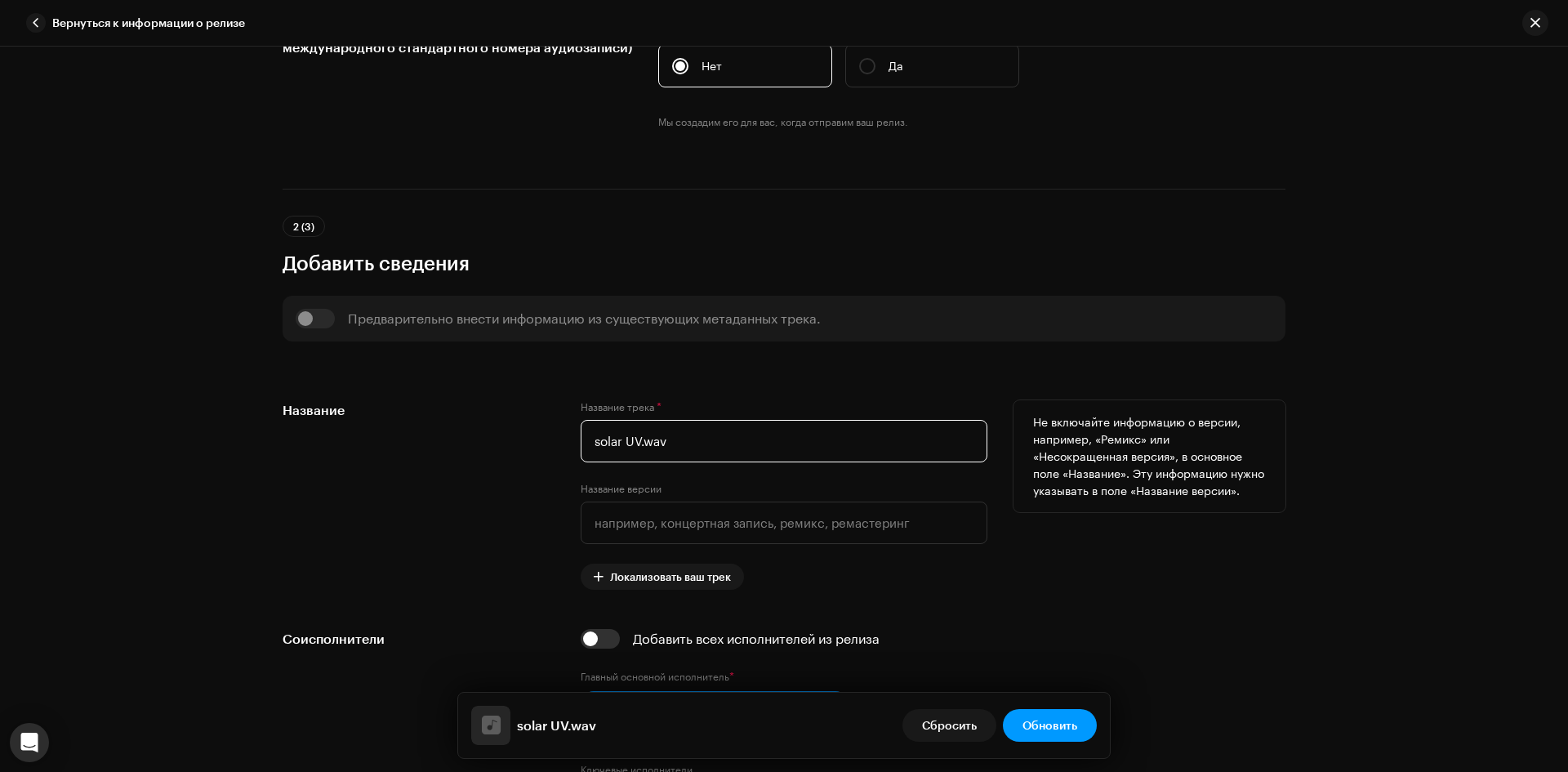
click at [678, 440] on input "solar UV.wav" at bounding box center [784, 441] width 407 height 42
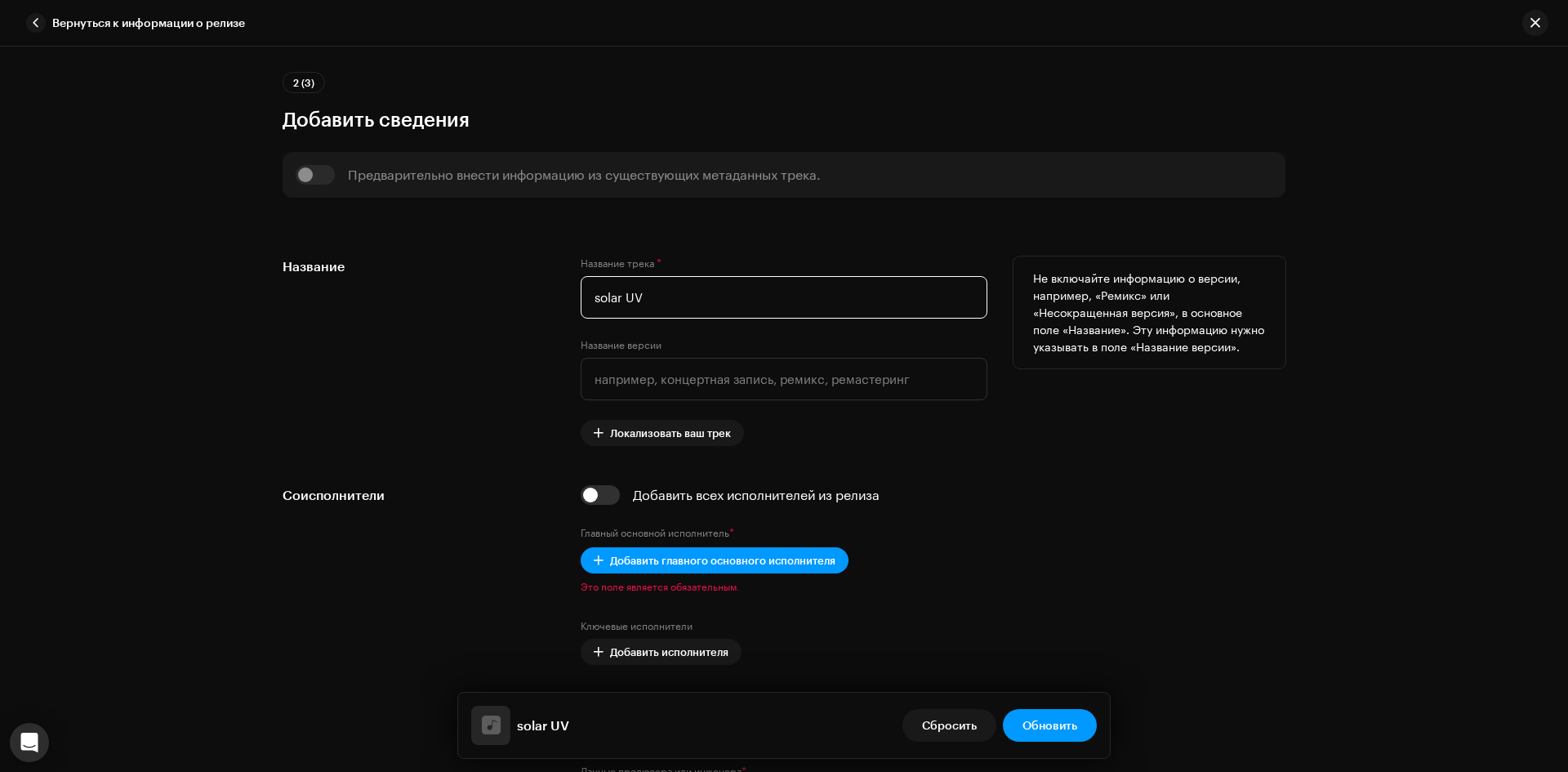
scroll to position [654, 0]
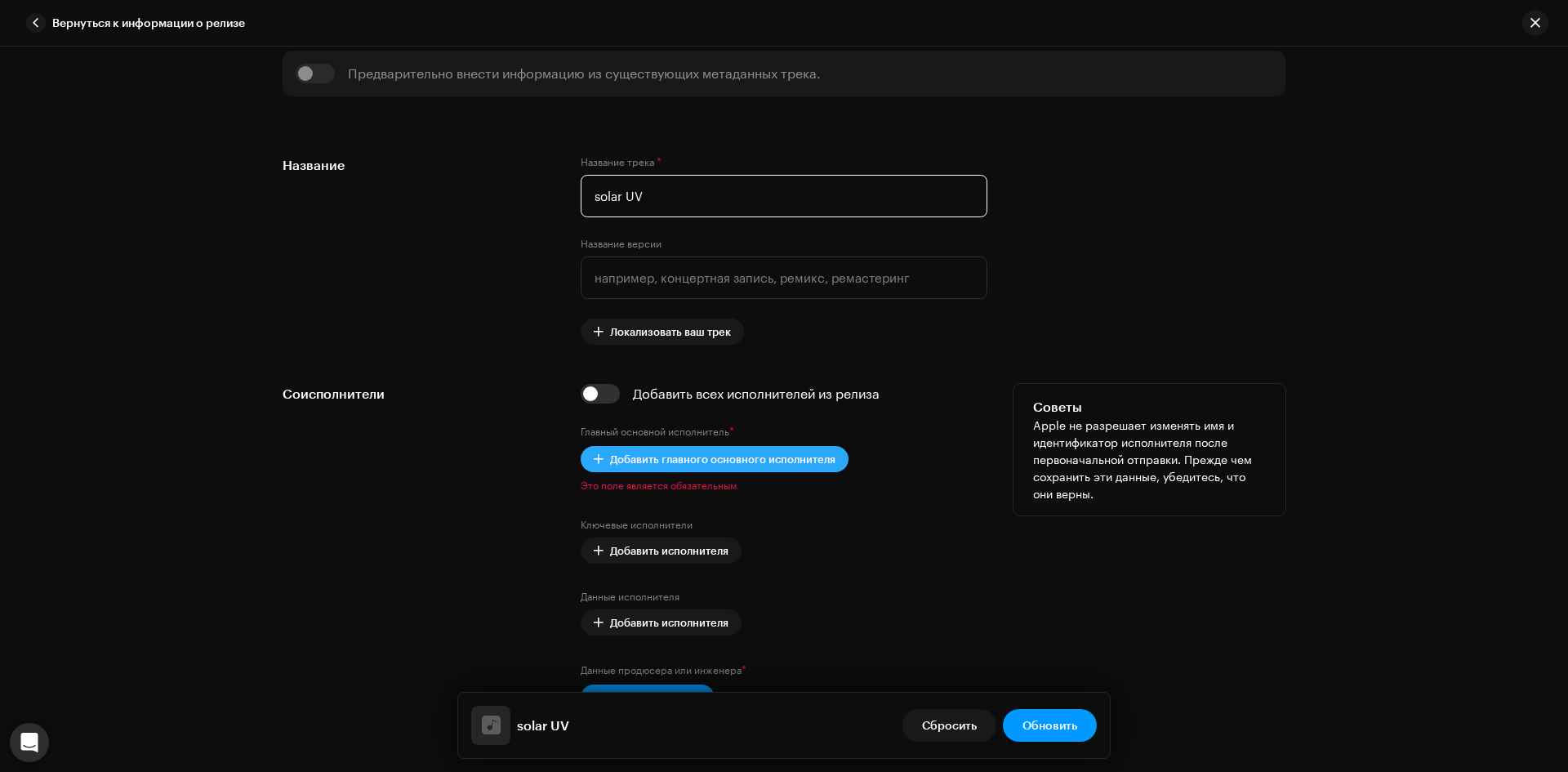
type input "solar UV"
click at [743, 457] on span "Добавить главного основного исполнителя" at bounding box center [722, 458] width 225 height 32
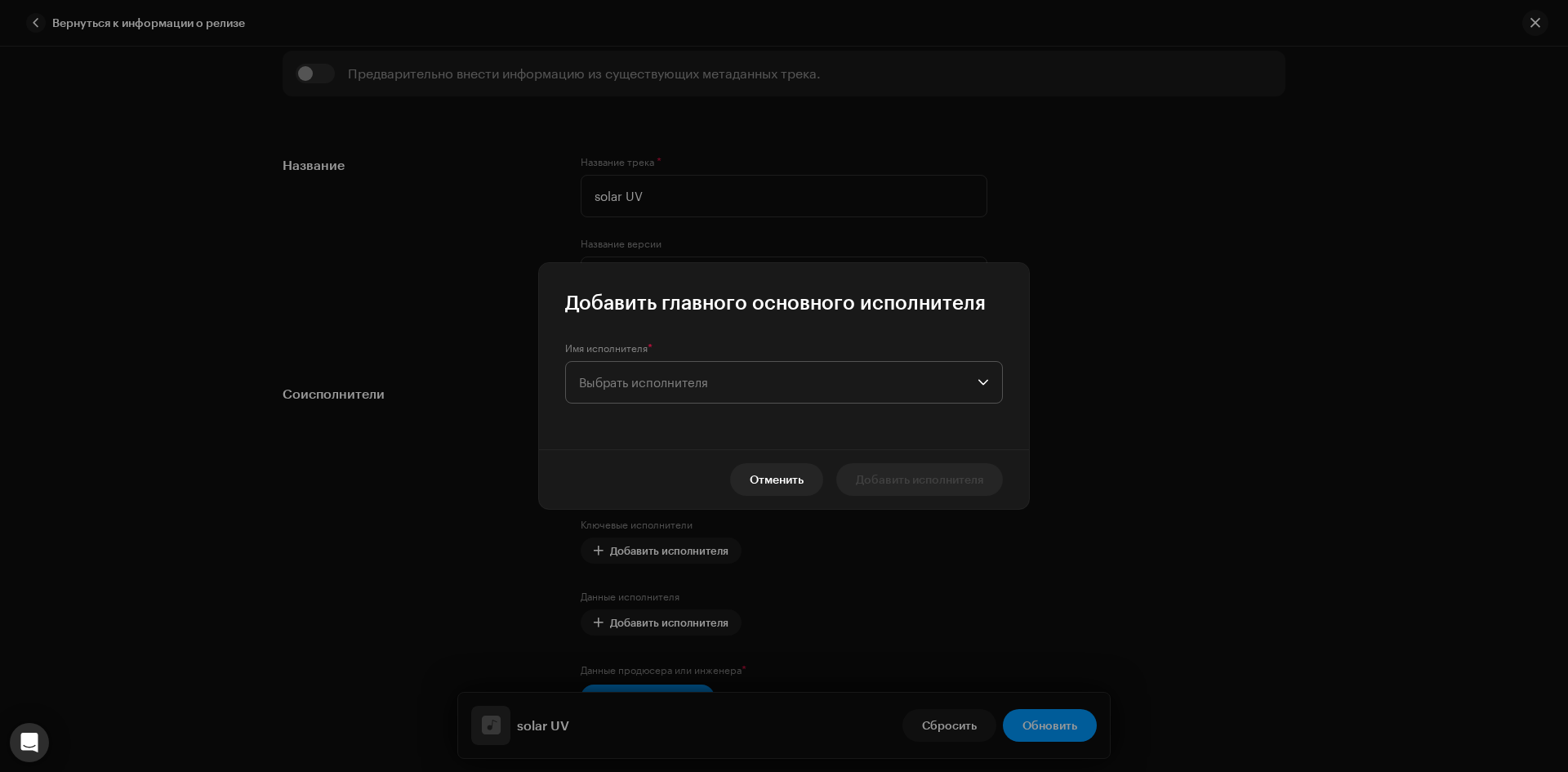
click at [702, 374] on span "Выбрать исполнителя" at bounding box center [644, 382] width 129 height 15
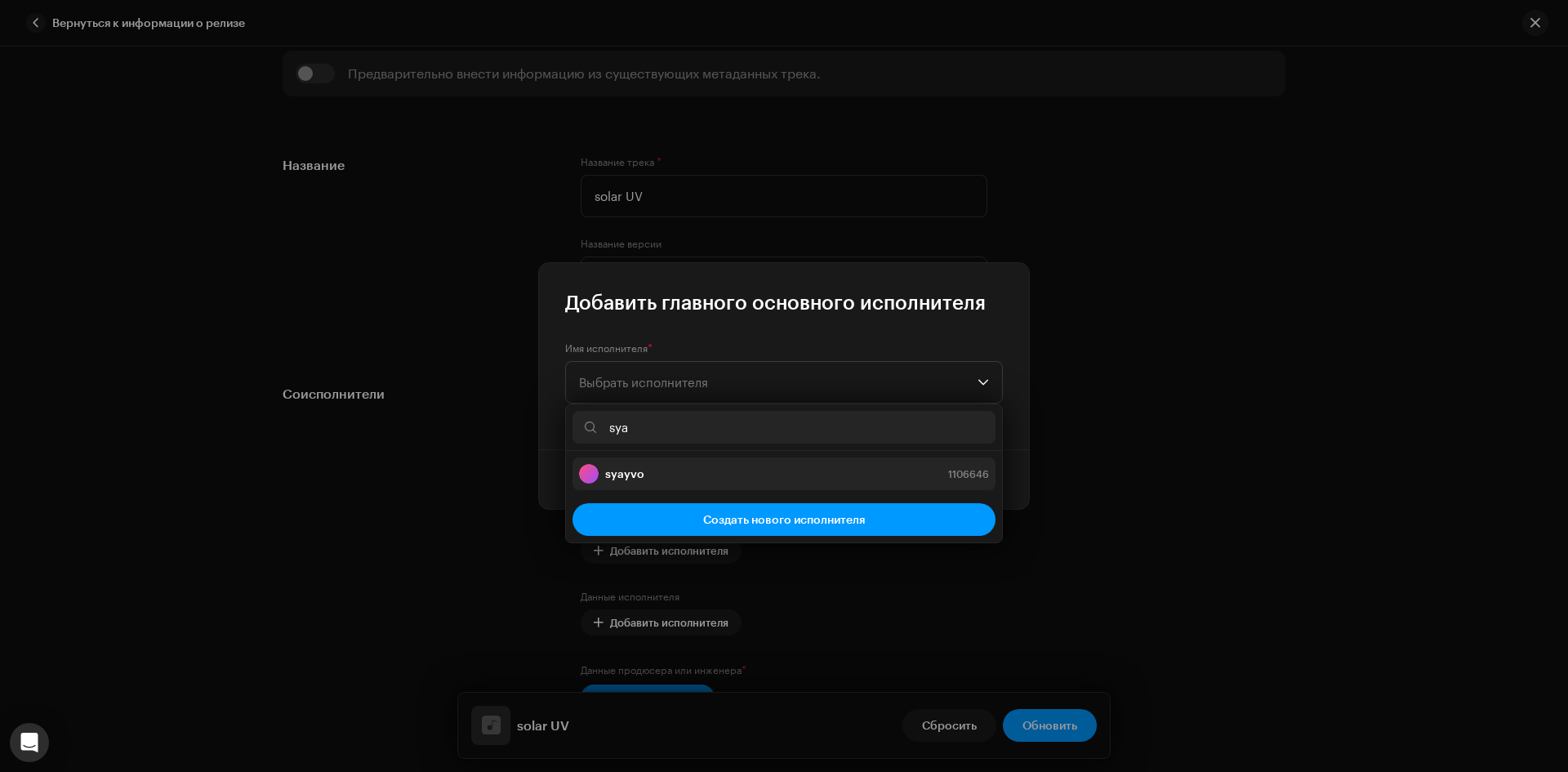
type input "sya"
click at [658, 472] on div "syayvo 1106646" at bounding box center [784, 474] width 410 height 20
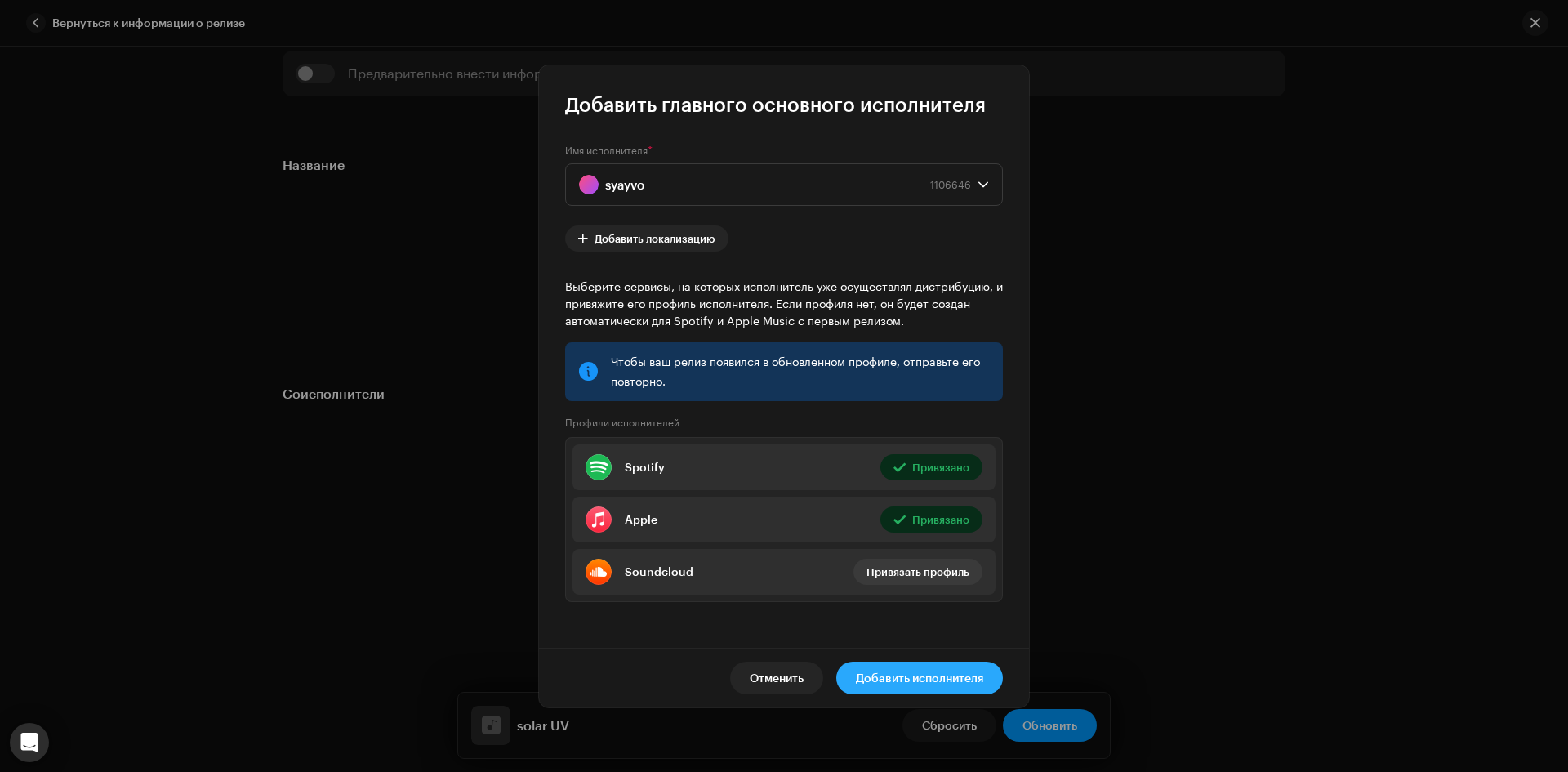
click at [936, 675] on span "Добавить исполнителя" at bounding box center [919, 678] width 128 height 32
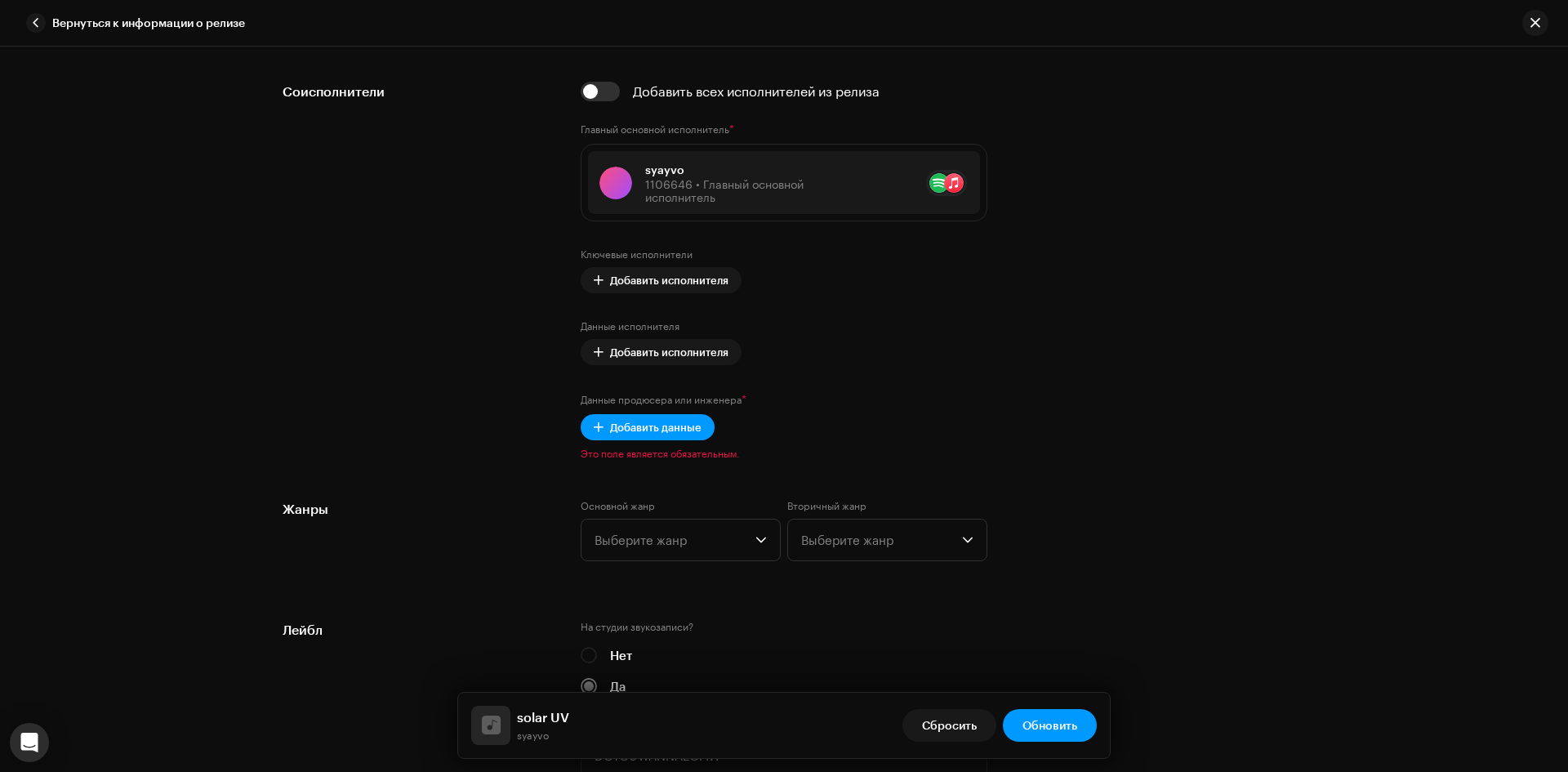
scroll to position [980, 0]
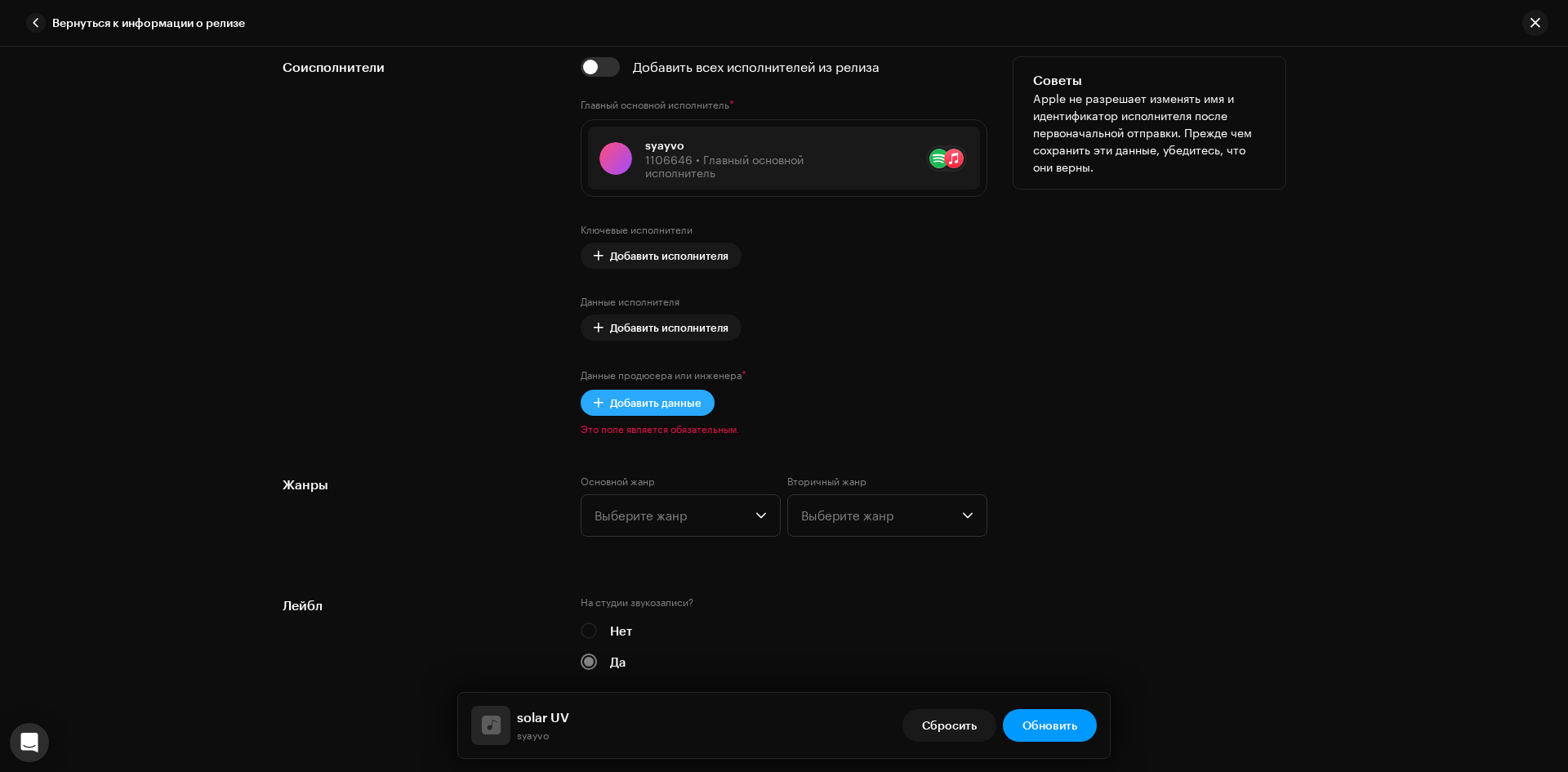
click at [649, 410] on span "Добавить данные" at bounding box center [655, 402] width 91 height 32
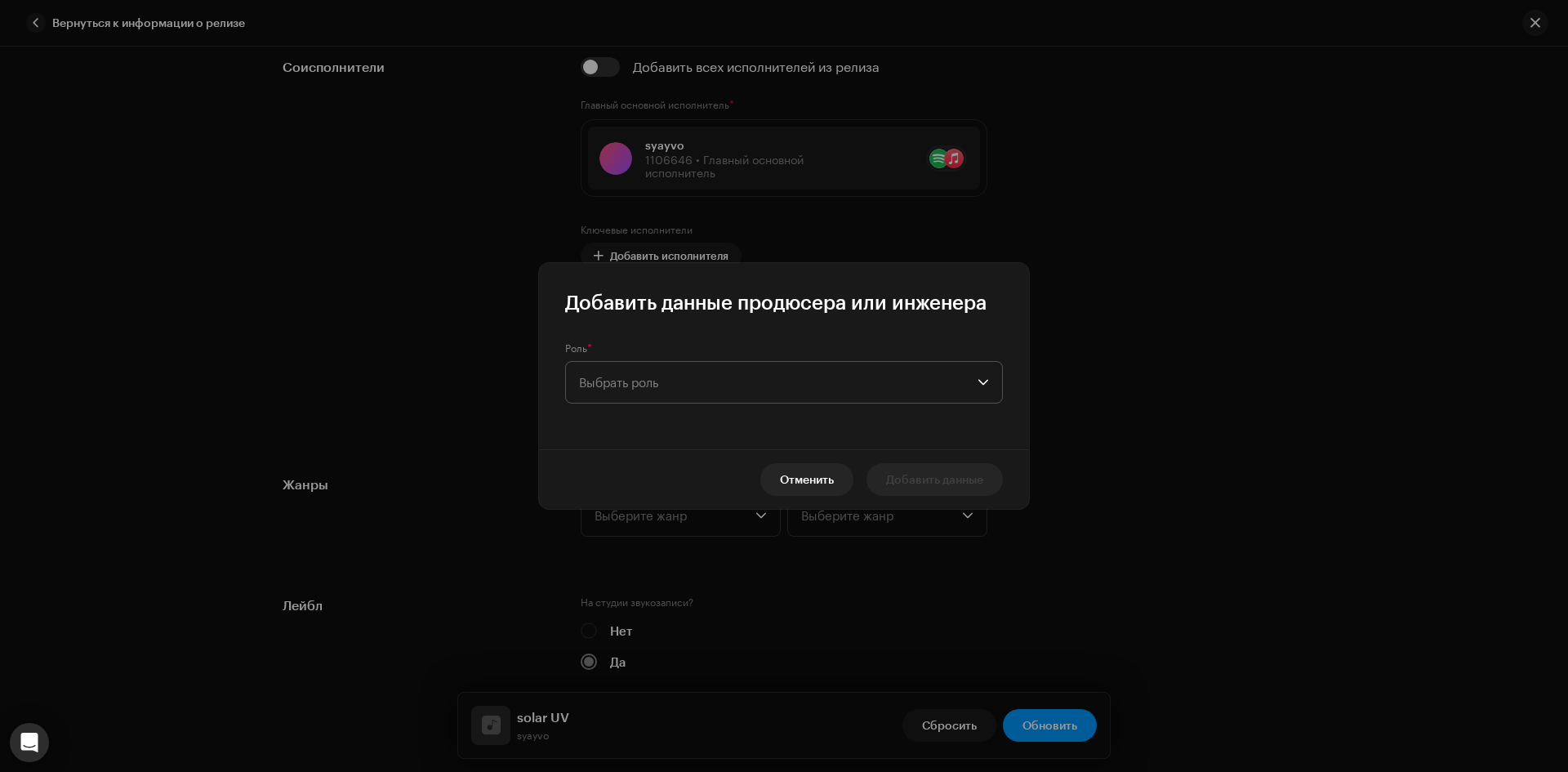
click at [694, 386] on span "Выбрать роль" at bounding box center [778, 382] width 398 height 41
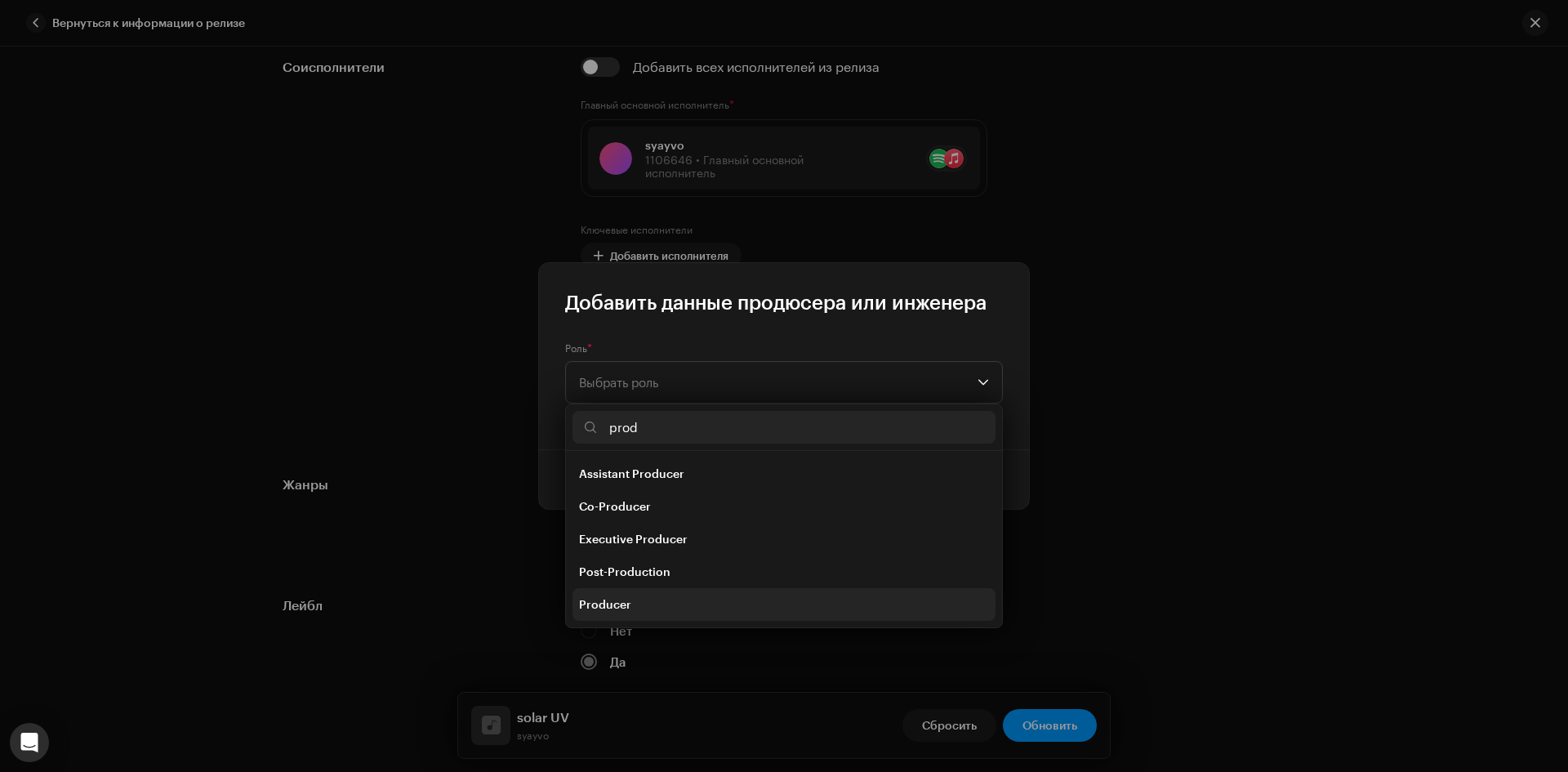
type input "prod"
click at [640, 596] on li "Producer" at bounding box center [784, 604] width 423 height 32
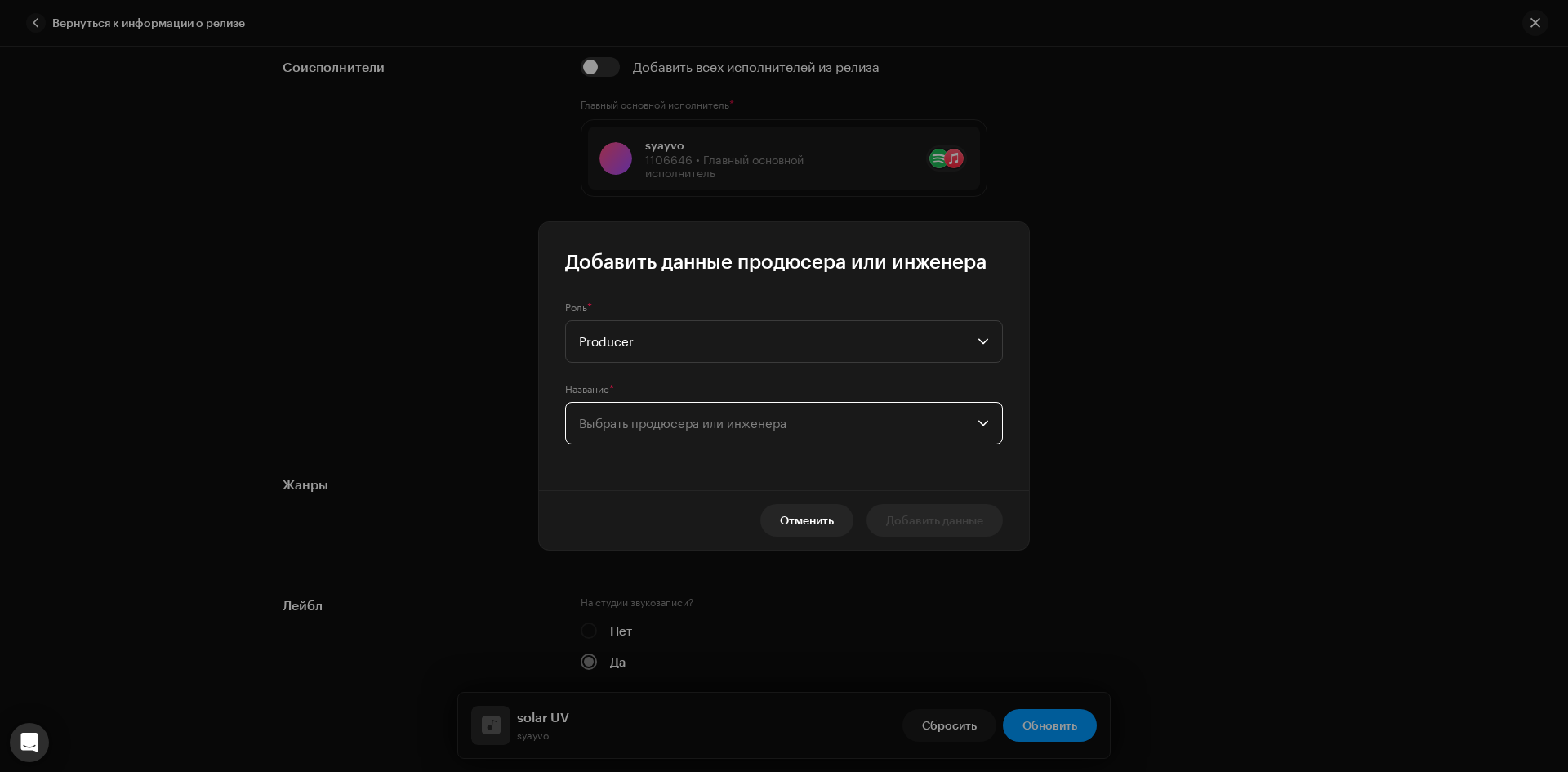
click at [654, 432] on span "Выбрать продюсера или инженера" at bounding box center [778, 422] width 398 height 41
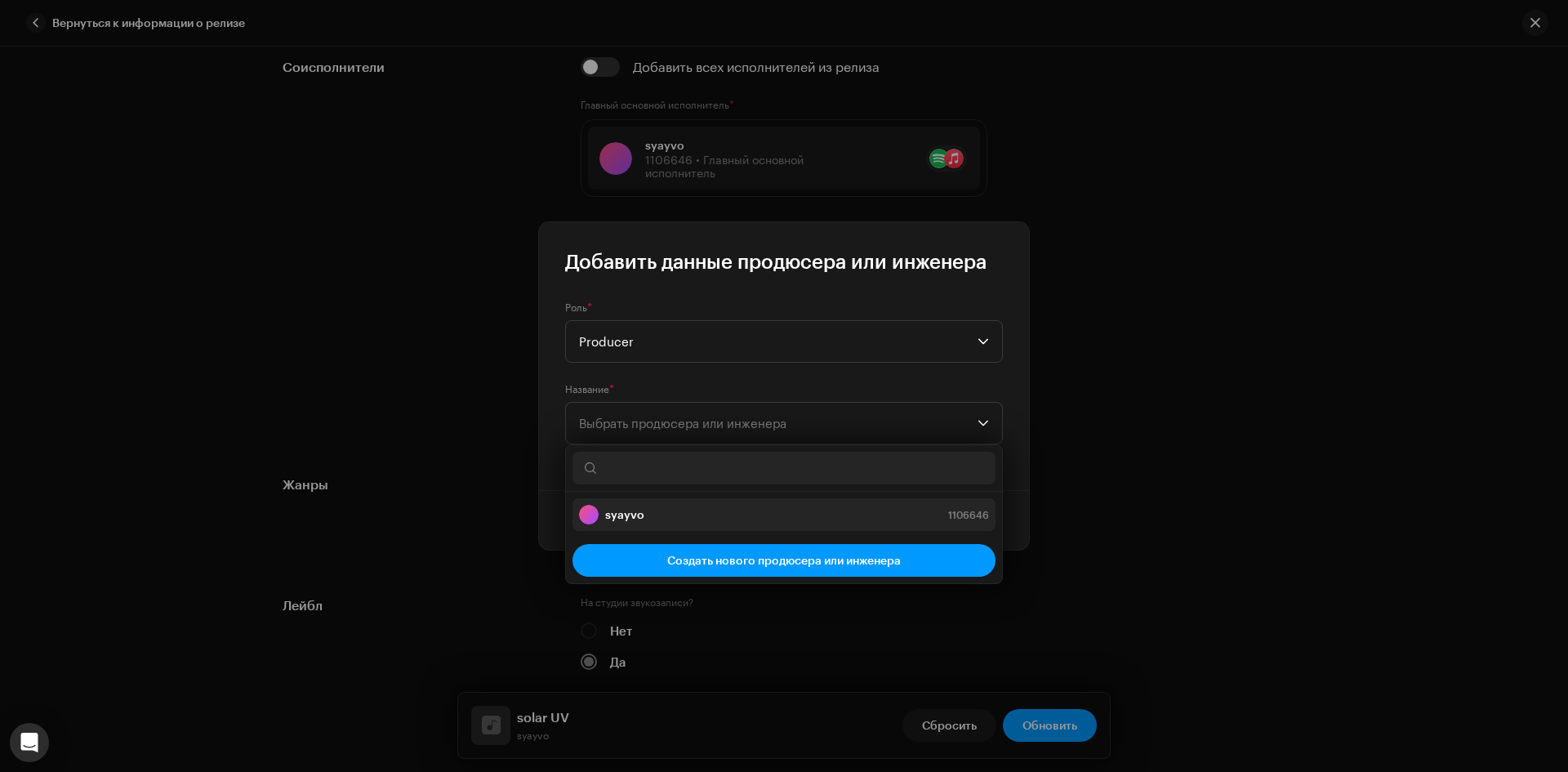
click at [648, 509] on div "syayvo 1106646" at bounding box center [784, 514] width 410 height 20
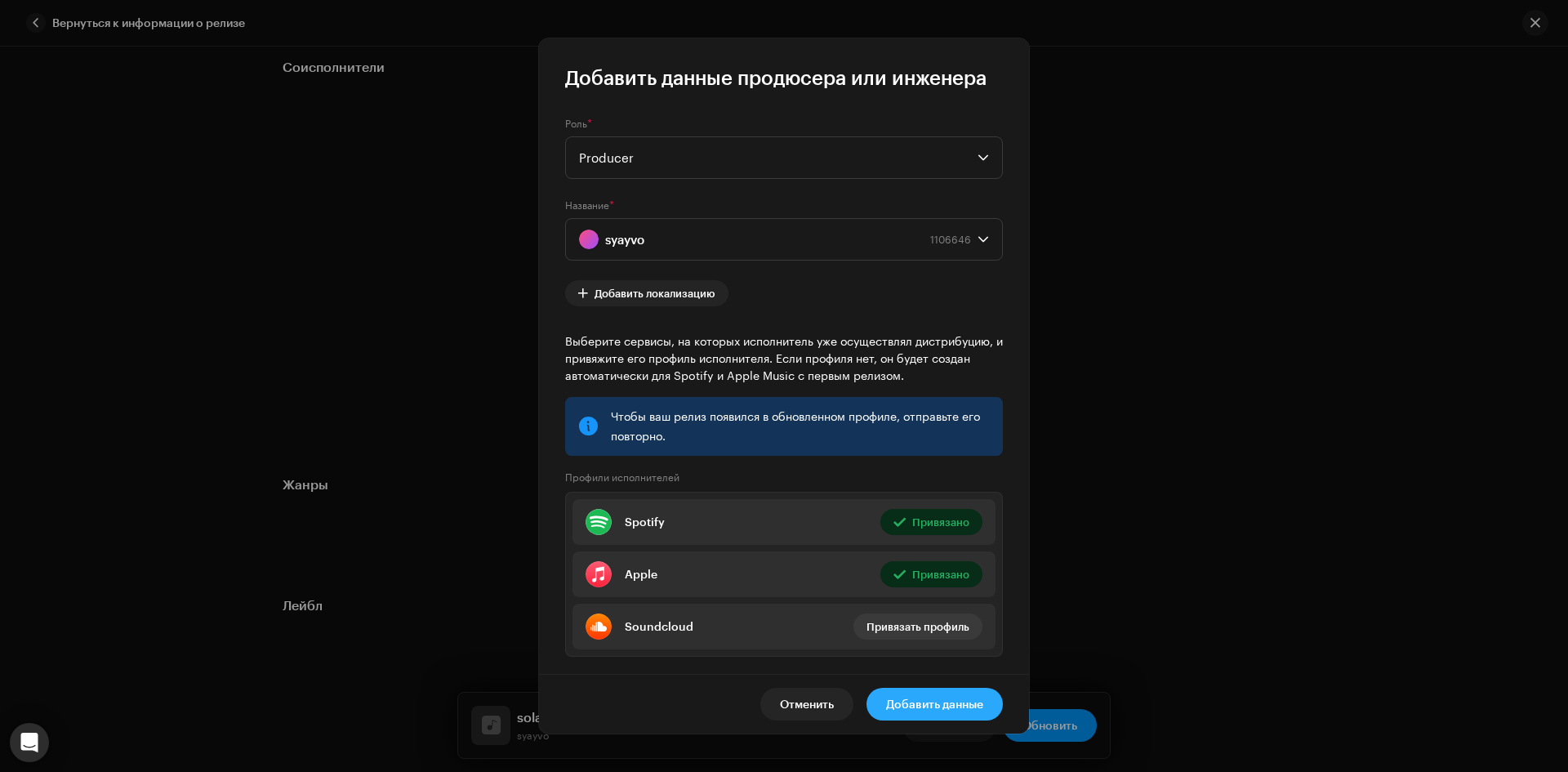
click at [954, 699] on span "Добавить данные" at bounding box center [934, 703] width 97 height 32
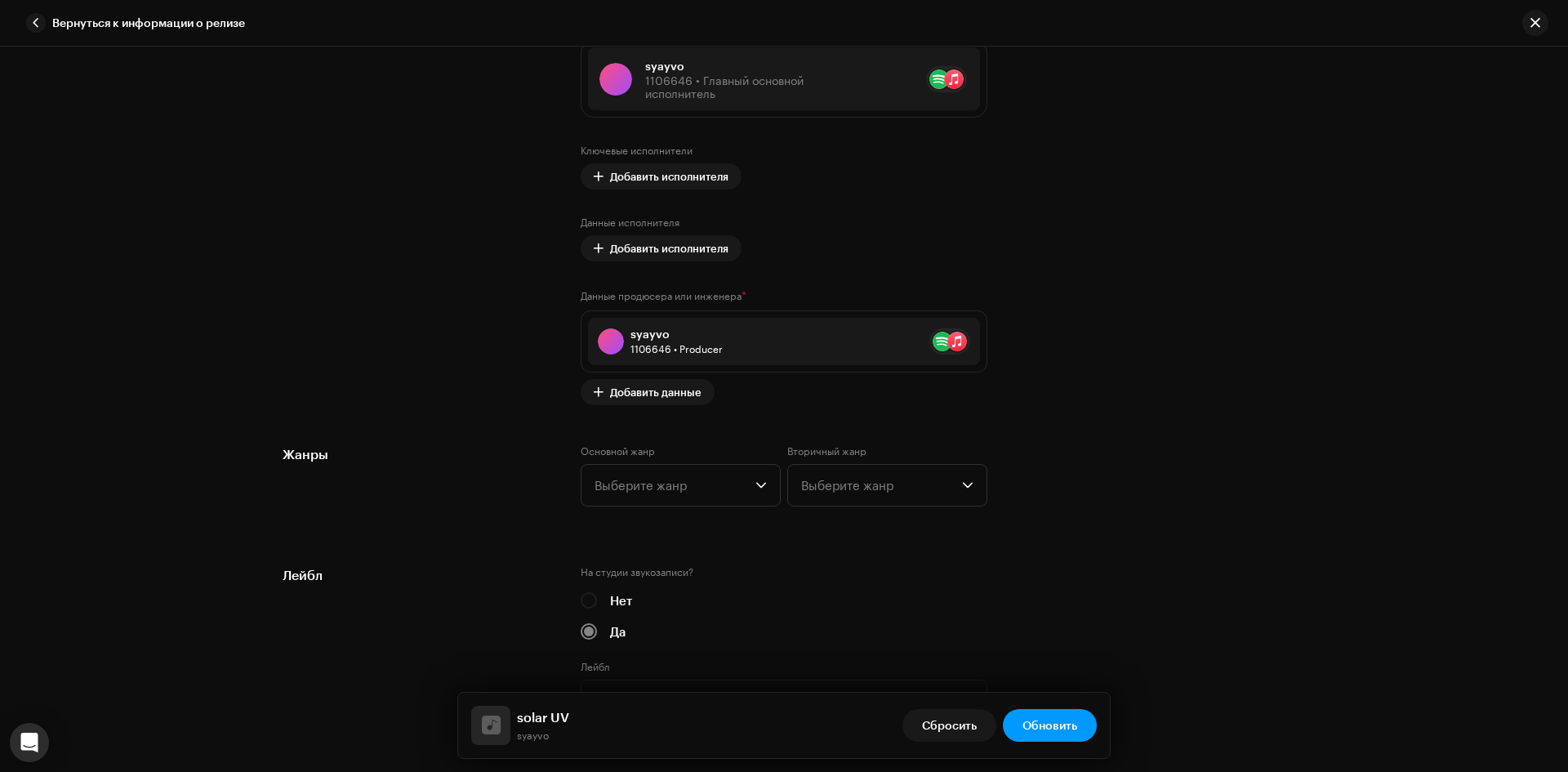
scroll to position [1062, 0]
click at [689, 470] on span "Выберите жанр" at bounding box center [675, 482] width 161 height 41
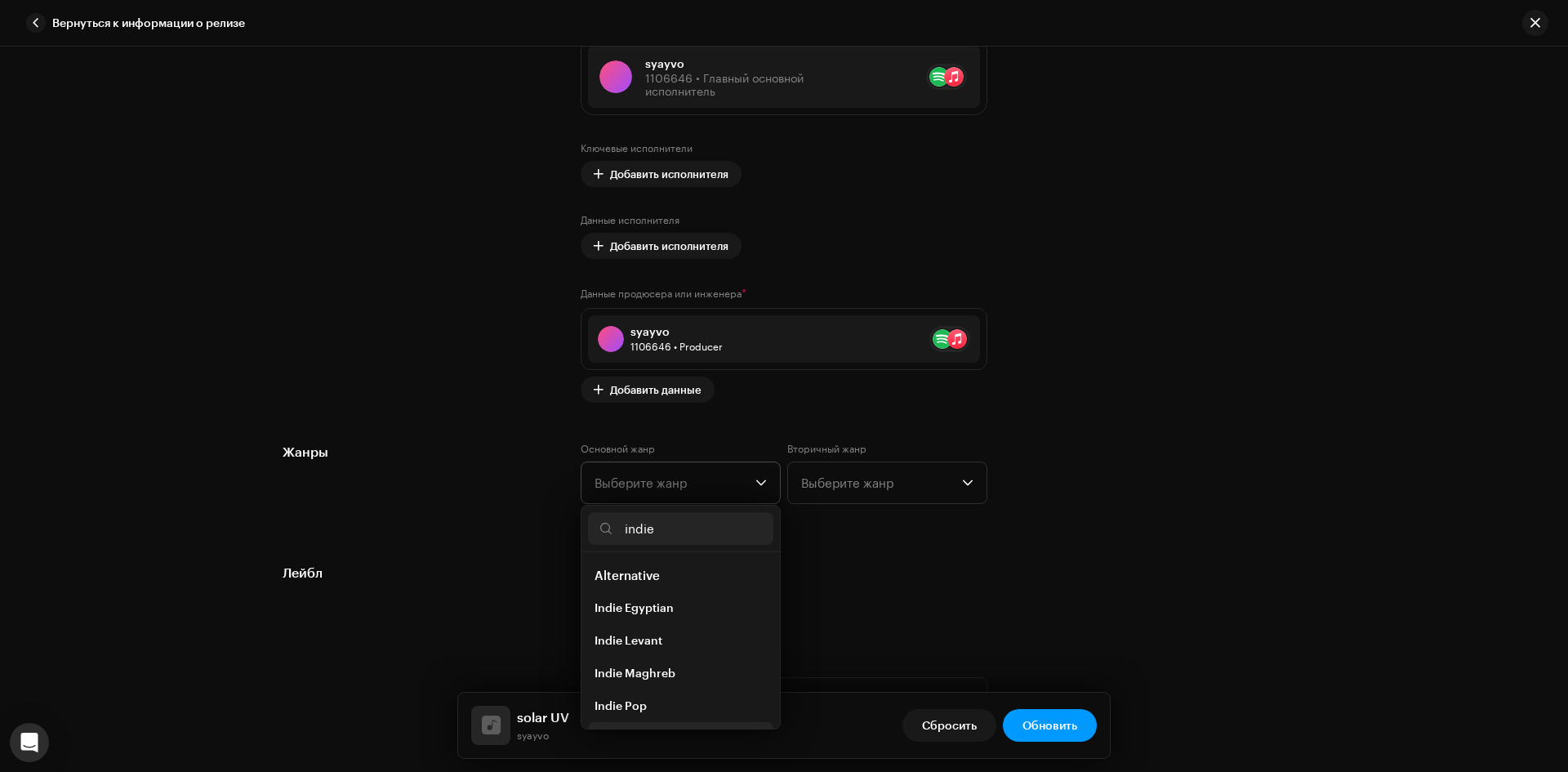
scroll to position [27, 0]
type input "indie"
click at [671, 715] on li "Indie Rock" at bounding box center [681, 712] width 186 height 32
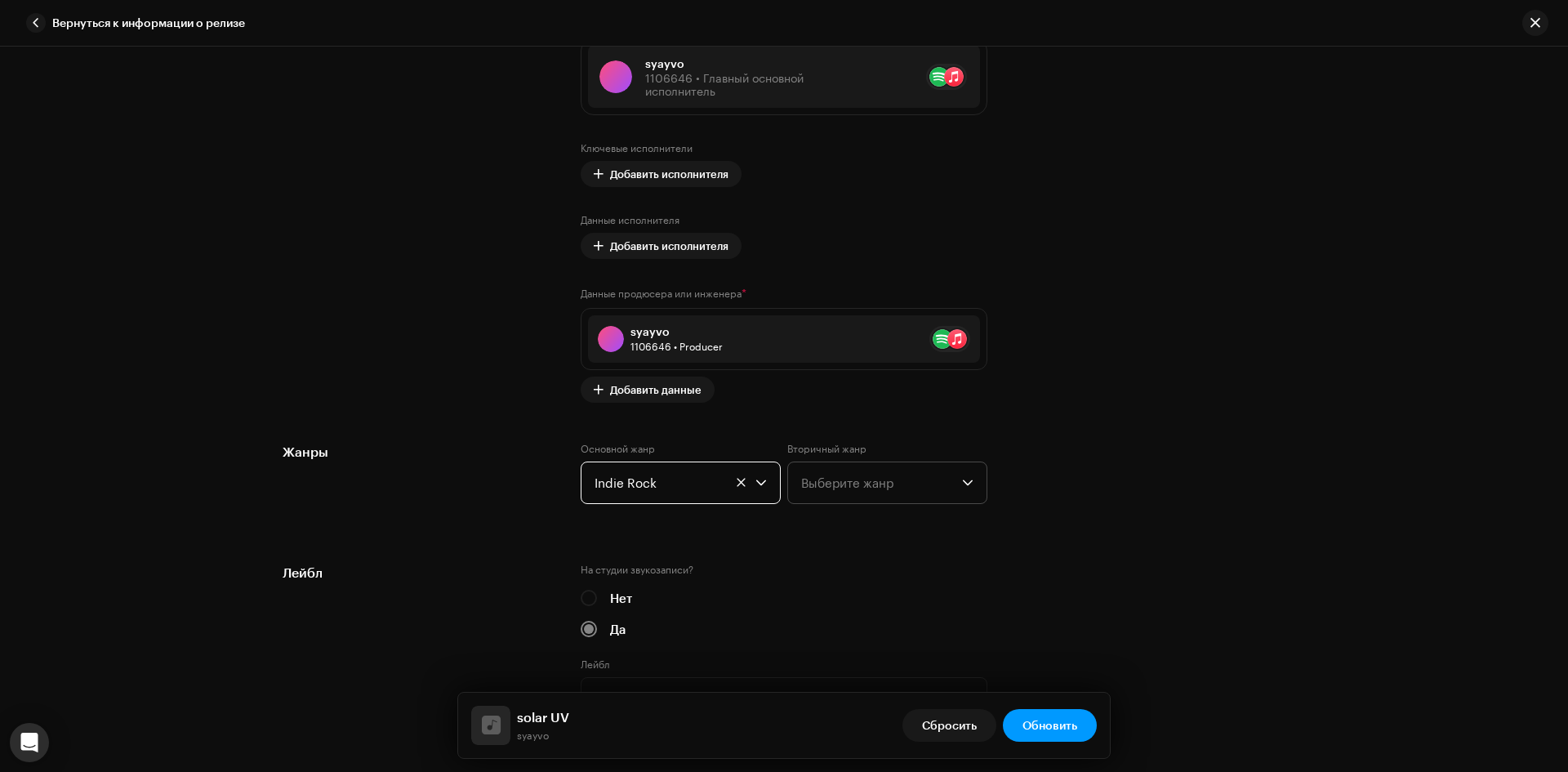
click at [865, 484] on span "Выберите жанр" at bounding box center [881, 482] width 161 height 41
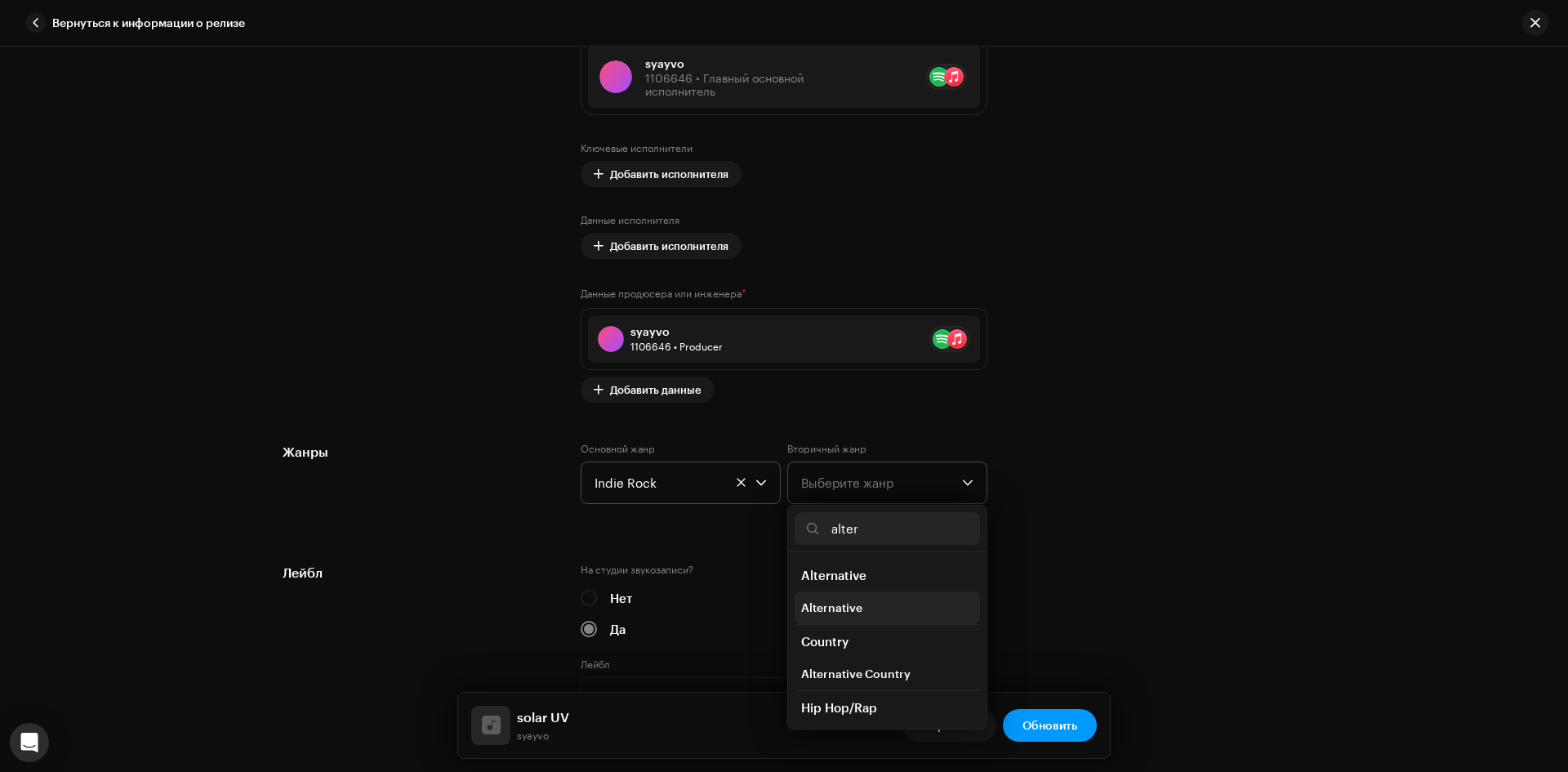
type input "alter"
click at [853, 617] on li "Alternative" at bounding box center [887, 607] width 186 height 32
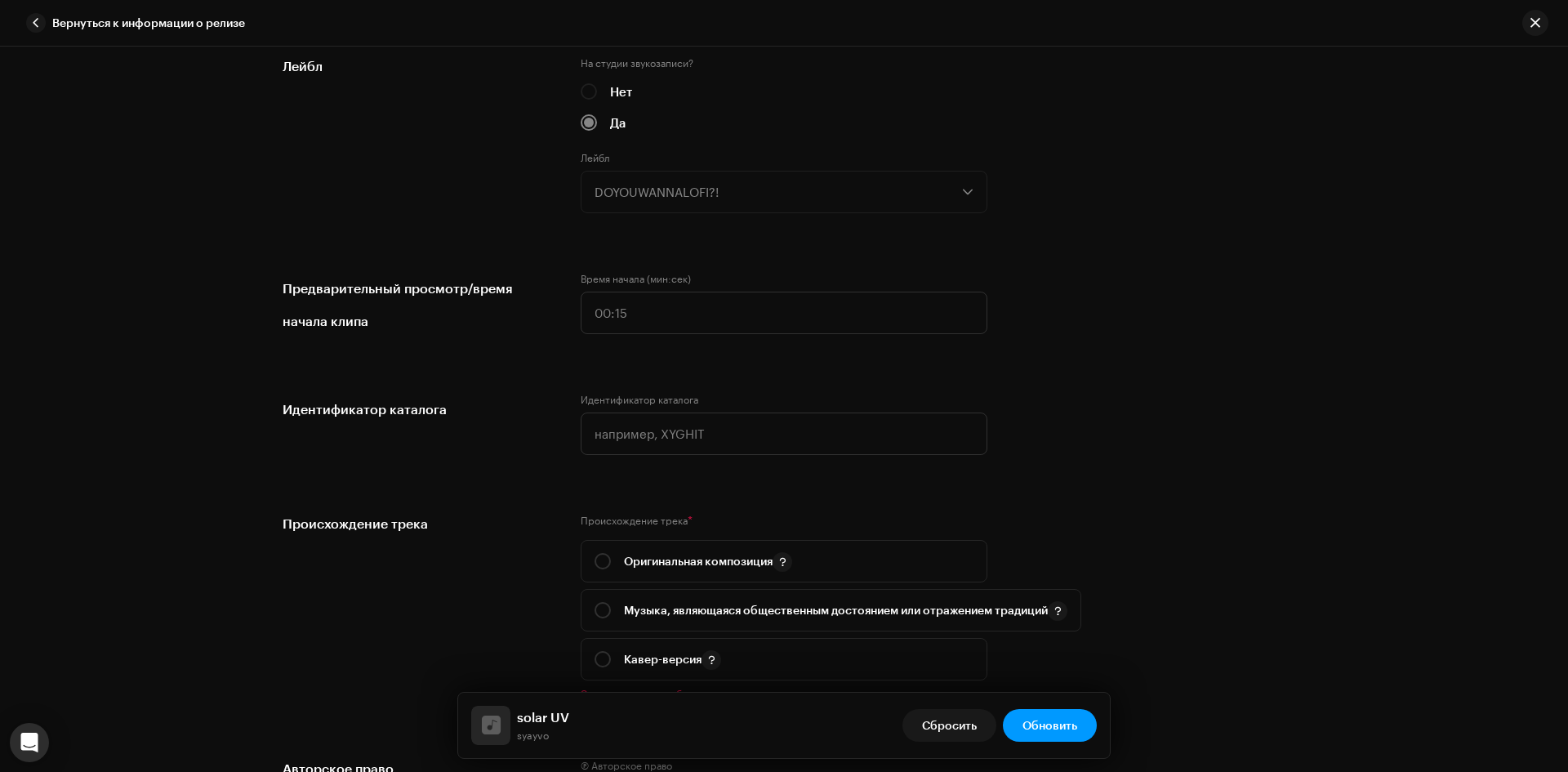
scroll to position [1633, 0]
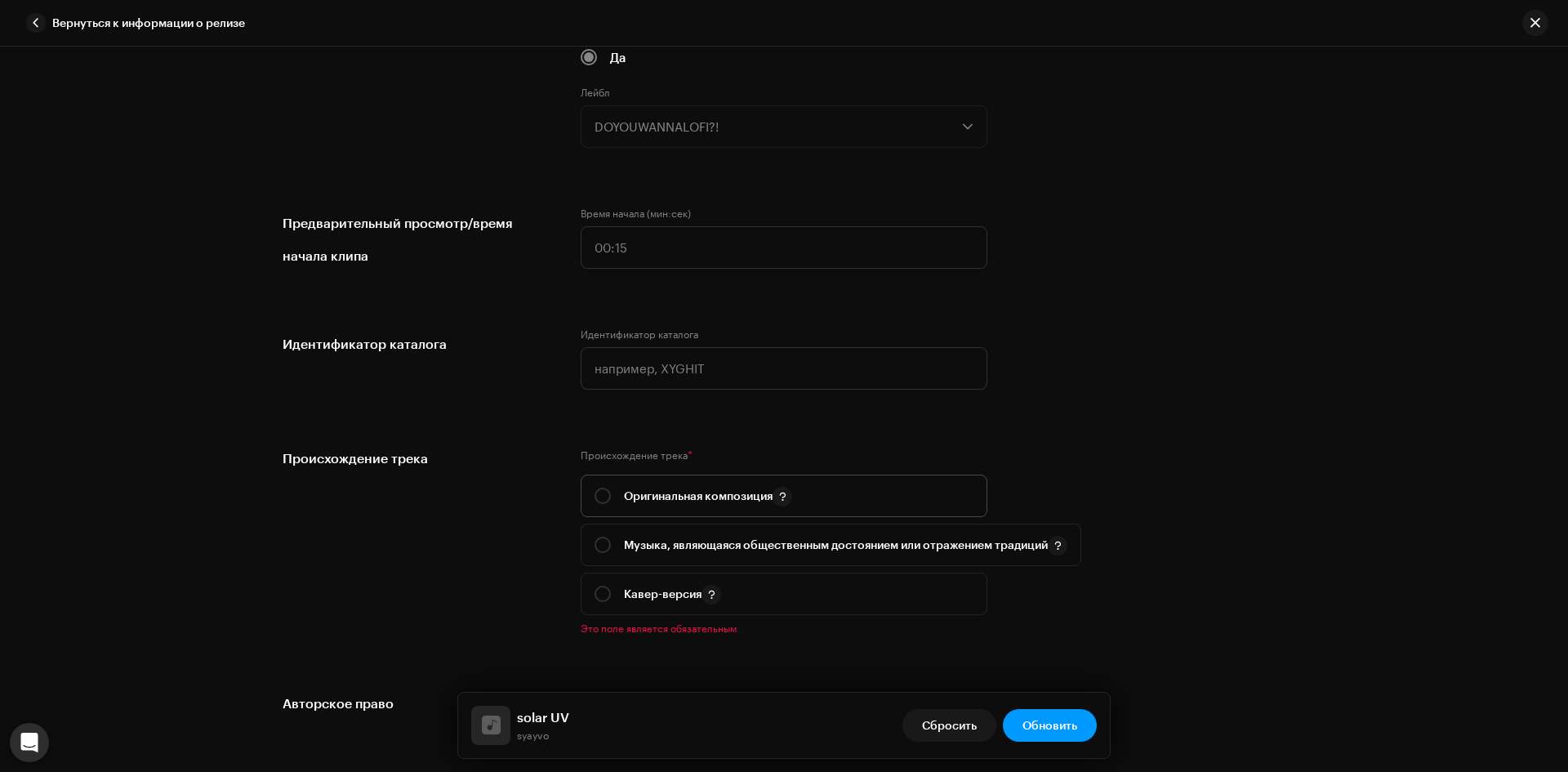
click at [607, 495] on div "Оригинальная композиция" at bounding box center [693, 496] width 198 height 21
radio input "true"
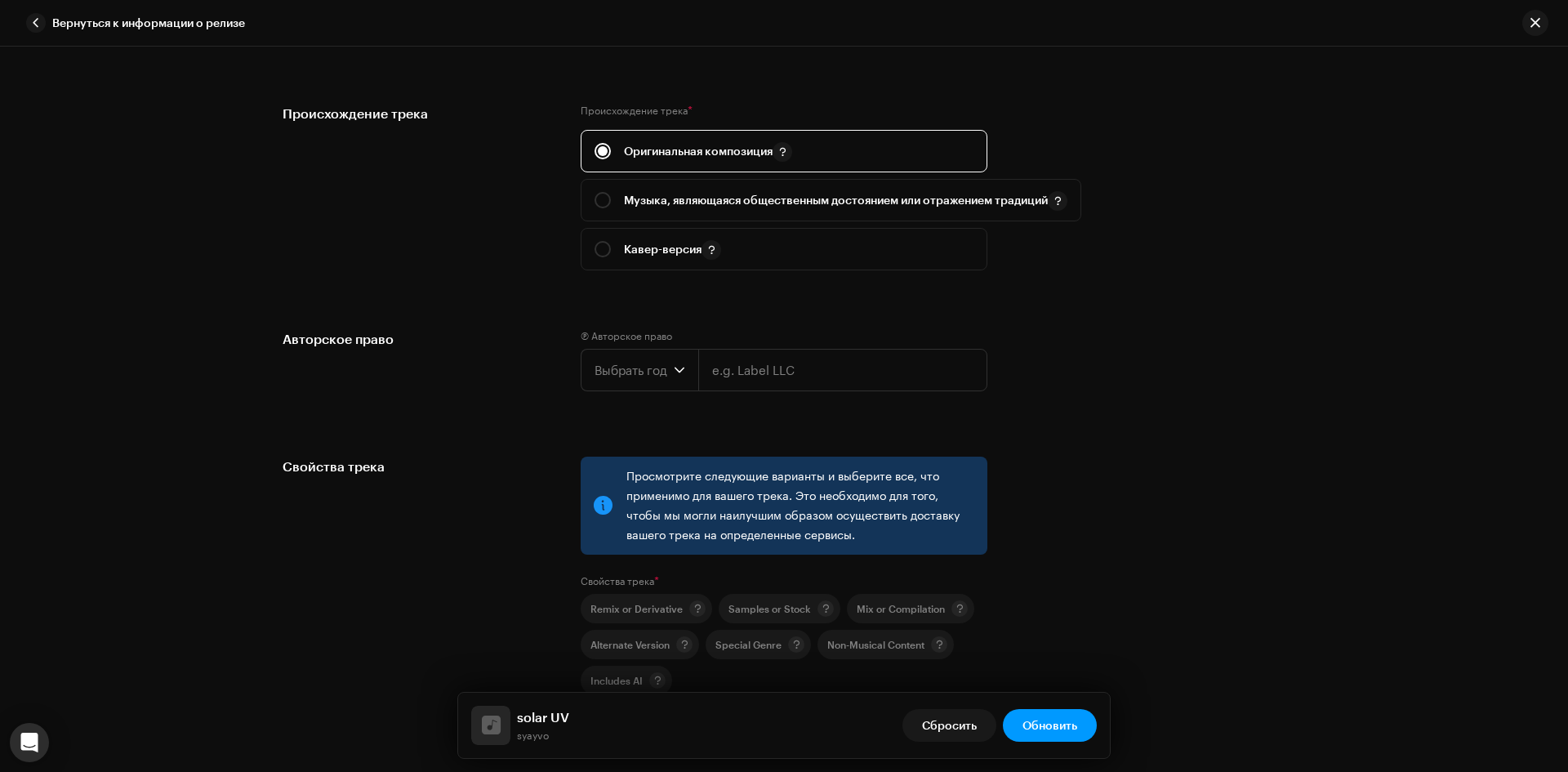
scroll to position [2042, 0]
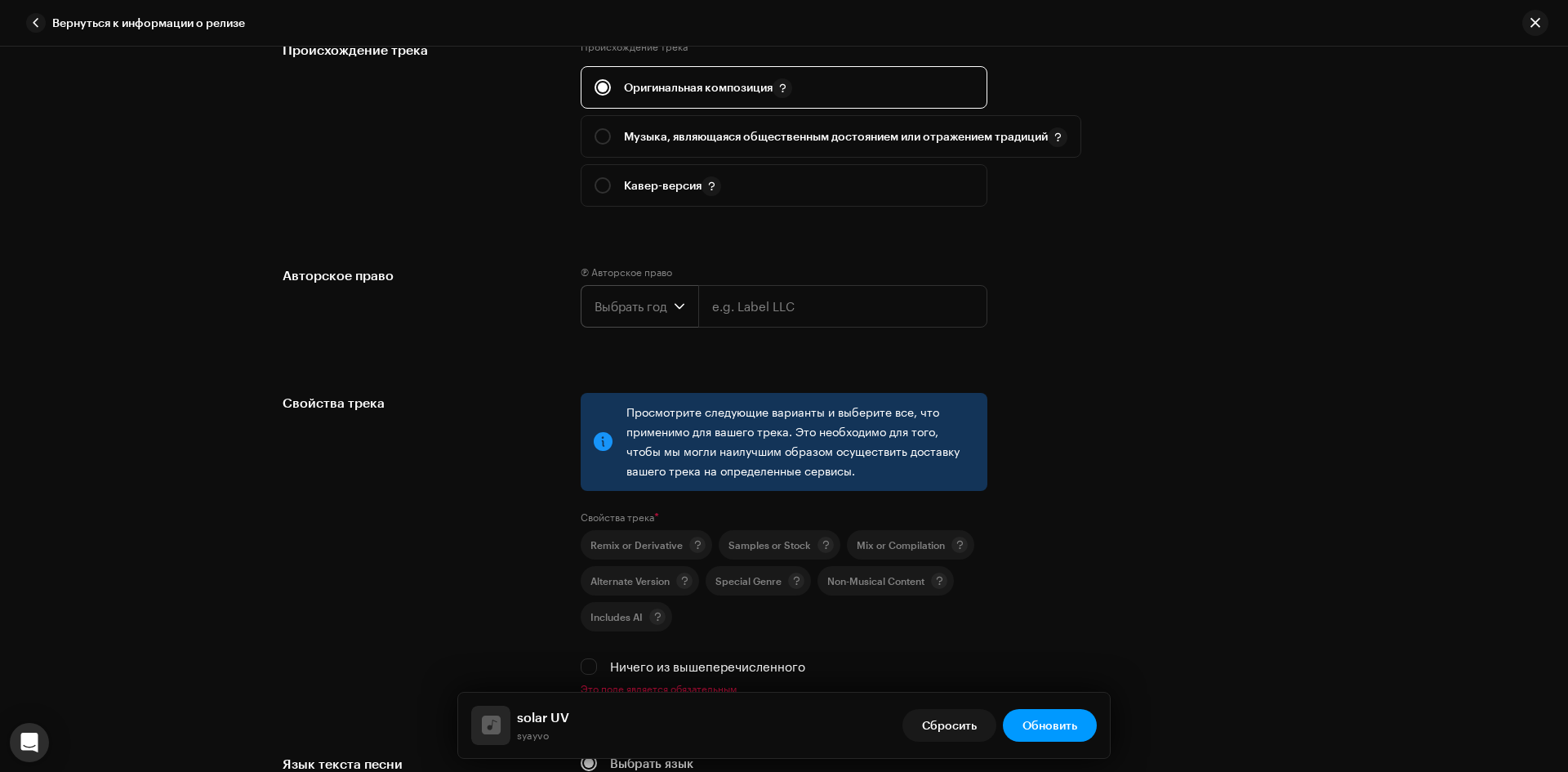
click at [661, 311] on span "Выбрать год" at bounding box center [634, 306] width 80 height 41
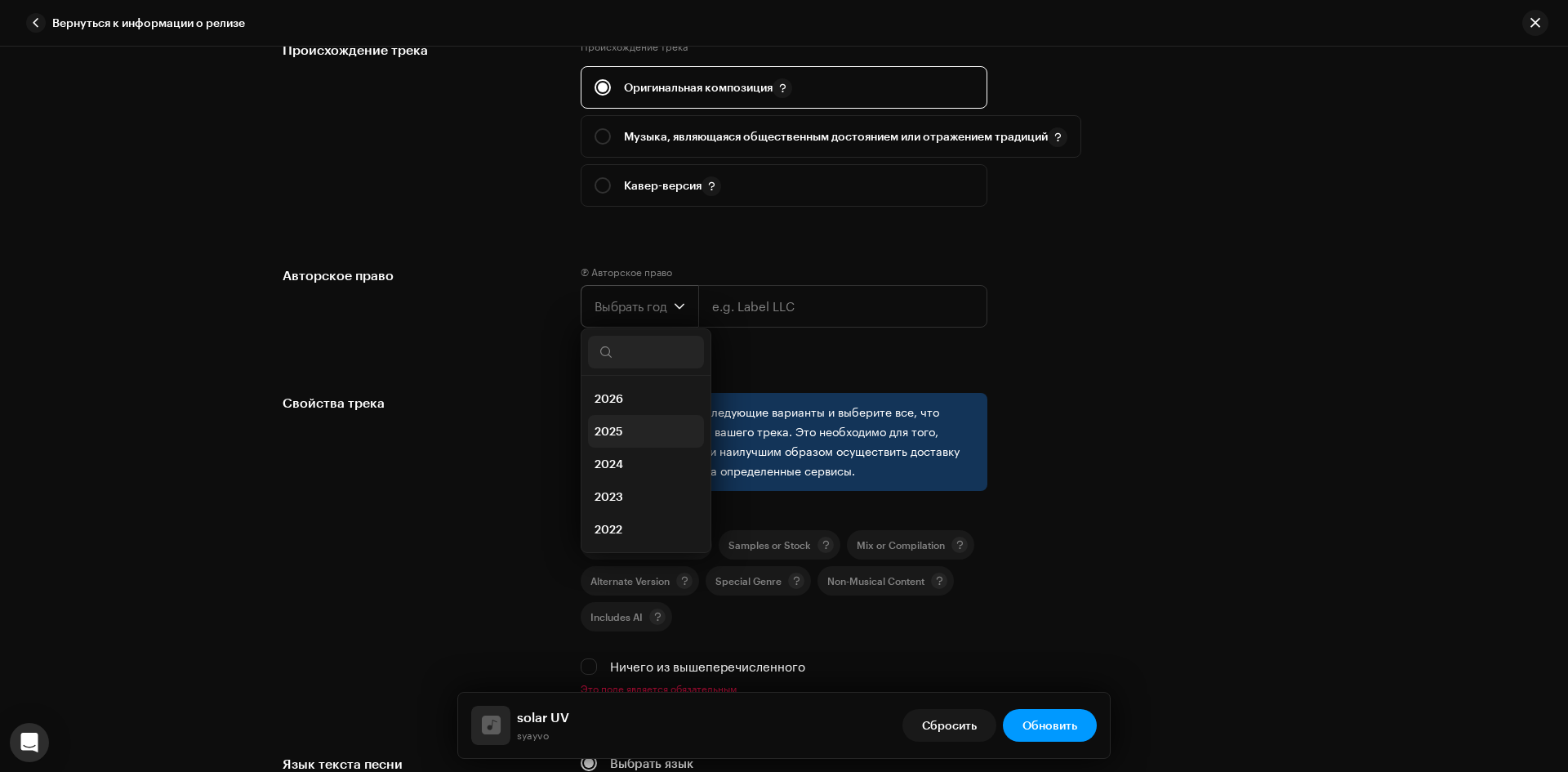
click at [624, 424] on li "2025" at bounding box center [646, 431] width 116 height 32
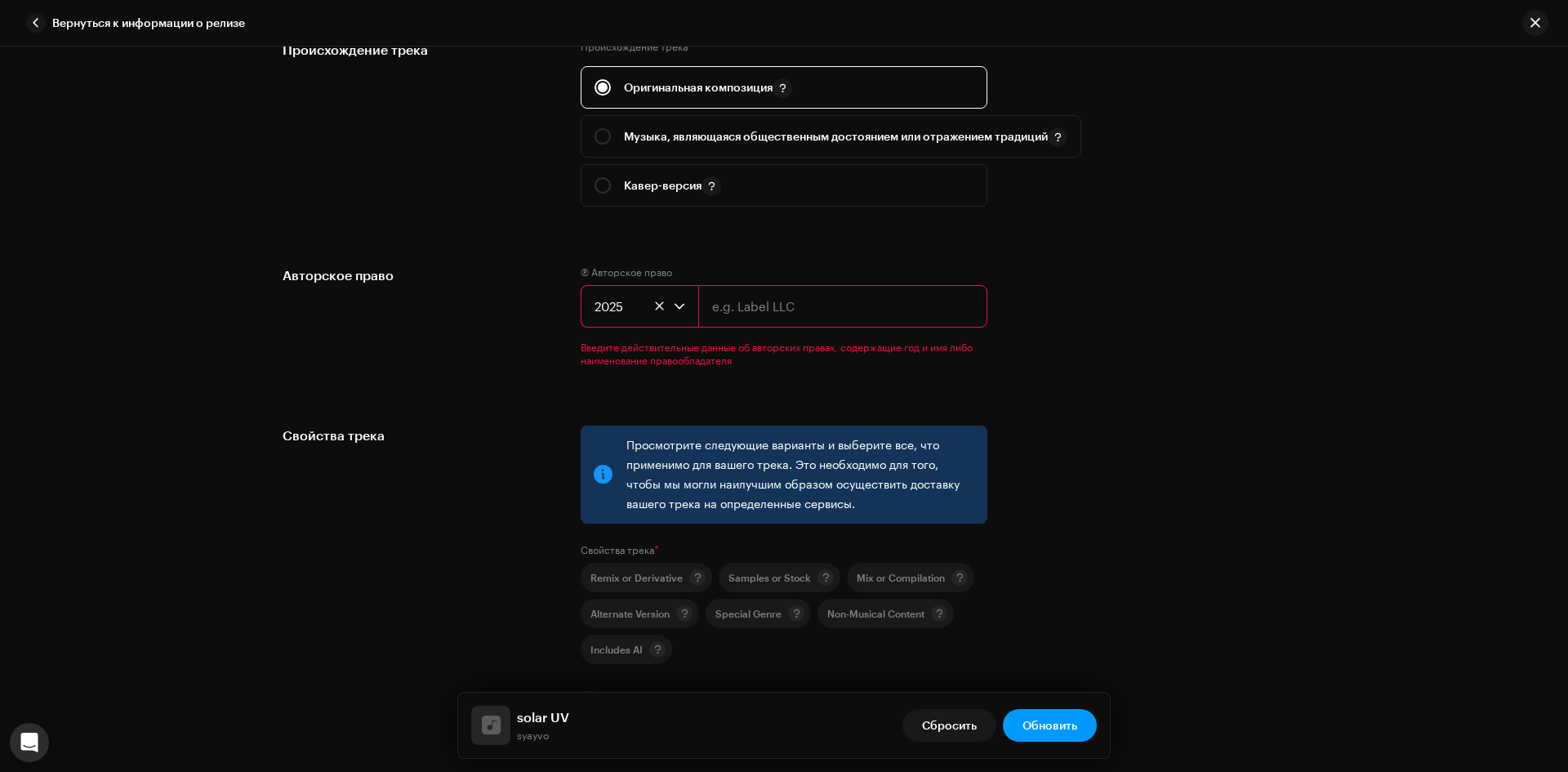
click at [772, 311] on input "text" at bounding box center [842, 306] width 289 height 42
type input "DOYOUWANNALOFI?!"
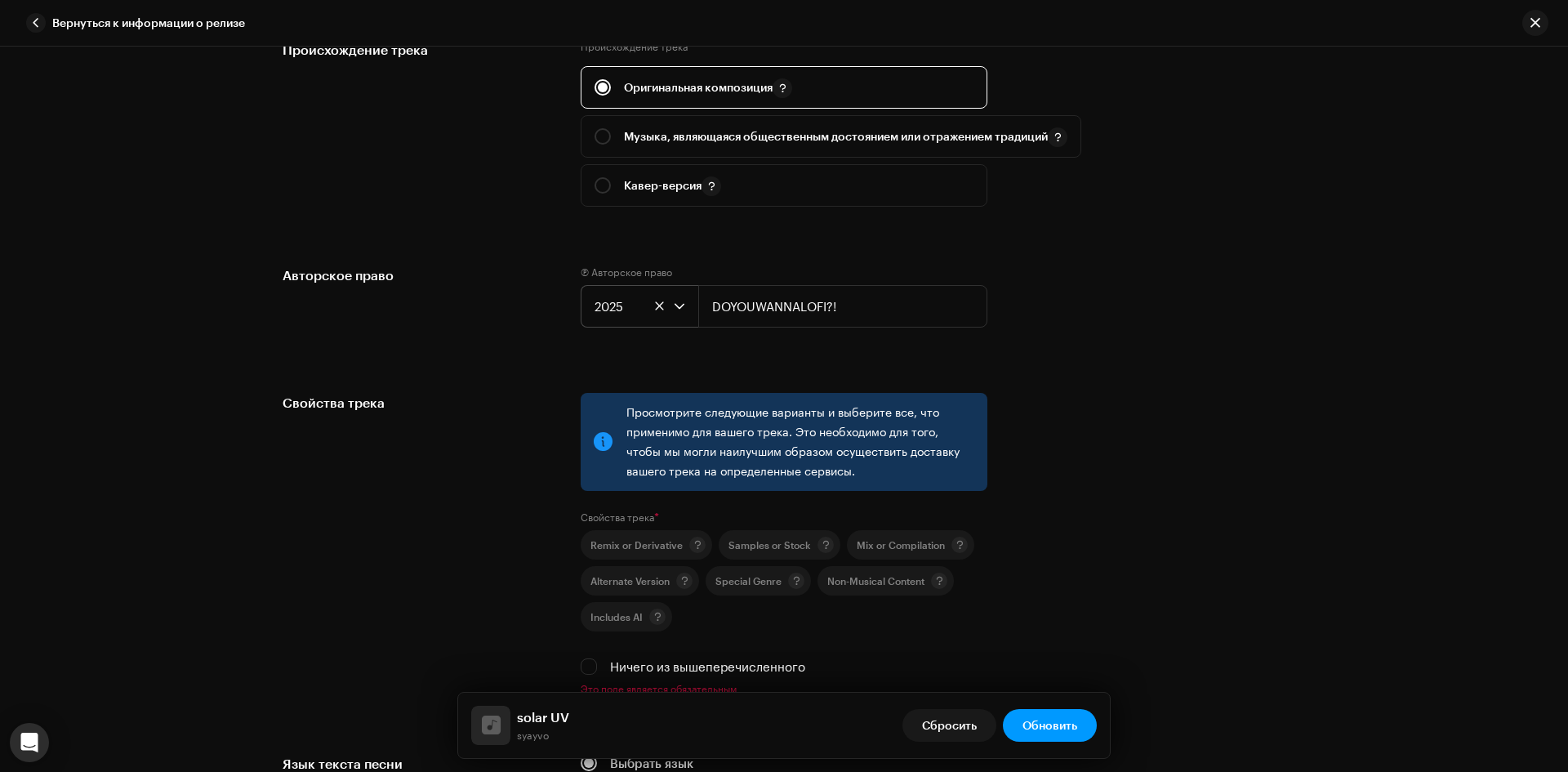
click at [1359, 450] on div "Сведения о треке Выполните следующие действия, чтобы завершить создание трека. …" at bounding box center [784, 408] width 1568 height 725
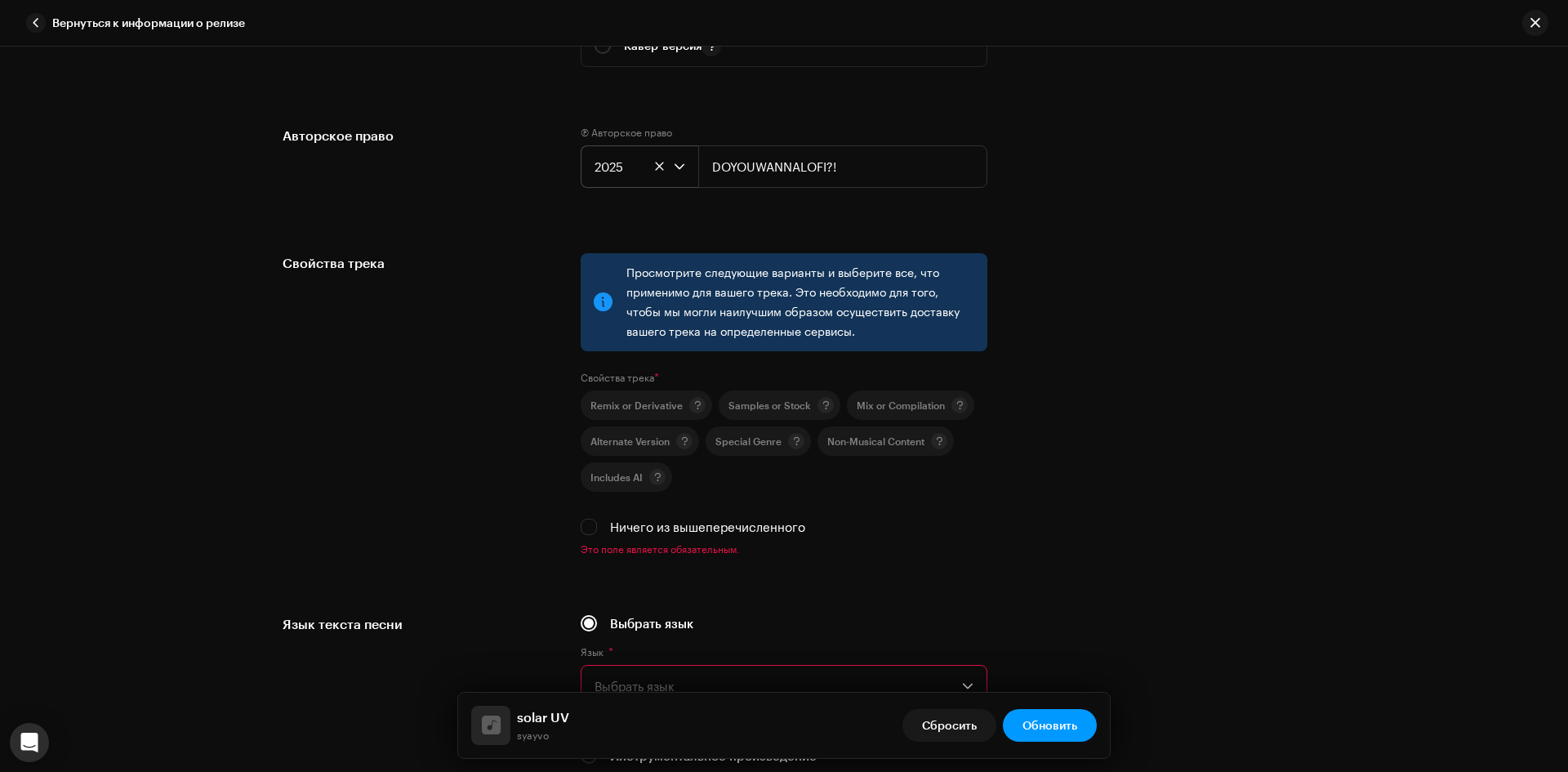
scroll to position [2205, 0]
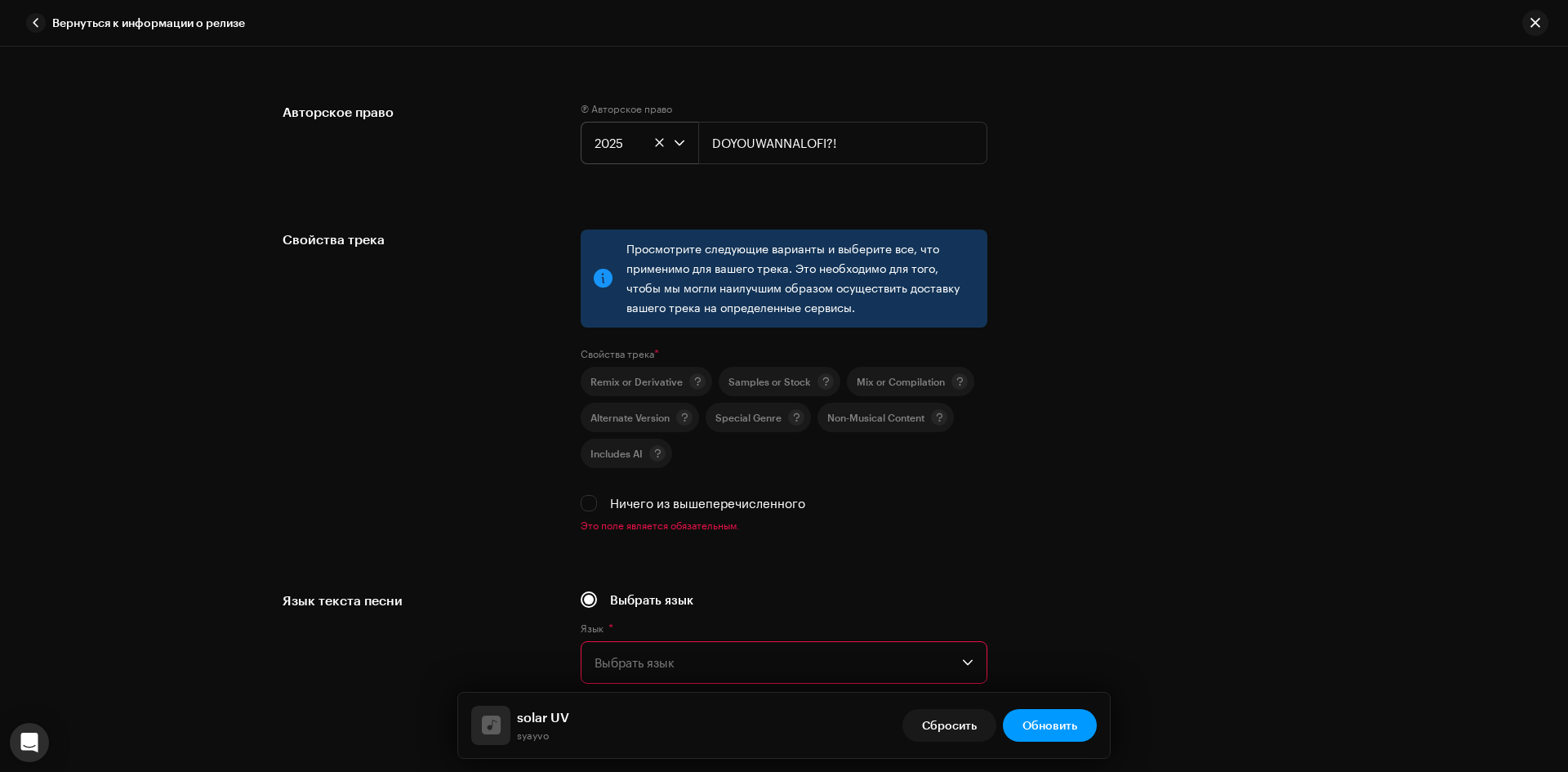
click at [667, 498] on label "Ничего из вышеперечисленного" at bounding box center [707, 503] width 195 height 18
click at [597, 498] on input "Ничего из вышеперечисленного" at bounding box center [589, 503] width 17 height 17
checkbox input "true"
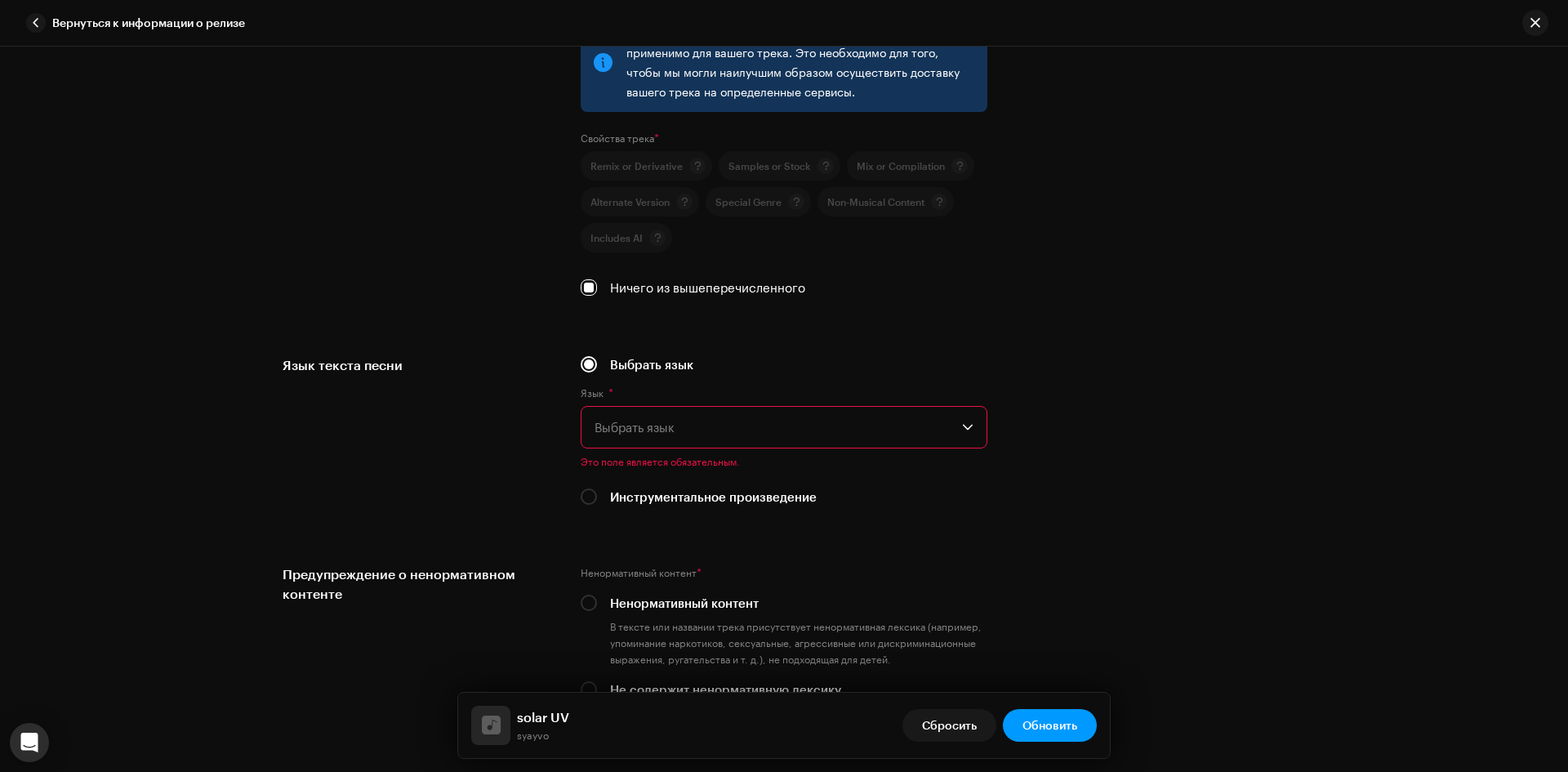
scroll to position [2449, 0]
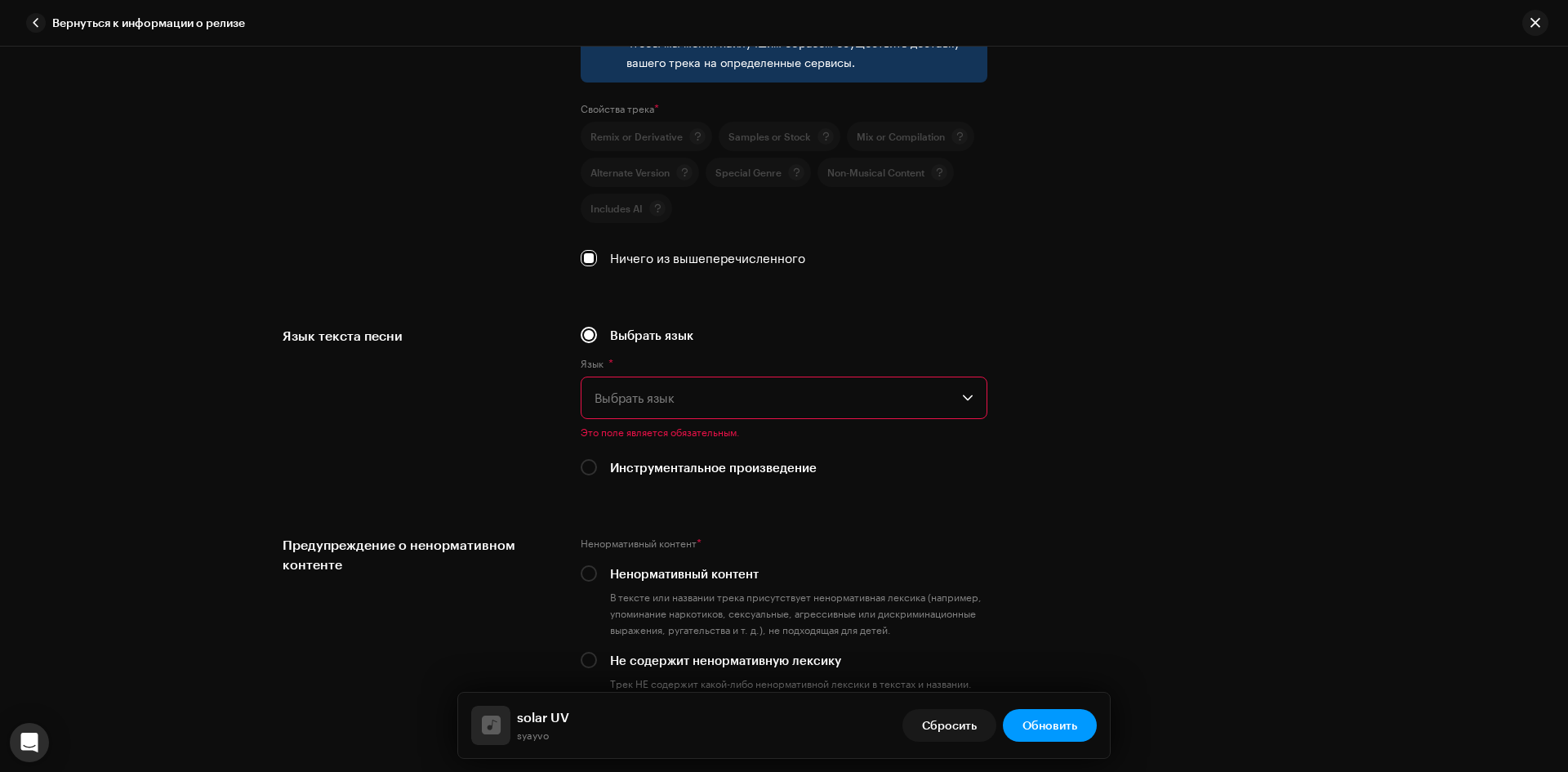
click at [681, 403] on span "Выбрать язык" at bounding box center [779, 397] width 368 height 41
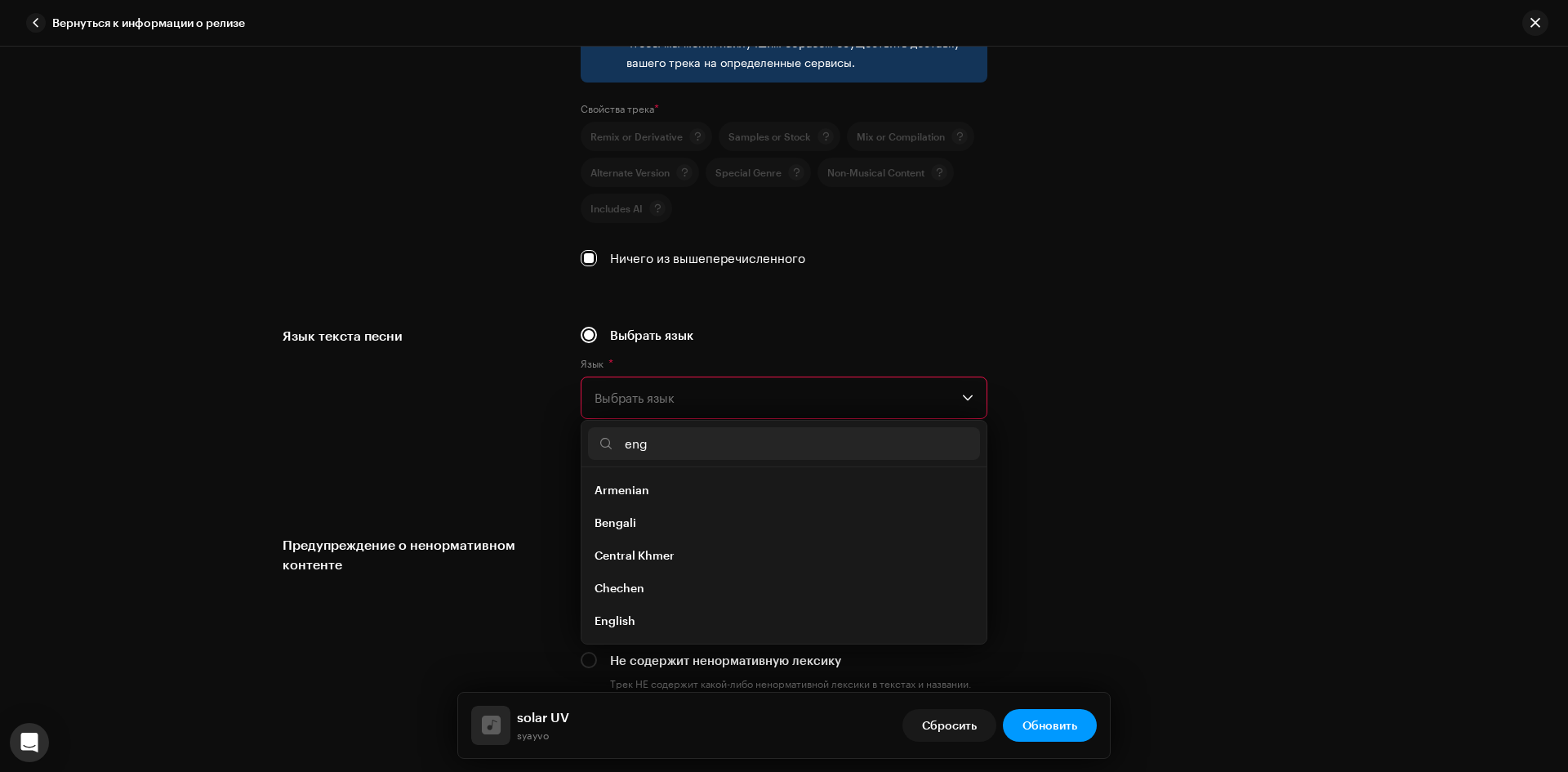
scroll to position [0, 0]
type input "eng"
click at [608, 519] on span "English" at bounding box center [615, 523] width 41 height 17
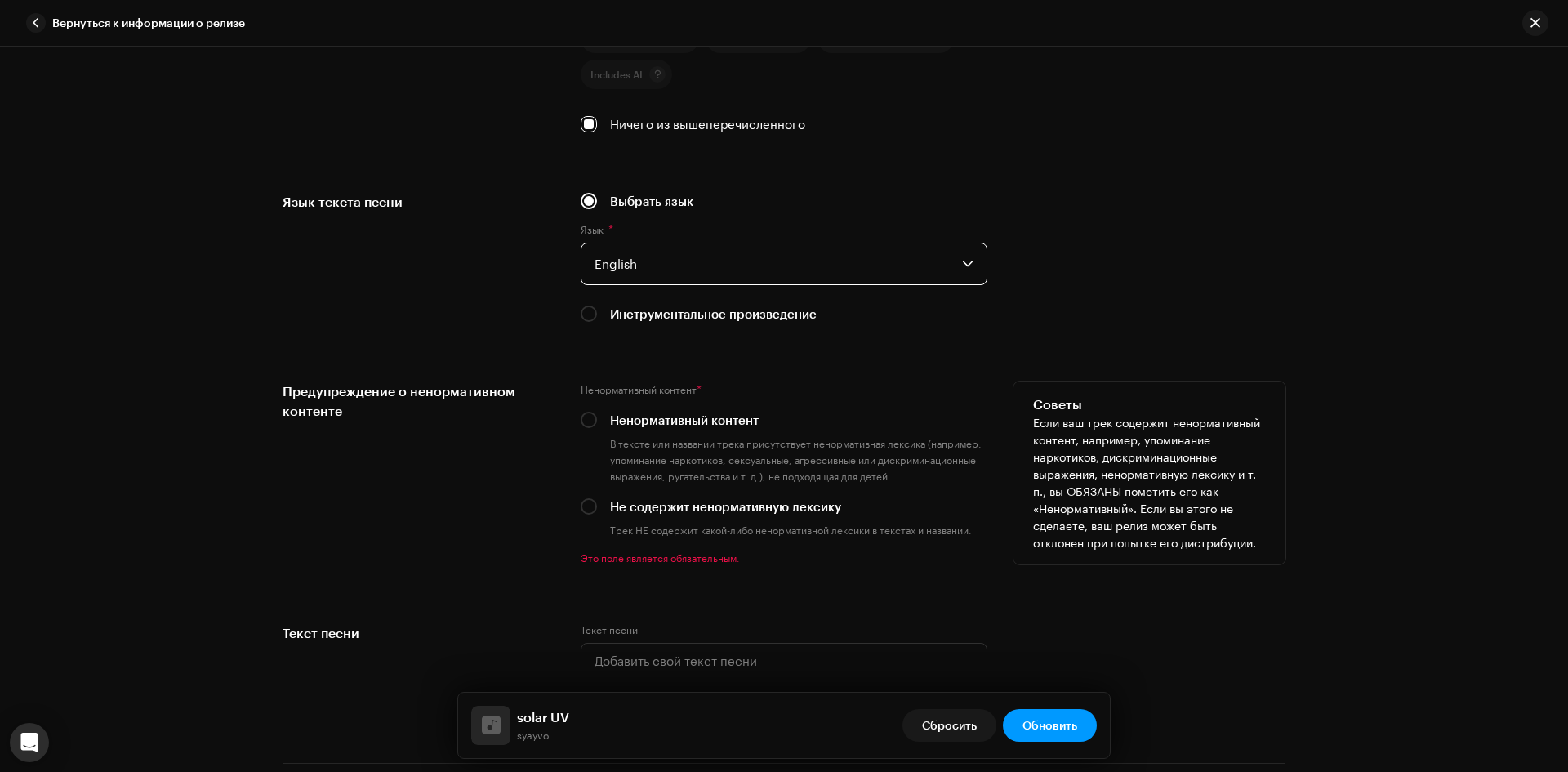
scroll to position [2613, 0]
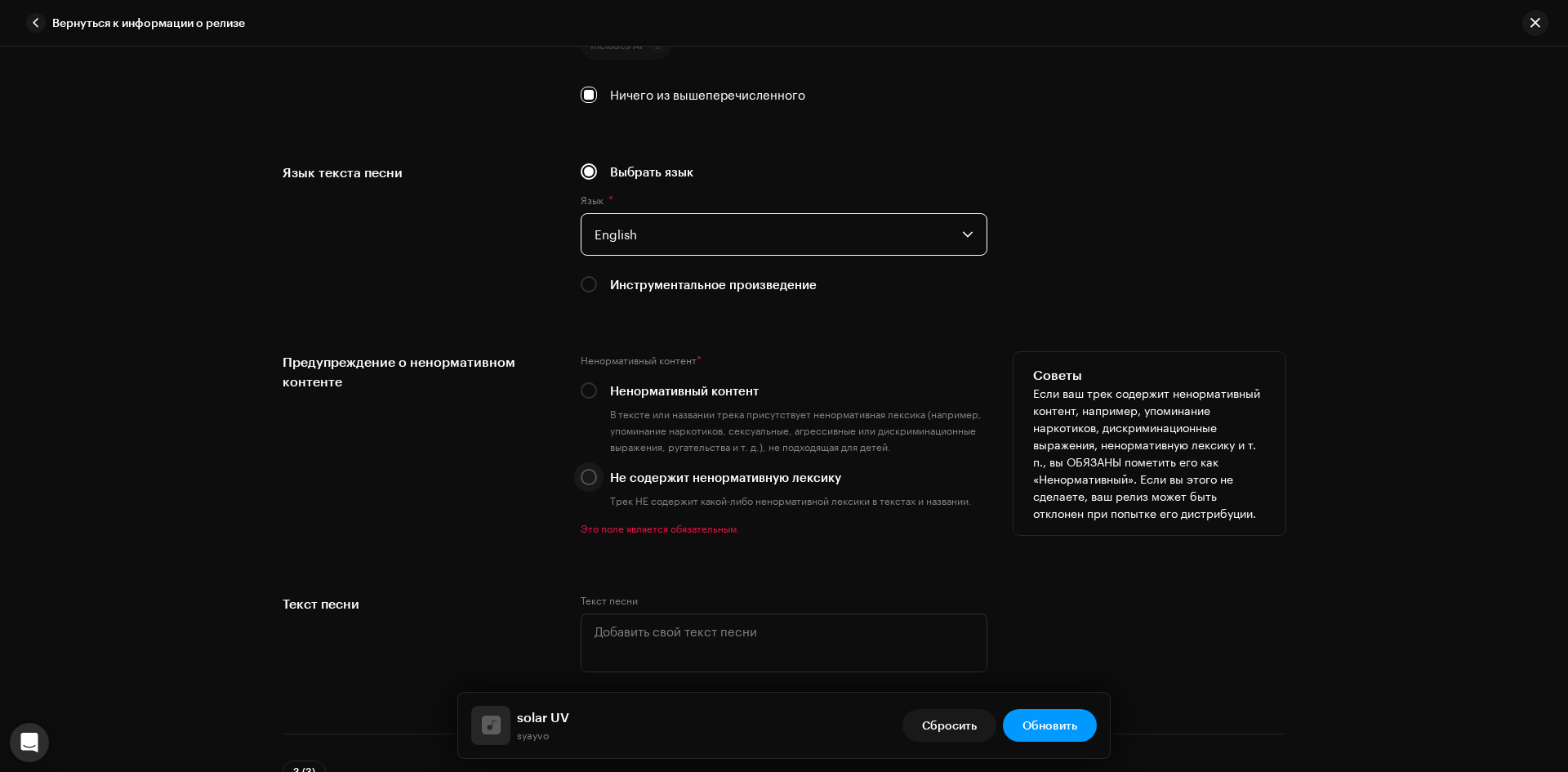
click at [581, 480] on input "Не содержит ненормативную лексику" at bounding box center [589, 477] width 17 height 17
radio input "true"
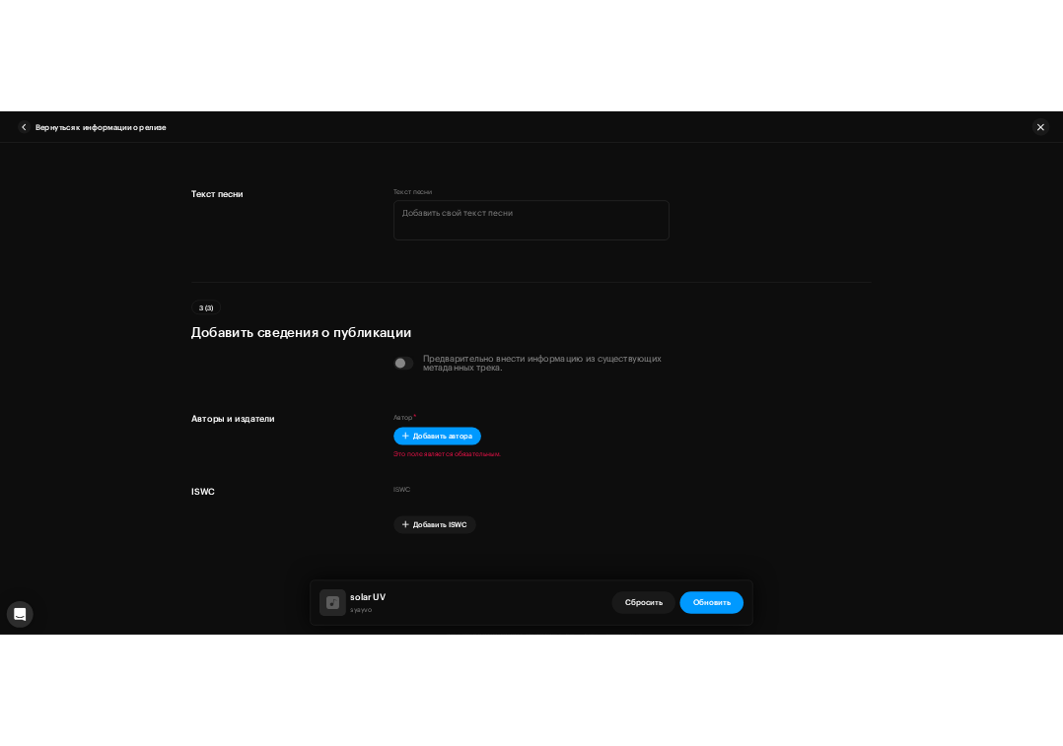
scroll to position [3722, 0]
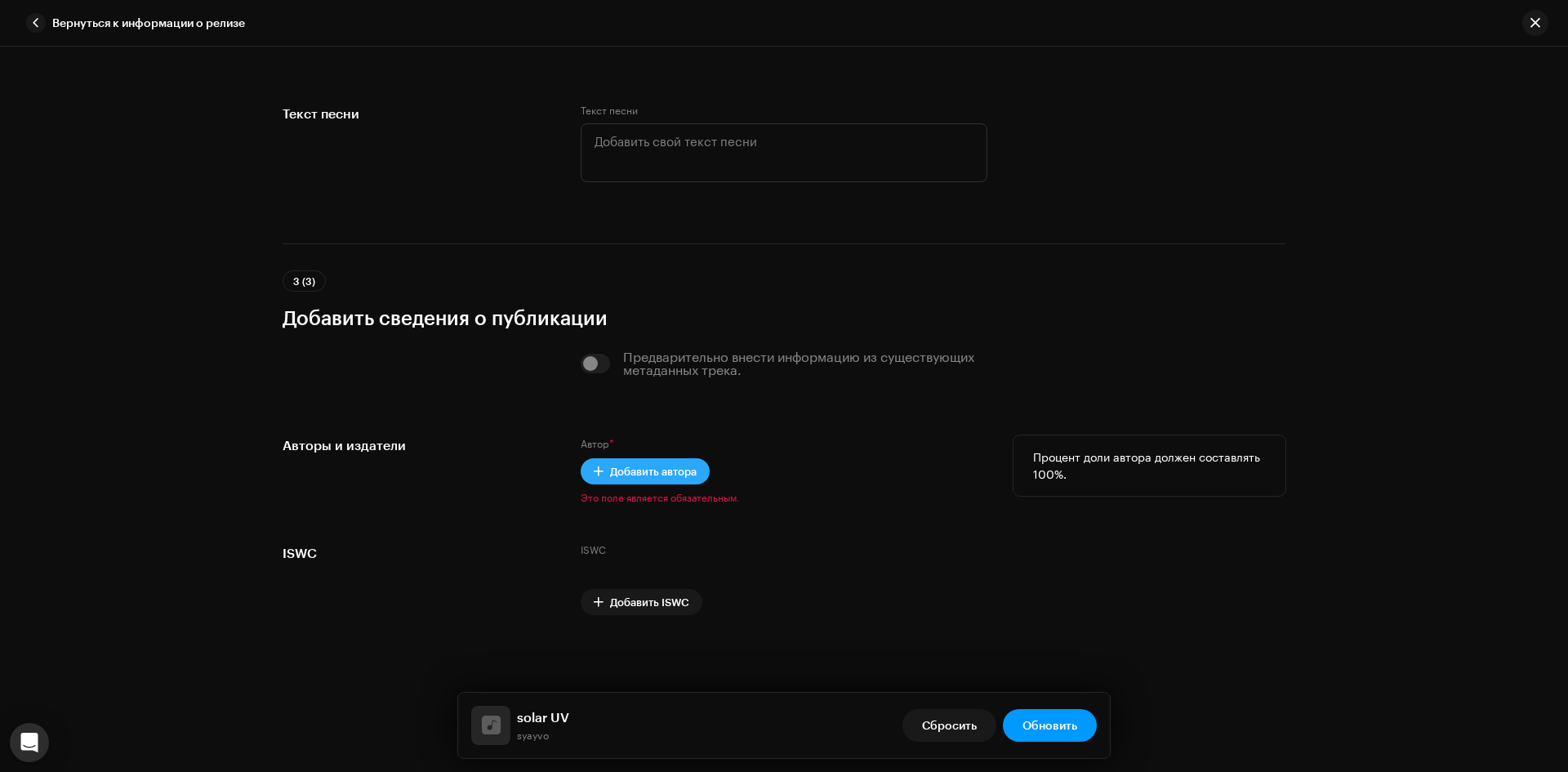
click at [623, 475] on span "Добавить автора" at bounding box center [653, 470] width 86 height 32
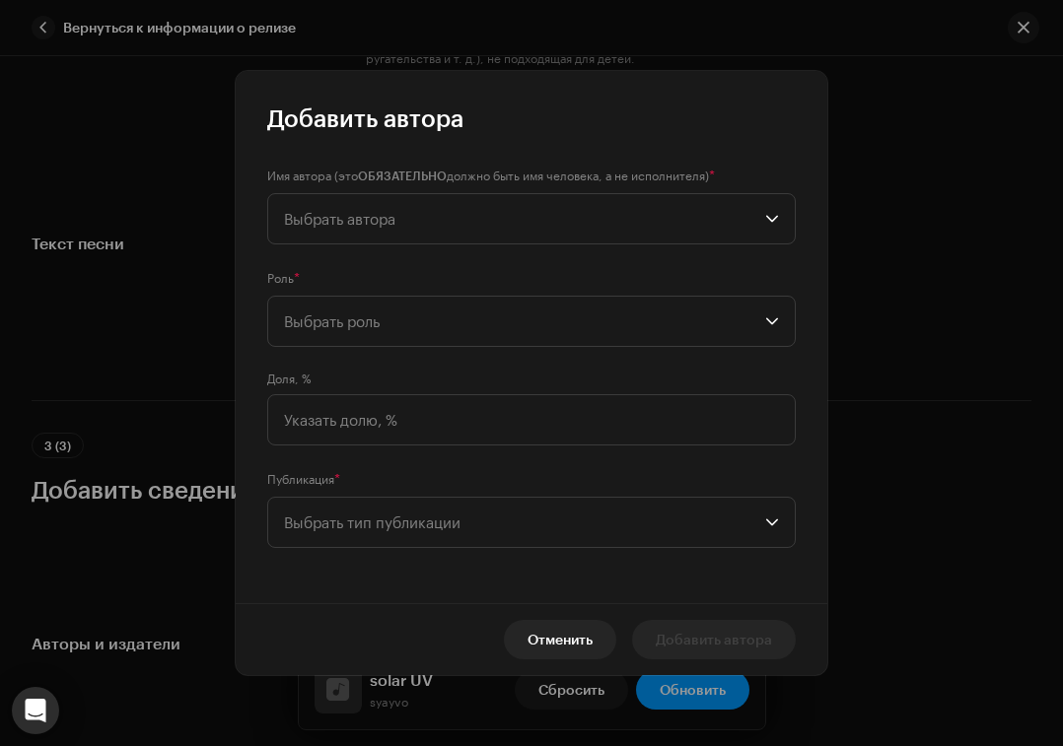
scroll to position [3789, 0]
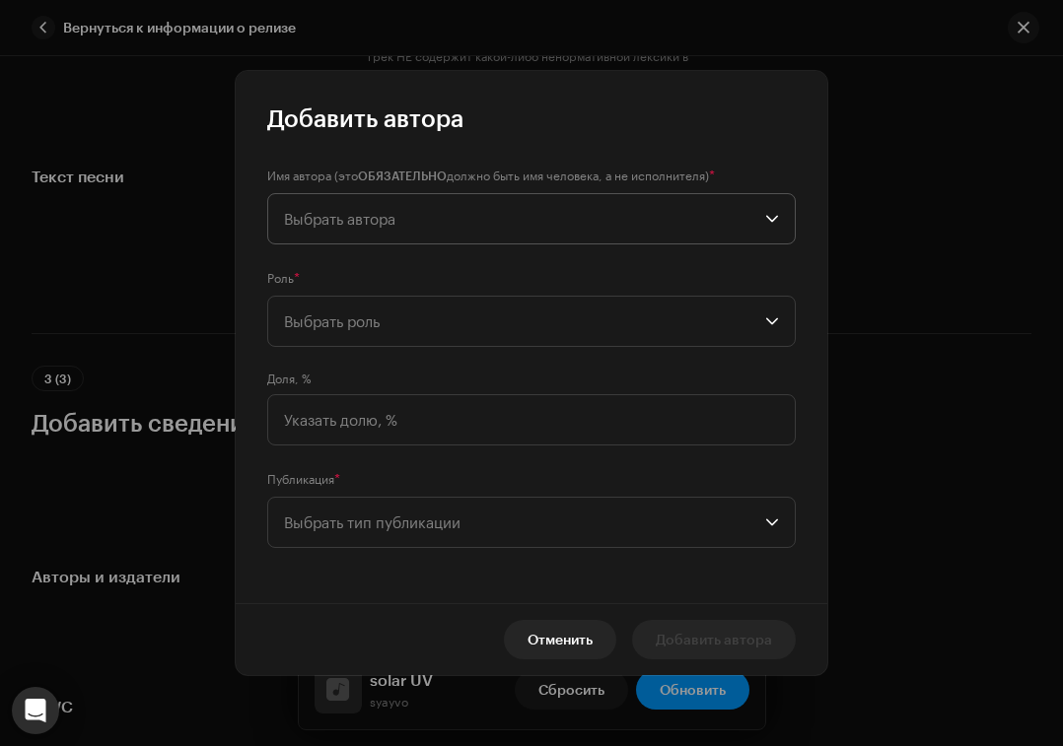
click at [398, 233] on span "Выбрать автора" at bounding box center [524, 218] width 481 height 49
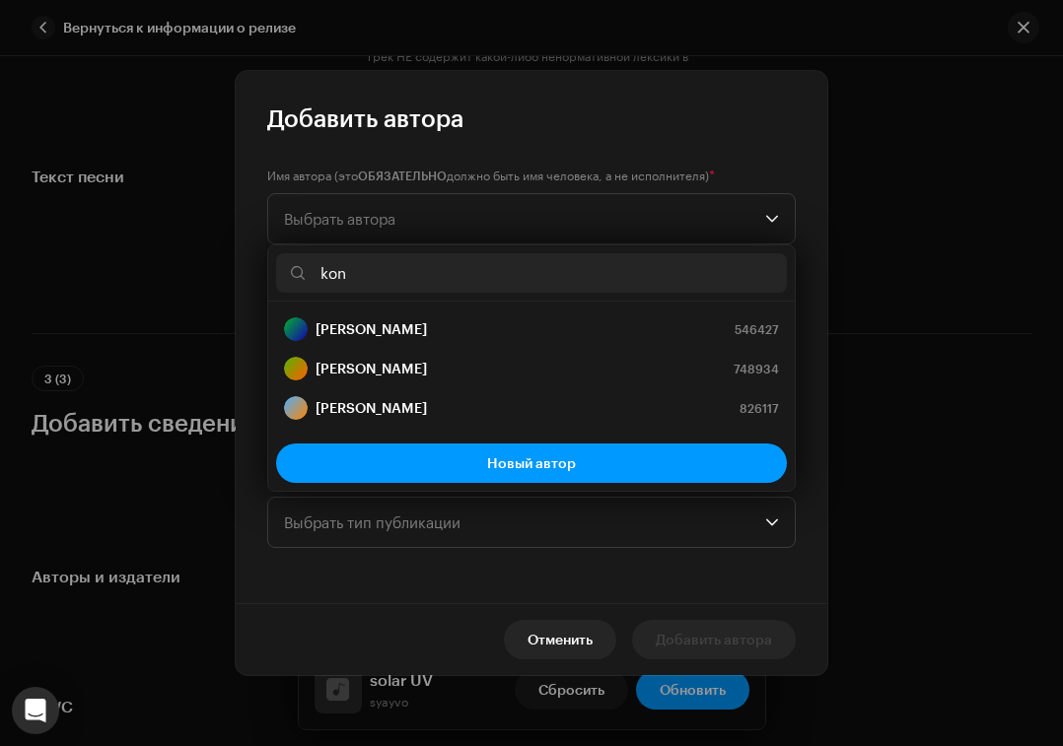
paste input "Kostianty"
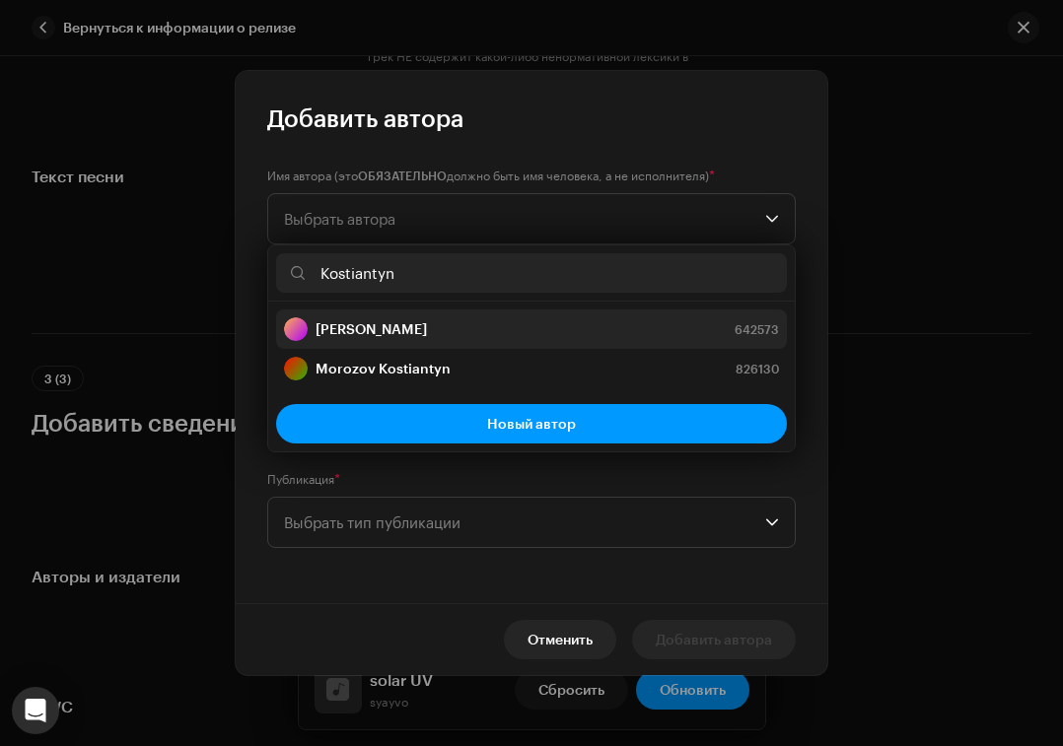
type input "Kostiantyn"
click at [481, 329] on div "[PERSON_NAME] 642573" at bounding box center [531, 329] width 495 height 24
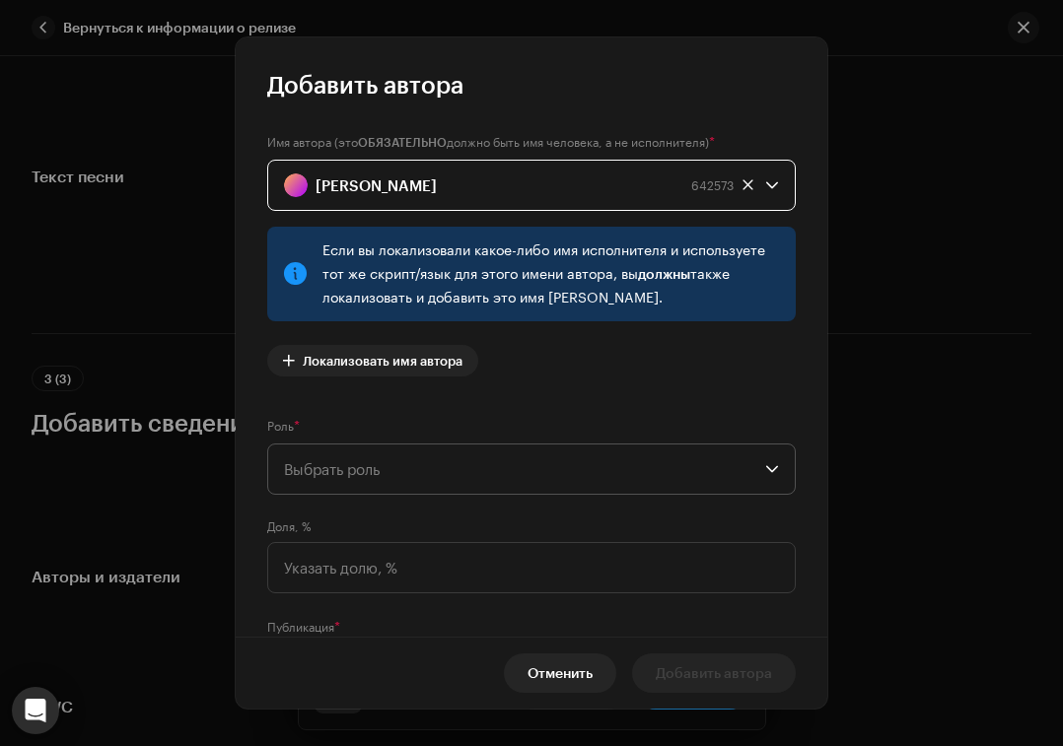
click at [488, 479] on span "Выбрать роль" at bounding box center [524, 469] width 481 height 49
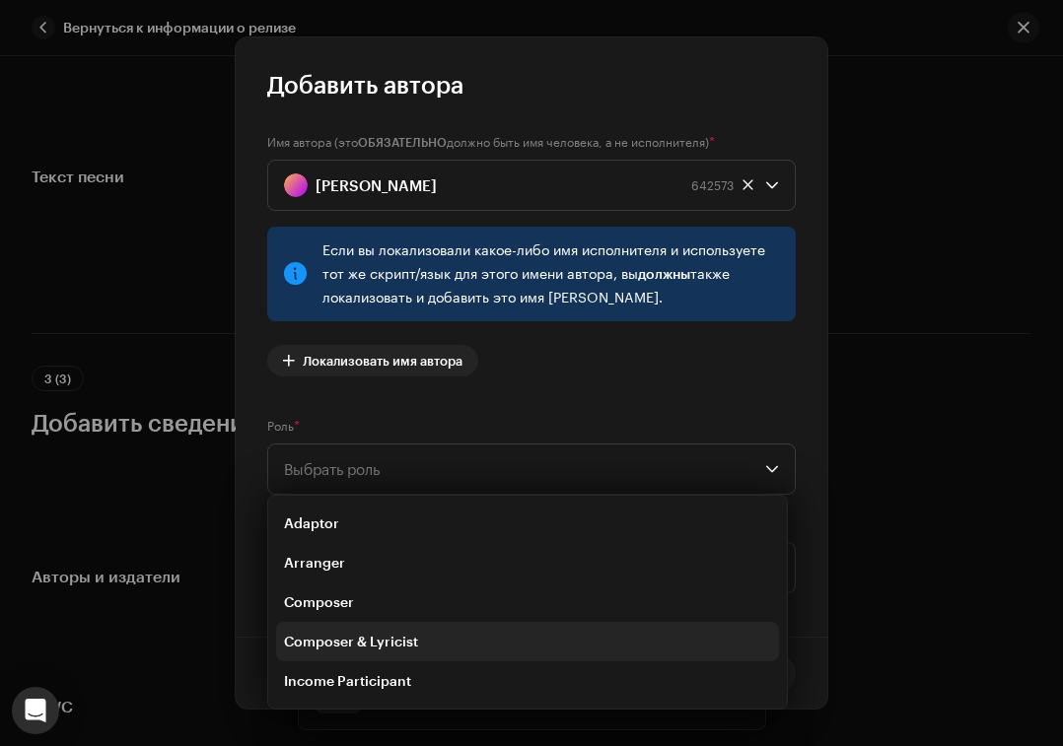
click at [431, 634] on li "Composer & Lyricist" at bounding box center [527, 641] width 503 height 39
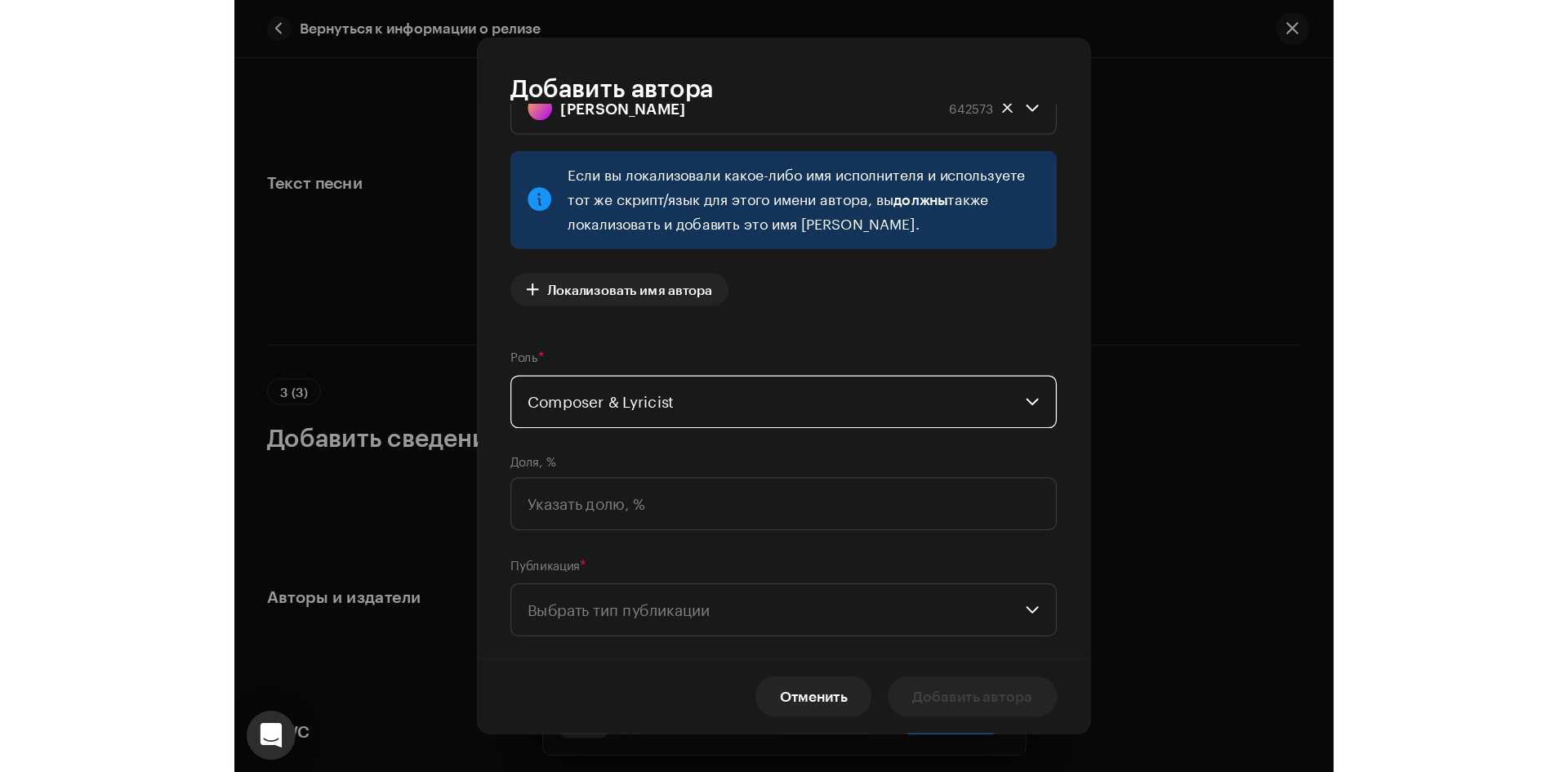
scroll to position [94, 0]
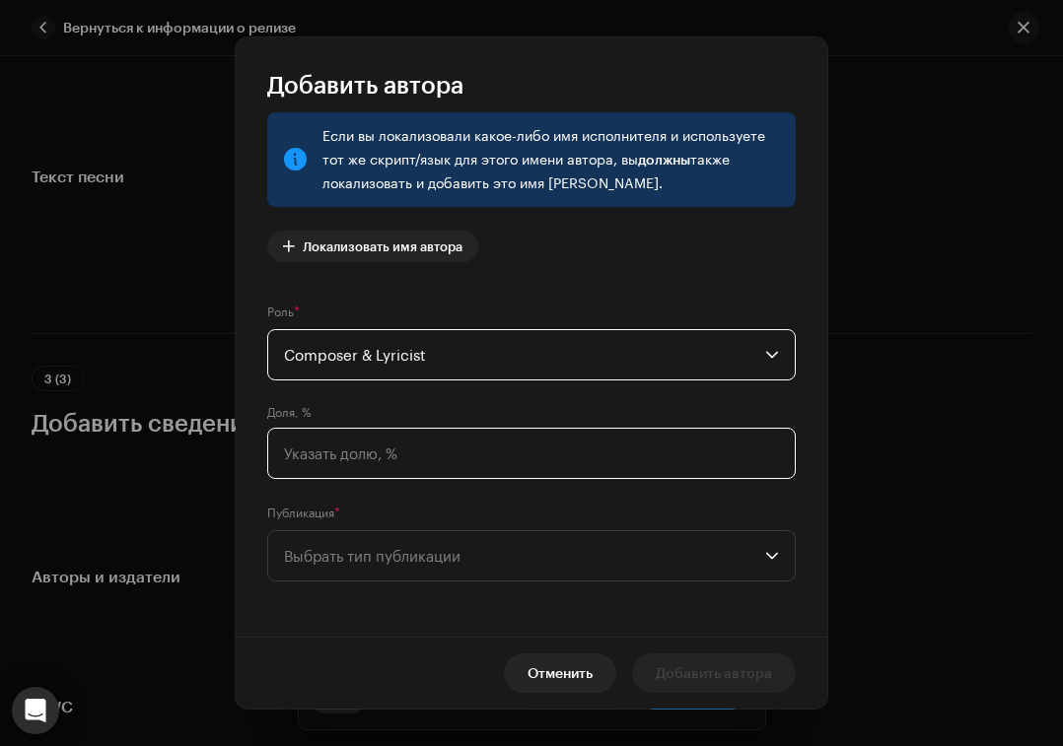
click at [476, 458] on input at bounding box center [531, 453] width 528 height 51
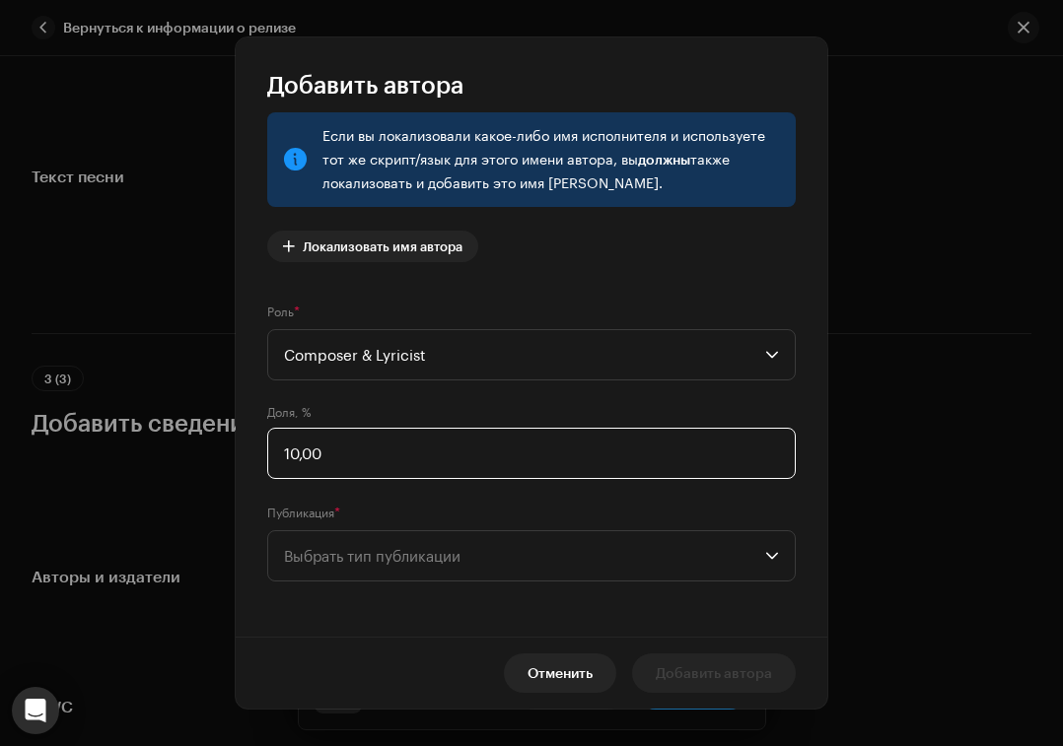
type input "100,00"
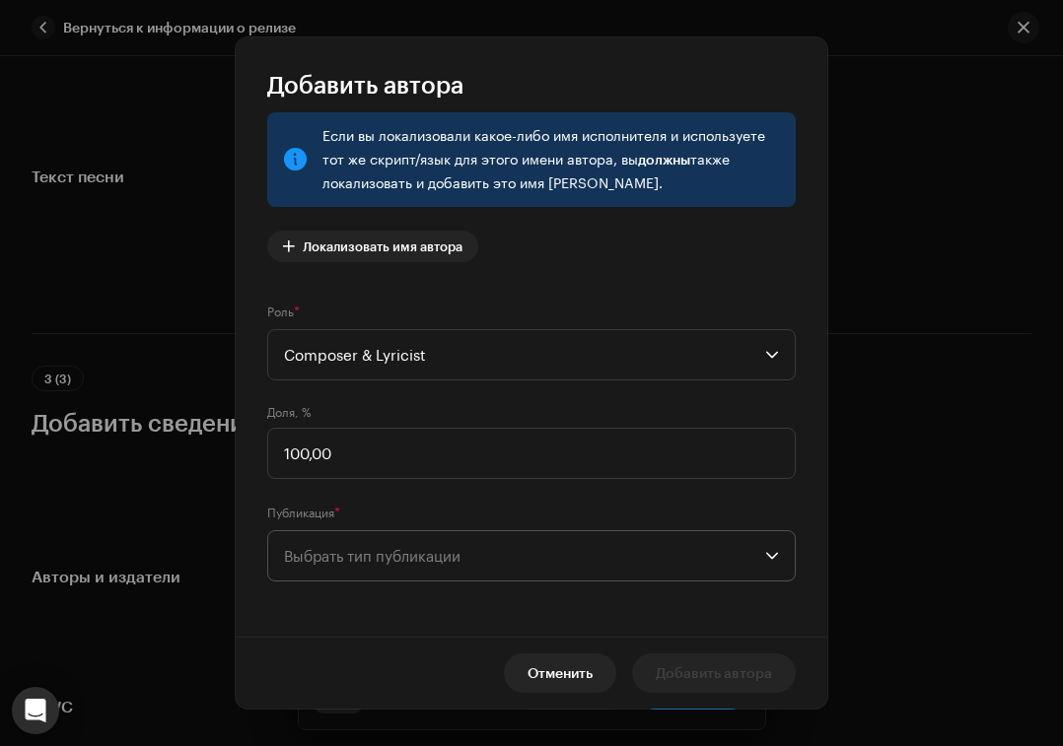
click at [452, 568] on span "Выбрать тип публикации" at bounding box center [524, 555] width 481 height 49
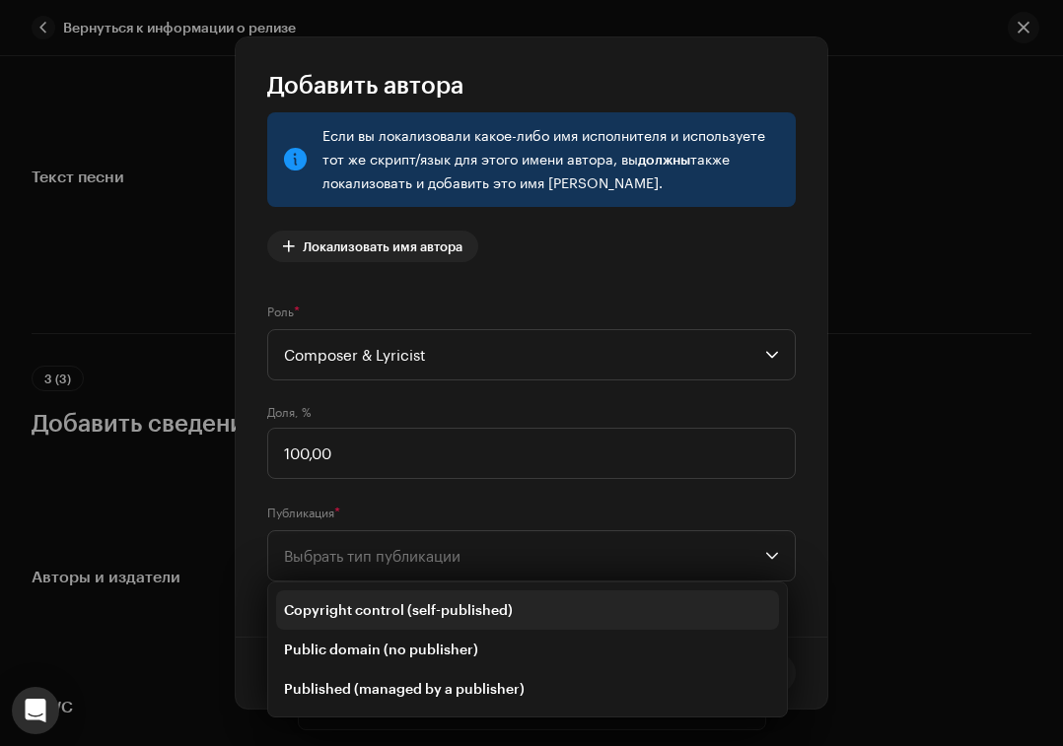
click at [462, 606] on span "Copyright control (self-published)" at bounding box center [398, 610] width 229 height 20
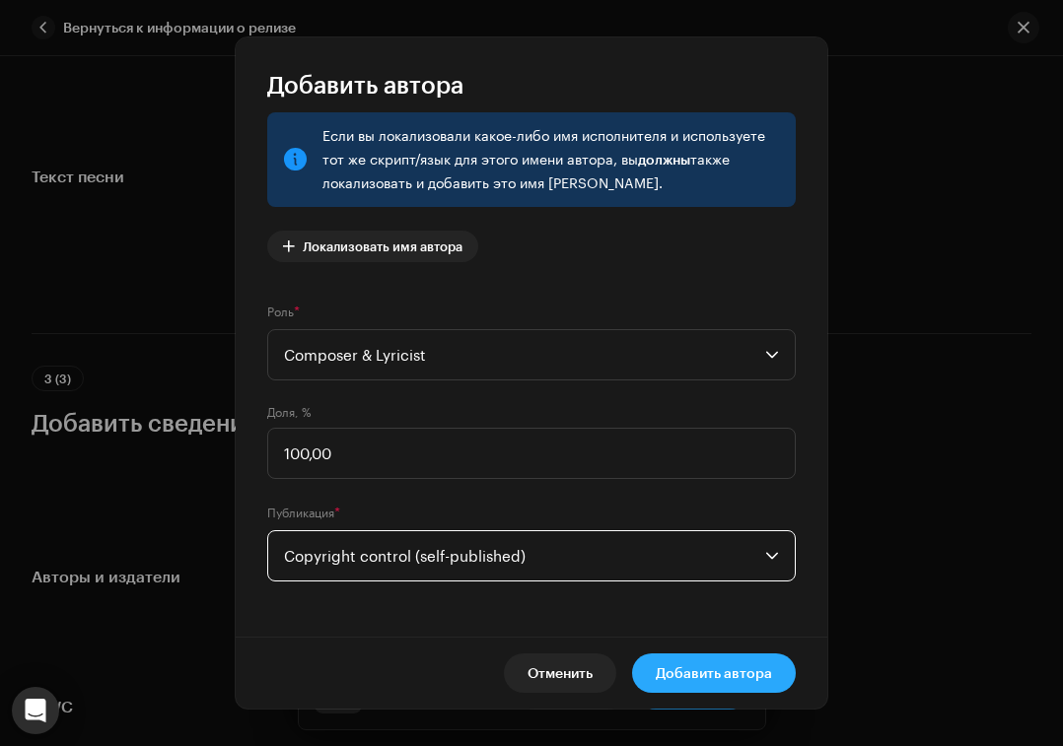
click at [730, 664] on span "Добавить автора" at bounding box center [714, 673] width 116 height 39
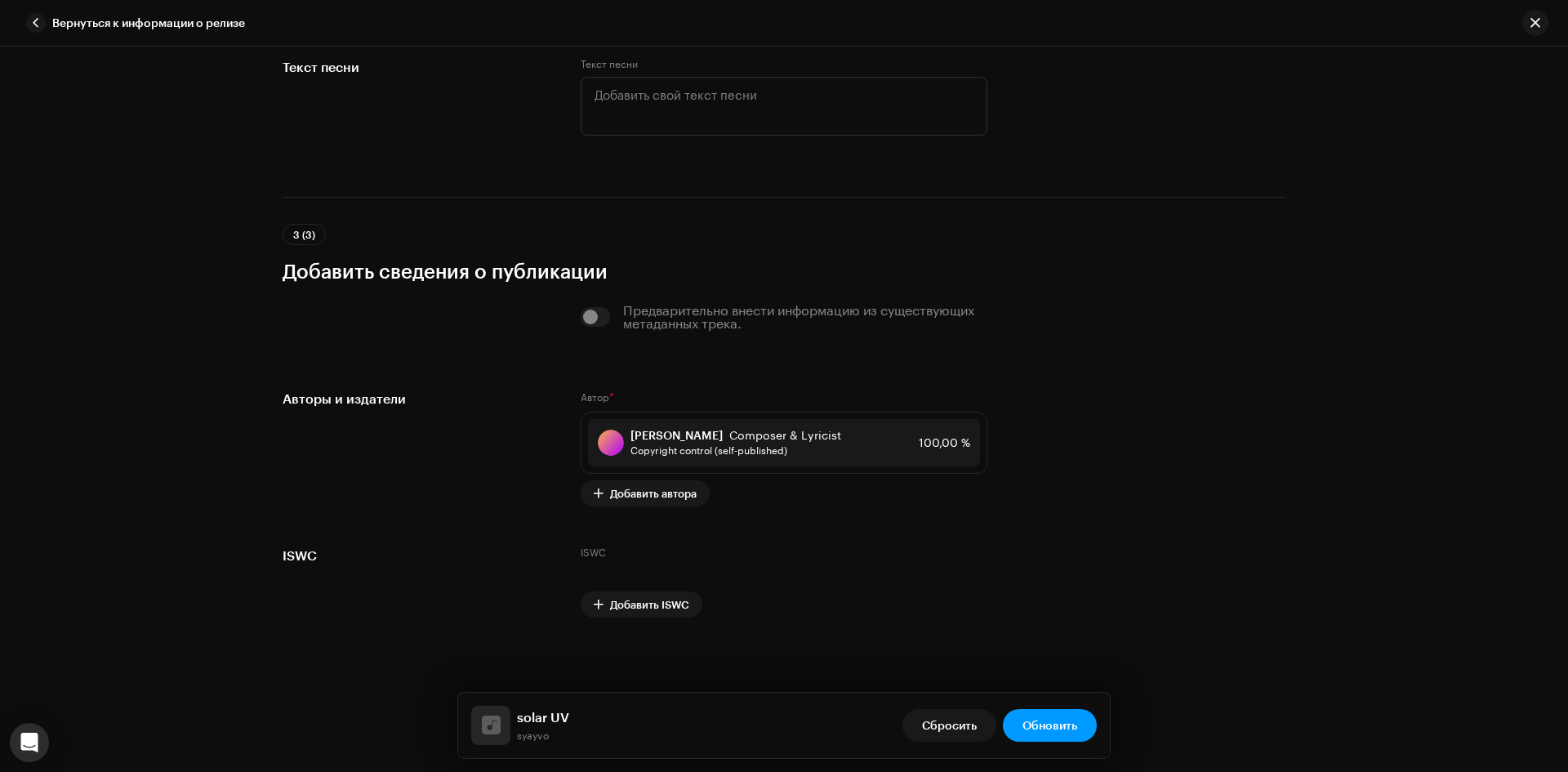
scroll to position [3133, 0]
click at [1045, 720] on span "Обновить" at bounding box center [1049, 725] width 55 height 32
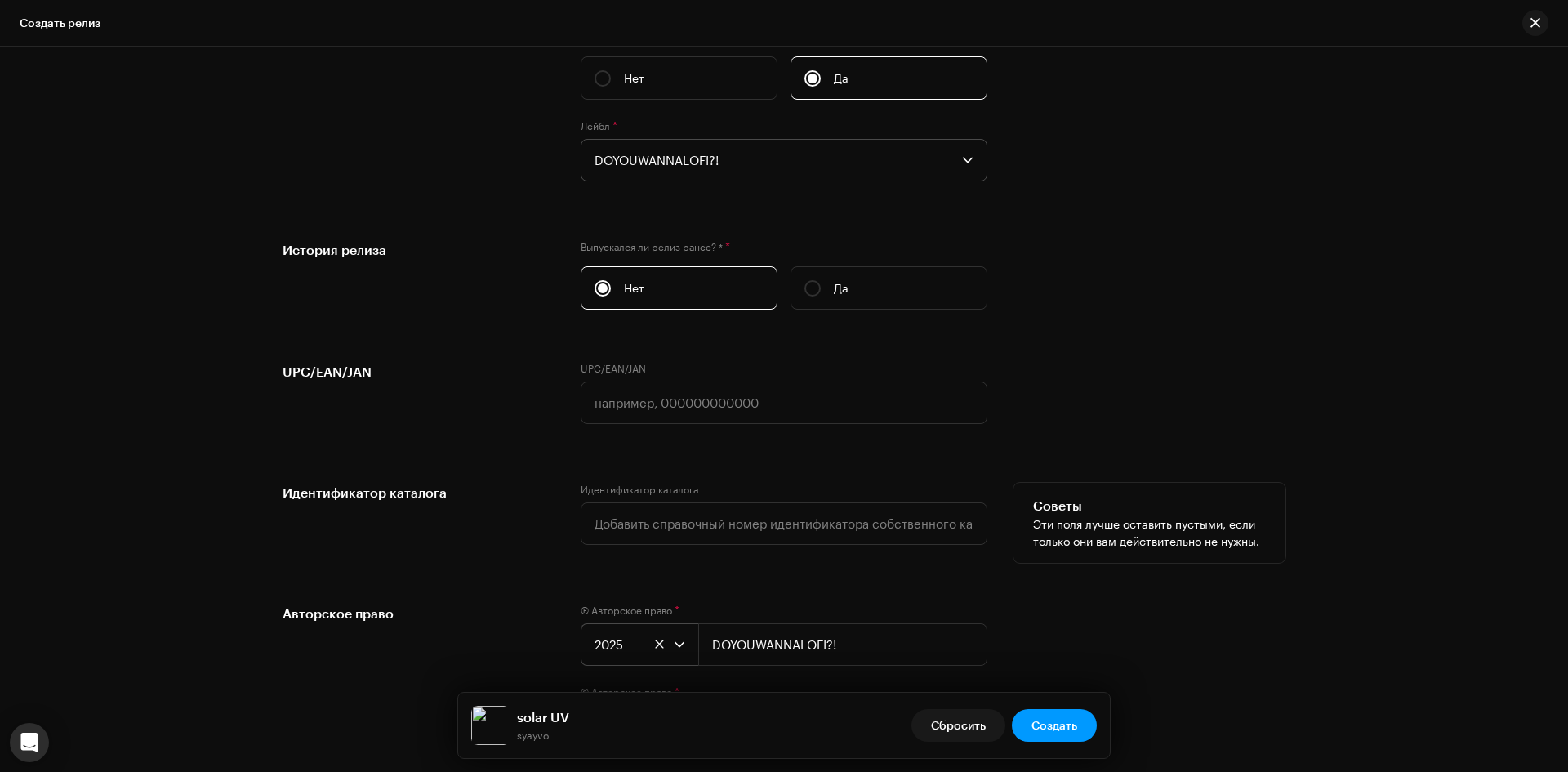
scroll to position [2560, 0]
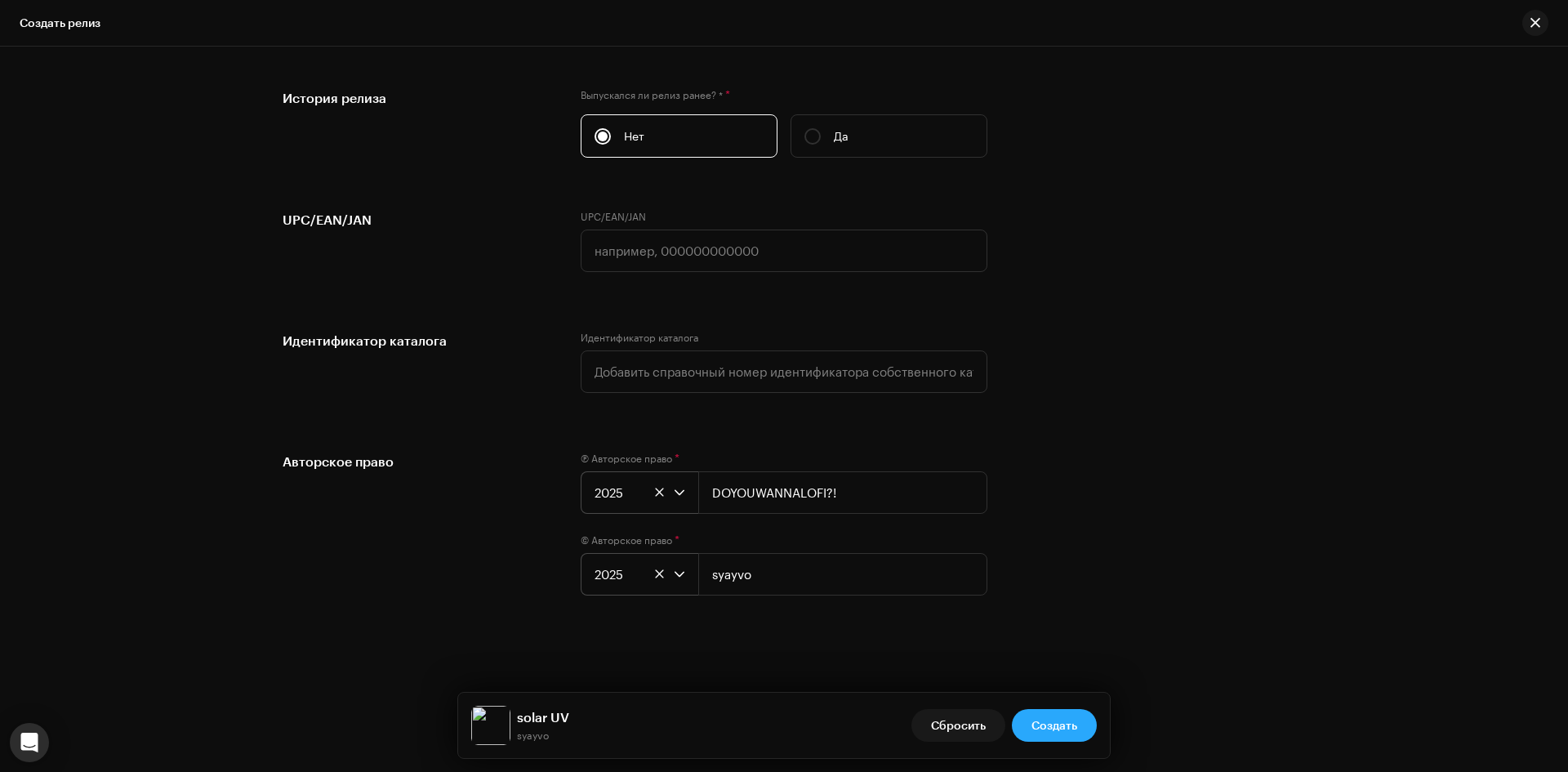
click at [1081, 733] on button "Создать" at bounding box center [1054, 725] width 85 height 32
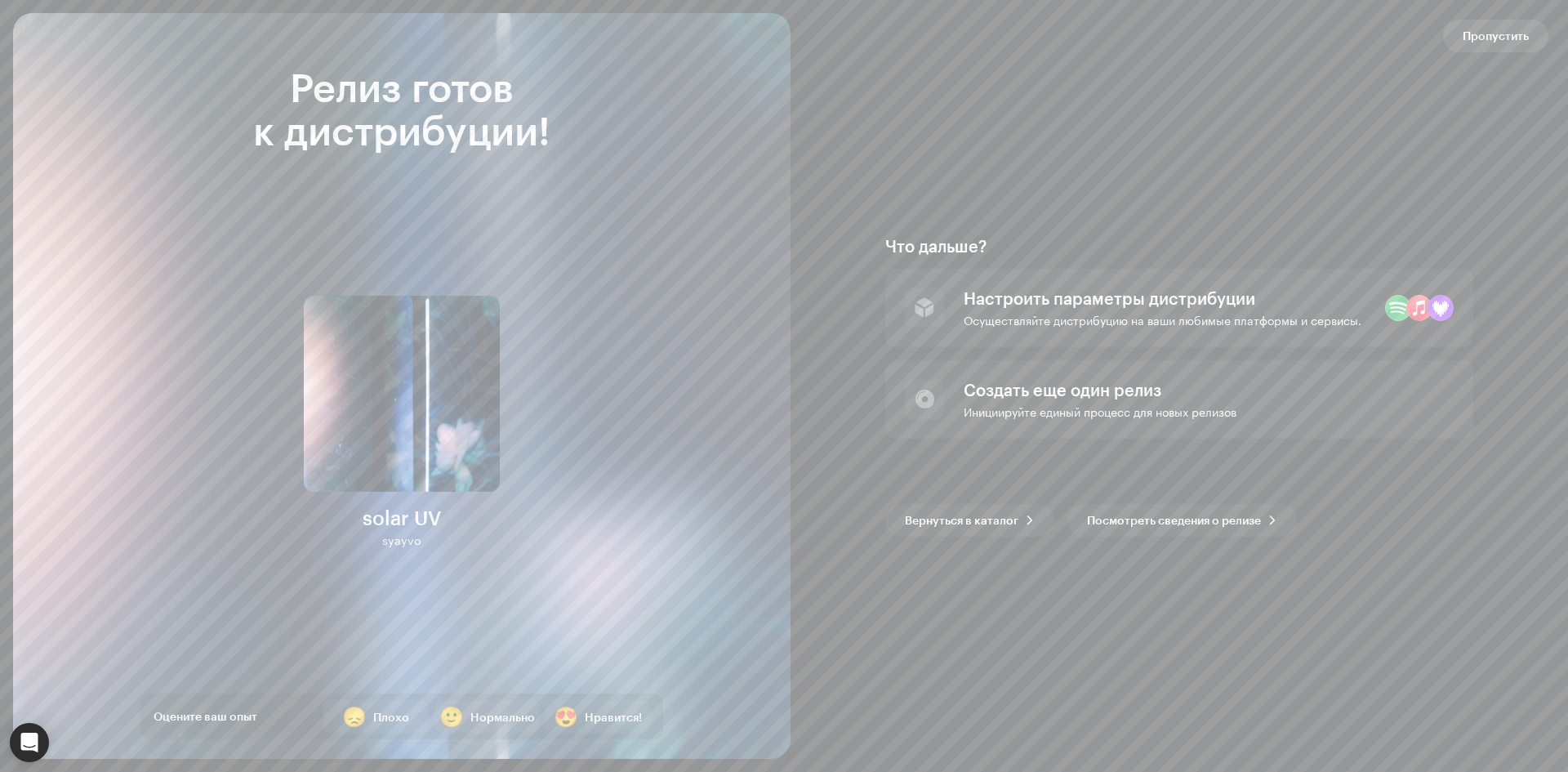
click at [1484, 27] on span "Пропустить" at bounding box center [1496, 36] width 66 height 32
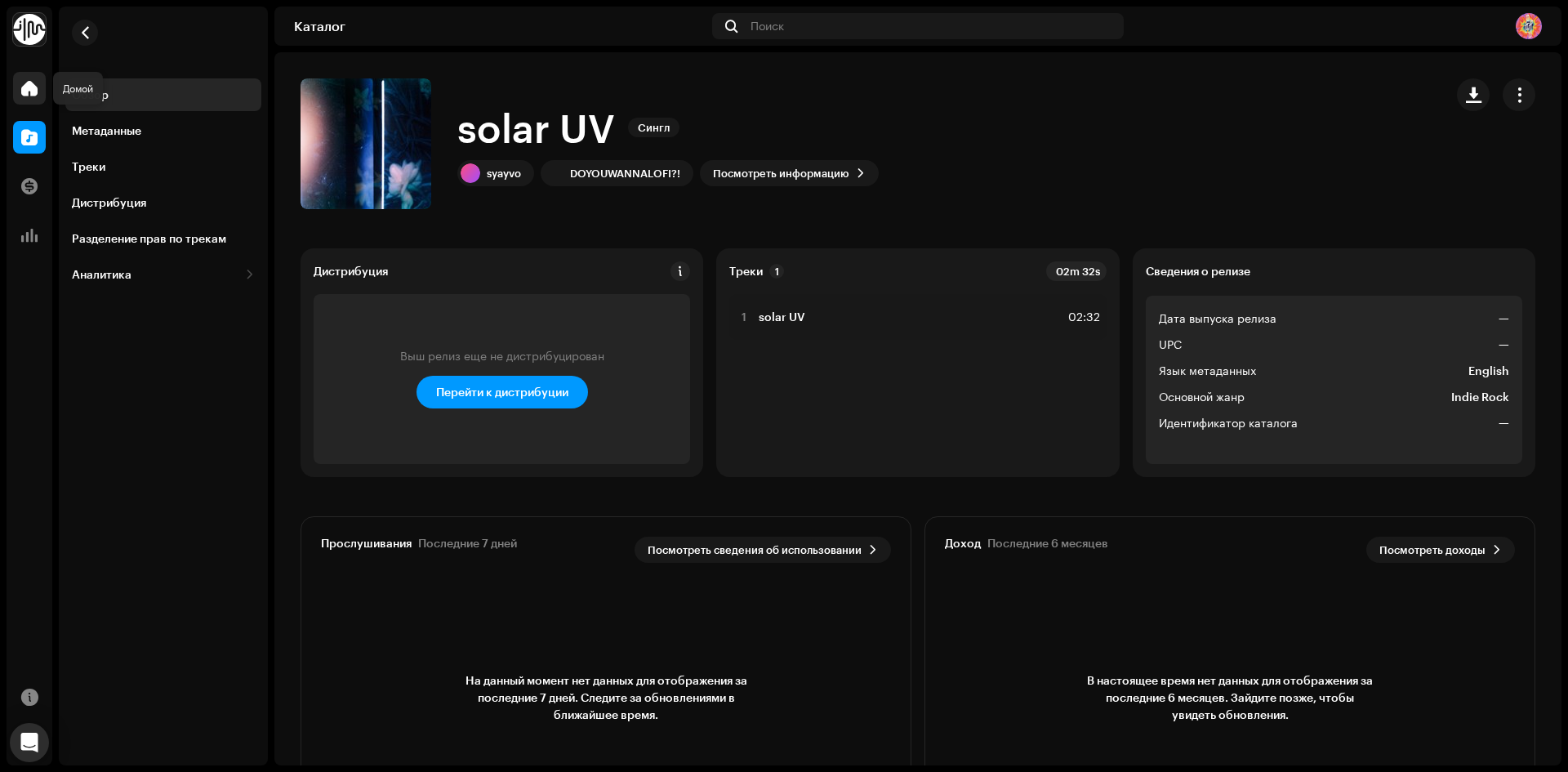
click at [28, 86] on span at bounding box center [30, 89] width 17 height 13
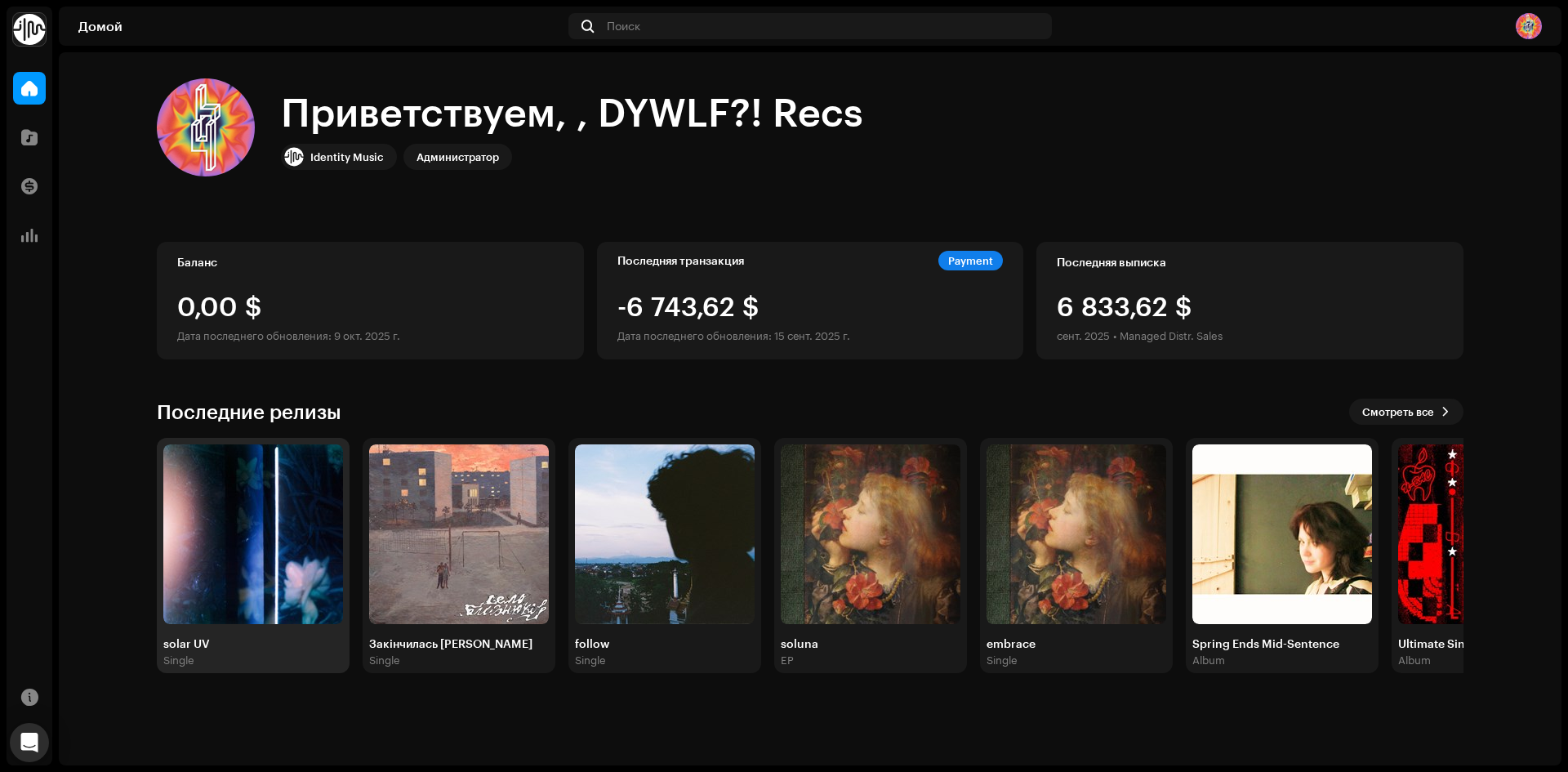
click at [236, 583] on img at bounding box center [253, 533] width 180 height 180
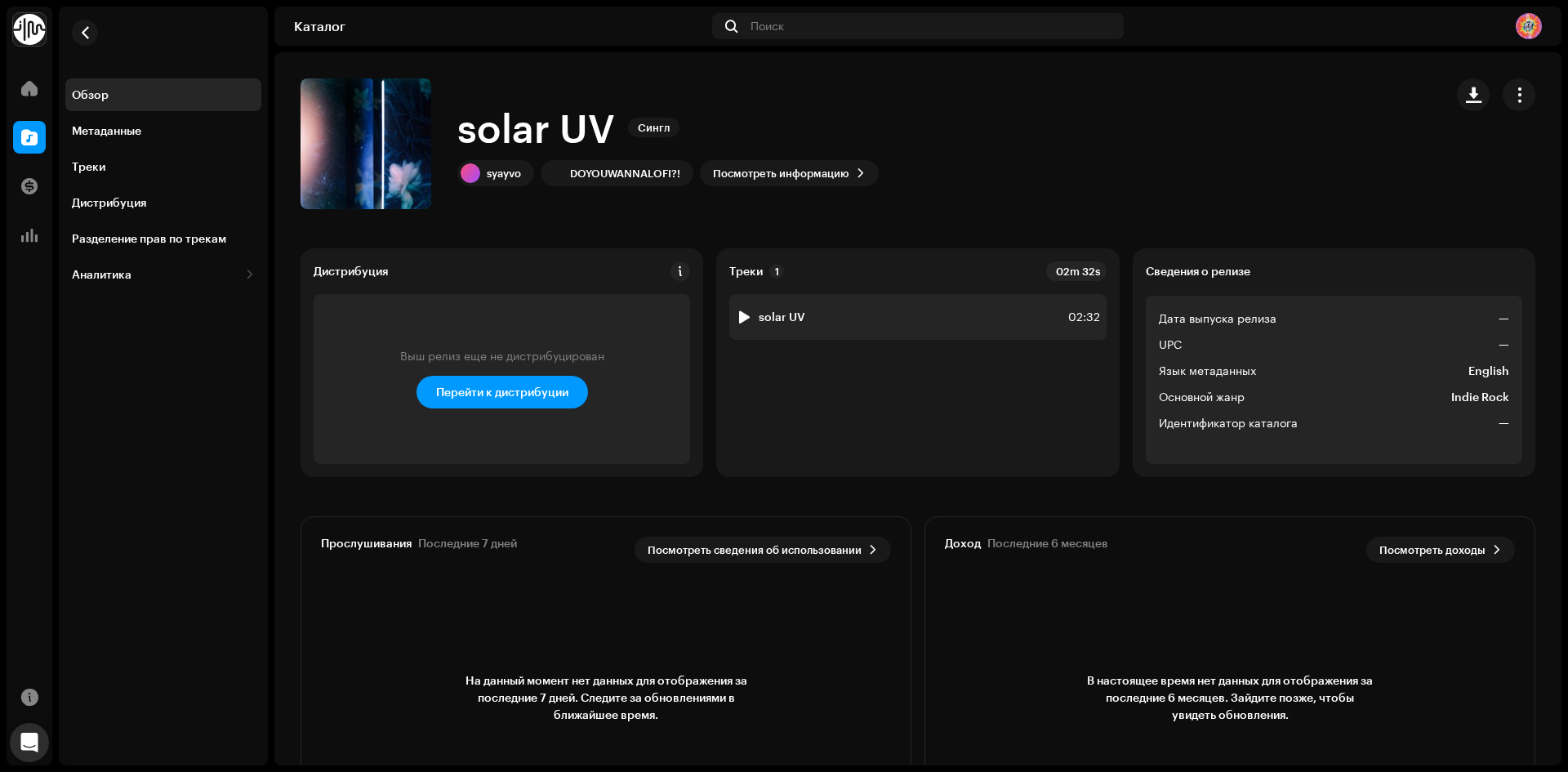
click at [738, 319] on div at bounding box center [744, 317] width 12 height 13
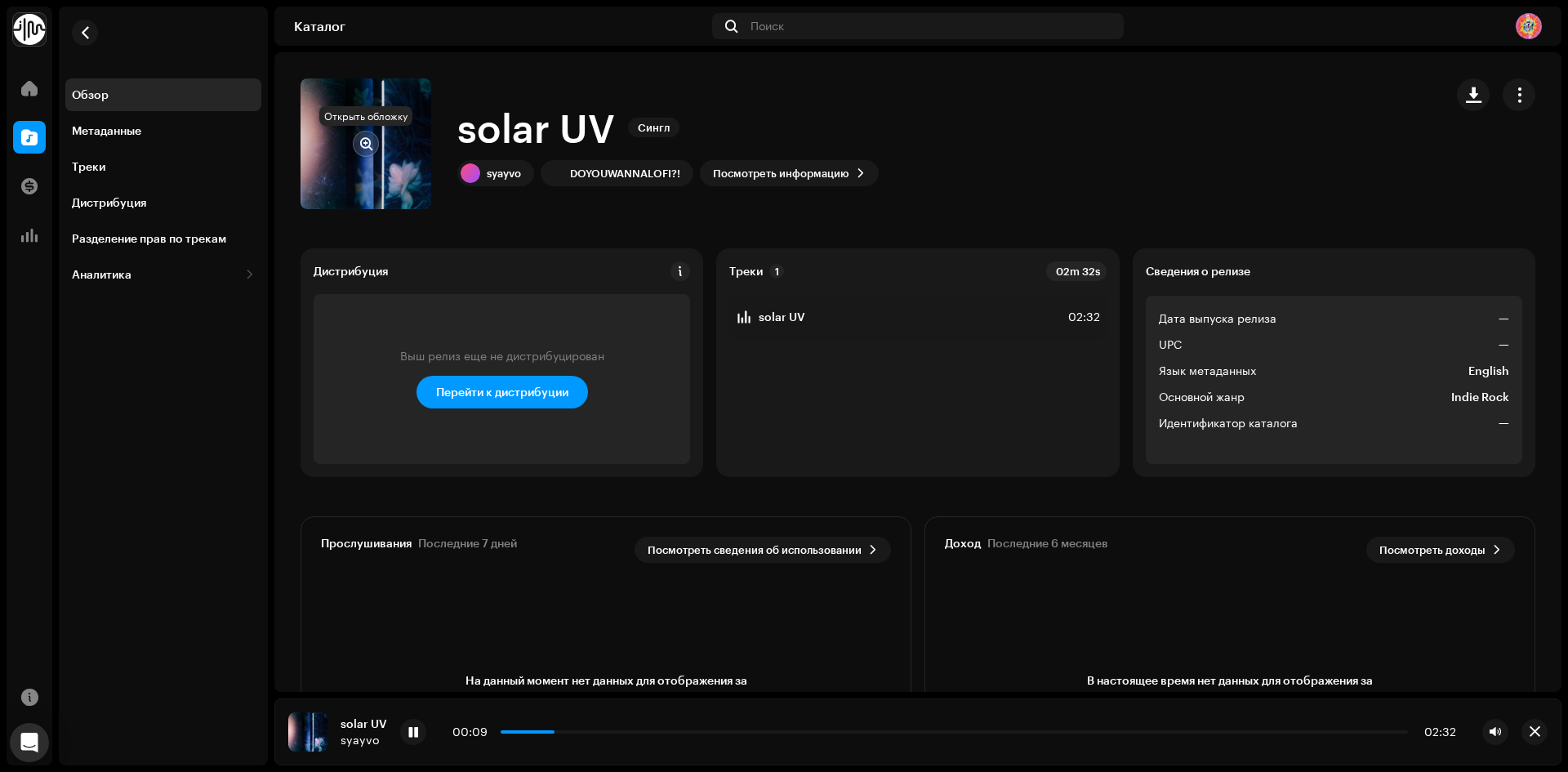
click at [365, 147] on span "button" at bounding box center [366, 144] width 12 height 13
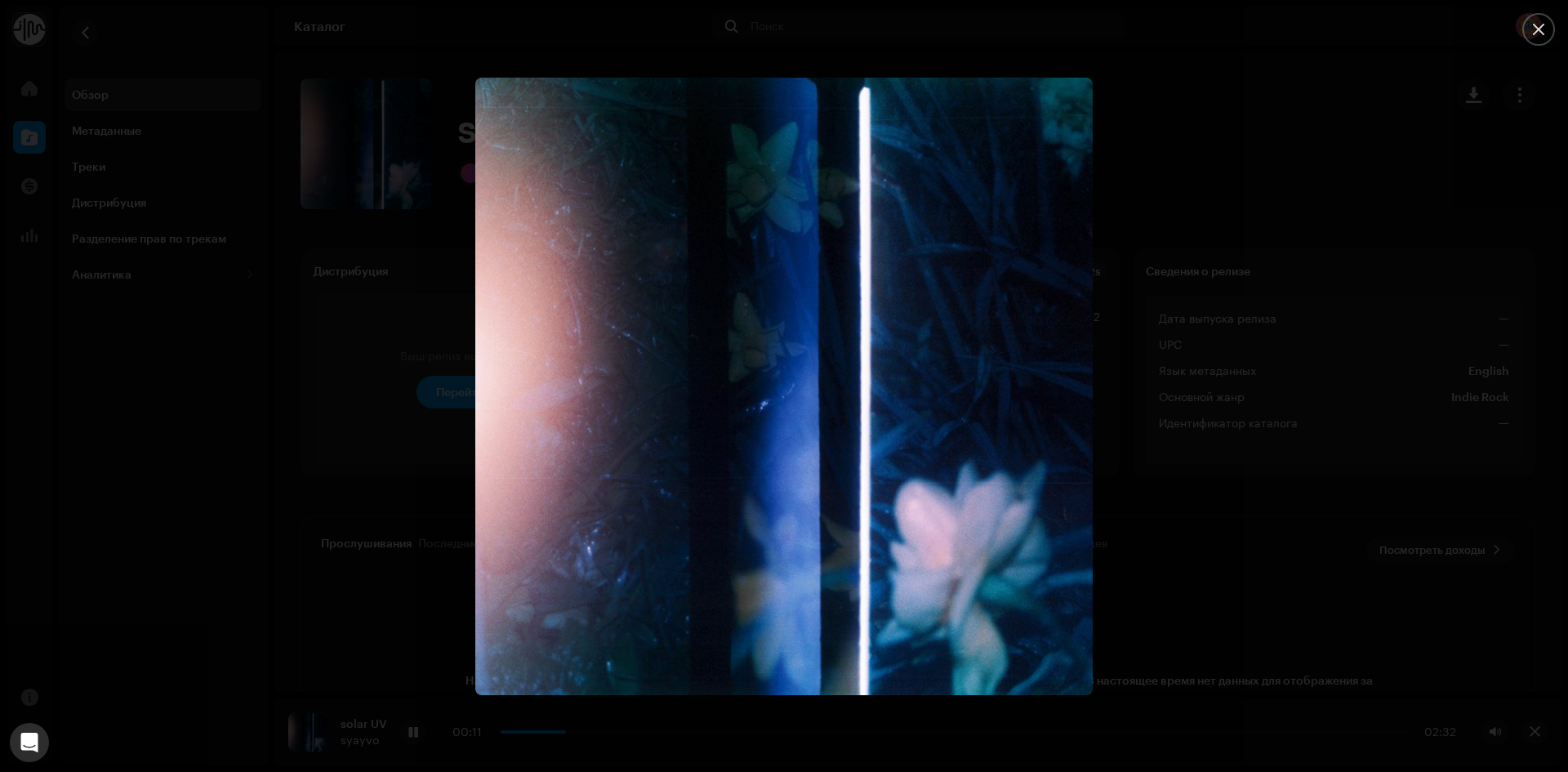
click at [1224, 206] on div at bounding box center [784, 386] width 1568 height 772
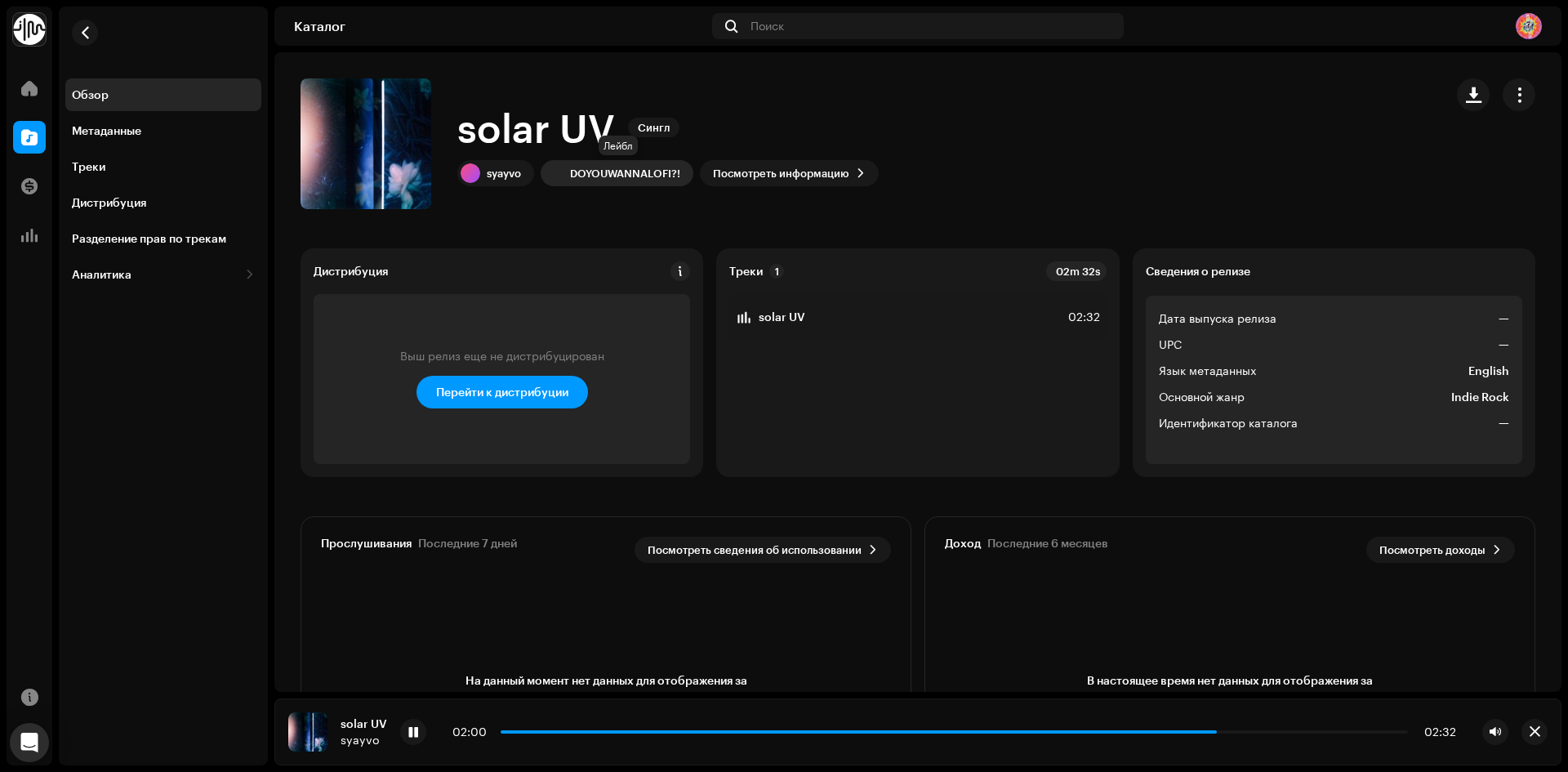
click at [605, 170] on div "DOYOUWANNALOFI?!" at bounding box center [625, 173] width 110 height 13
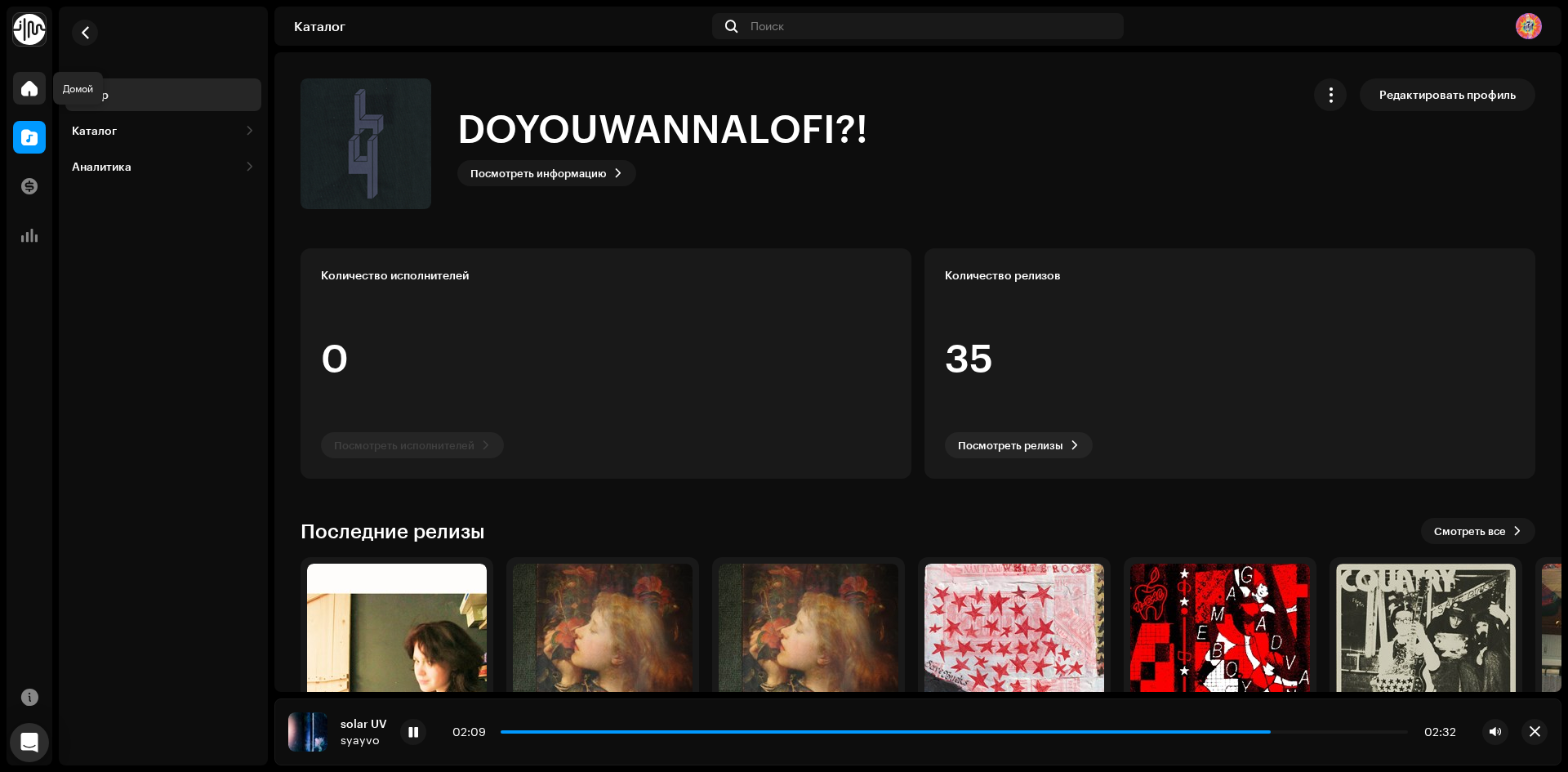
click at [29, 82] on span at bounding box center [30, 89] width 17 height 13
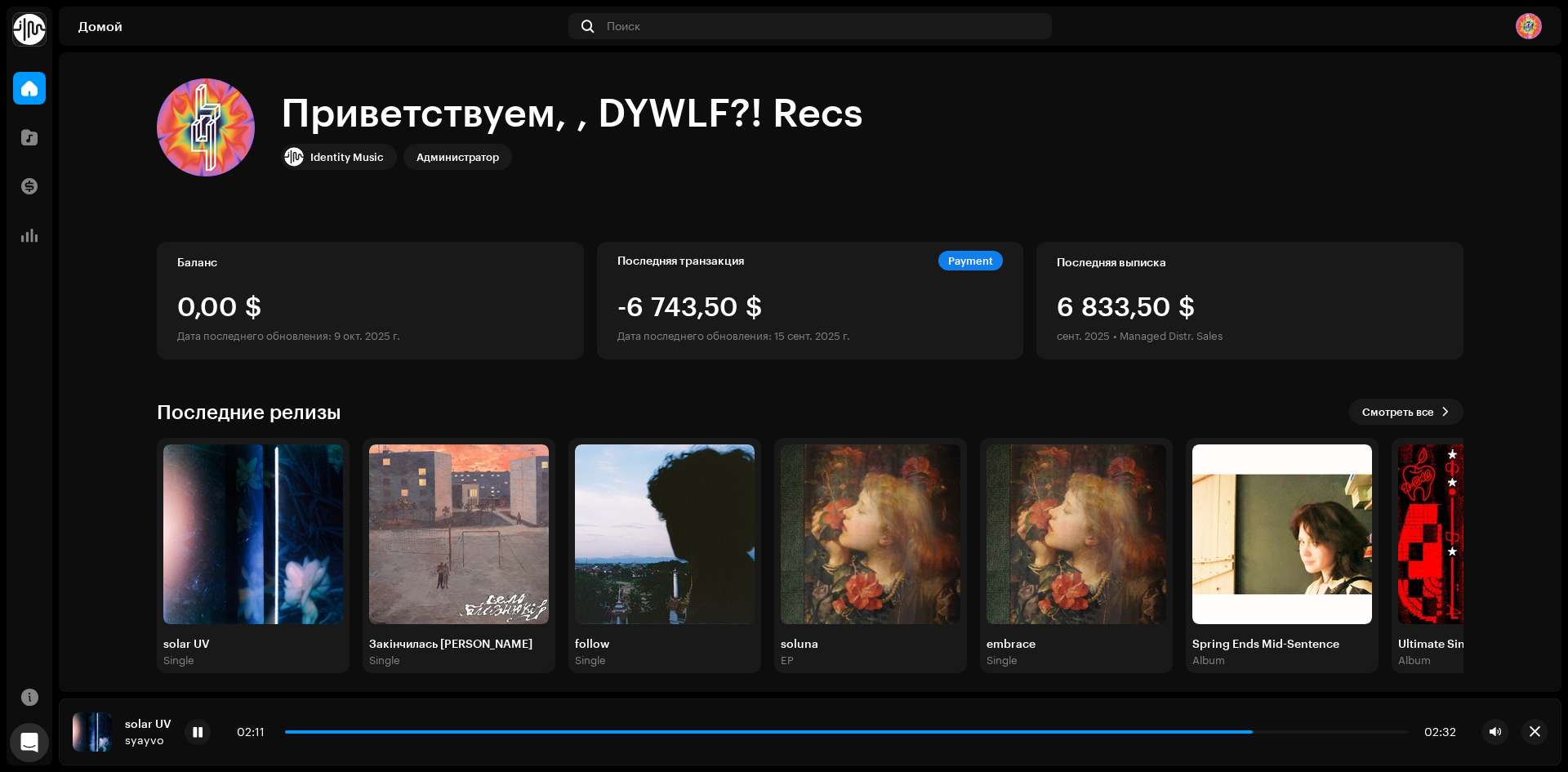
scroll to position [7, 0]
